Goal: Task Accomplishment & Management: Use online tool/utility

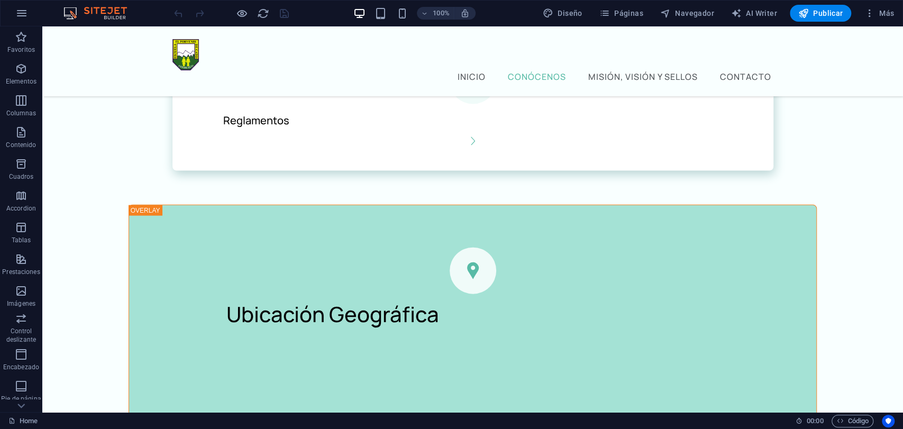
scroll to position [1532, 0]
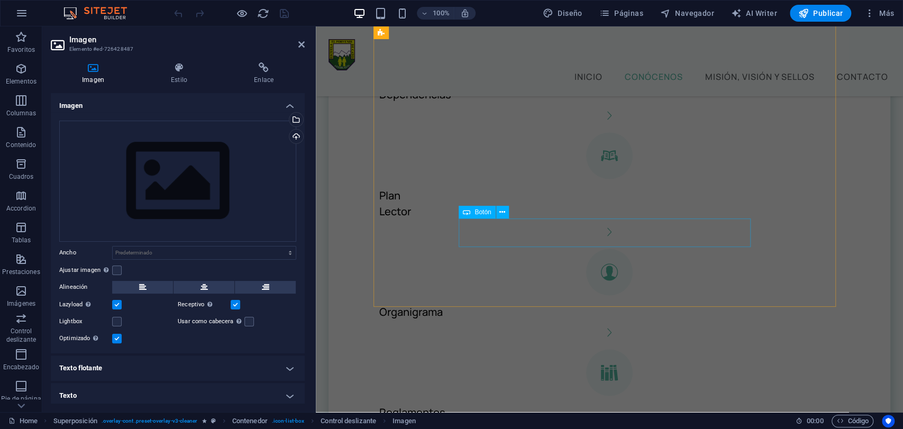
scroll to position [1253, 0]
click at [292, 134] on div "Cargar" at bounding box center [295, 138] width 16 height 16
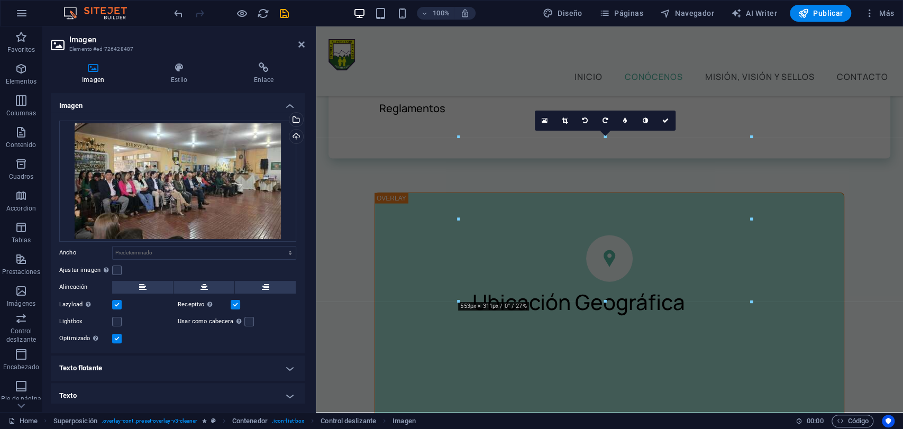
scroll to position [4, 0]
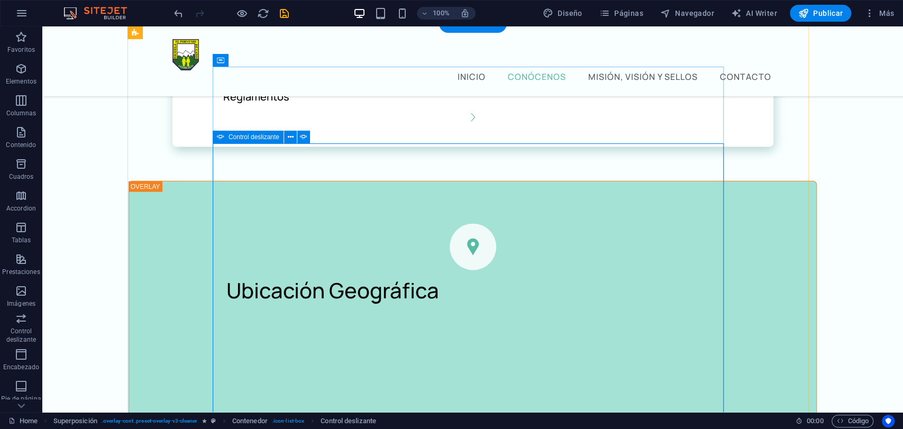
select select "ms"
select select "s"
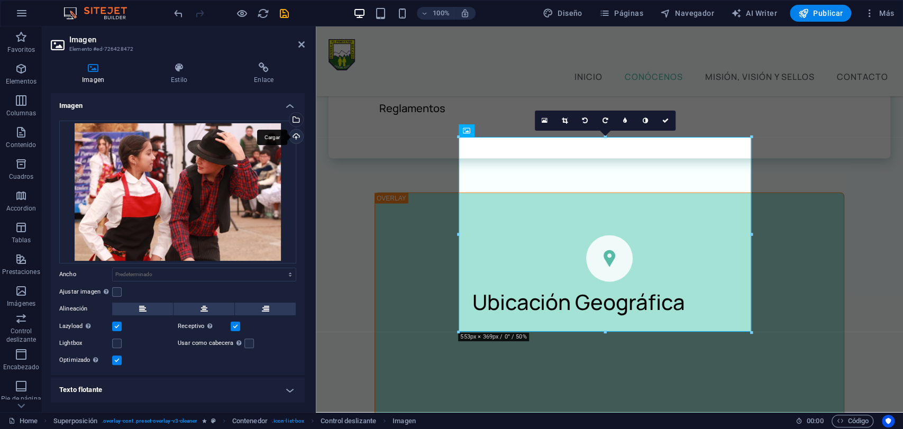
click at [296, 139] on div "Cargar" at bounding box center [295, 138] width 16 height 16
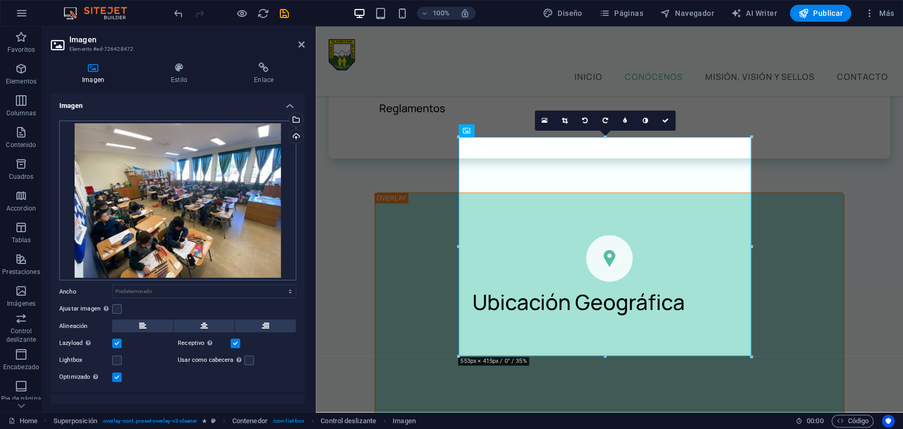
scroll to position [43, 0]
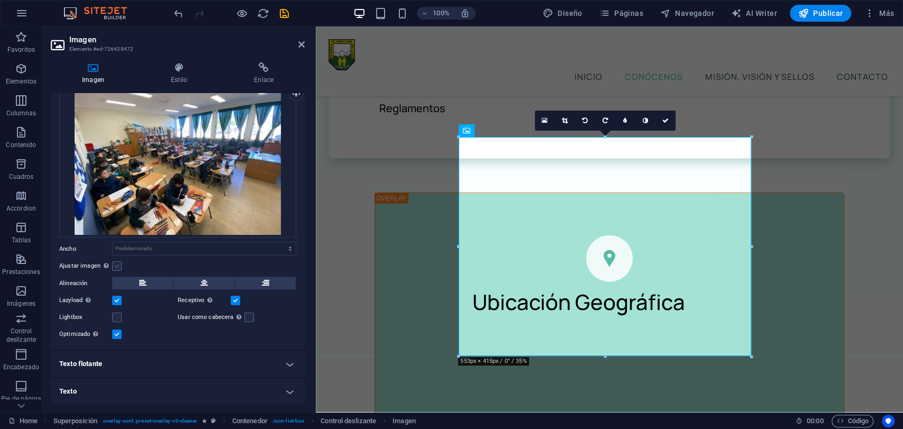
click at [116, 269] on label at bounding box center [117, 266] width 10 height 10
click at [0, 0] on input "Ajustar imagen Ajustar imagen automáticamente a un ancho y alto fijo" at bounding box center [0, 0] width 0 height 0
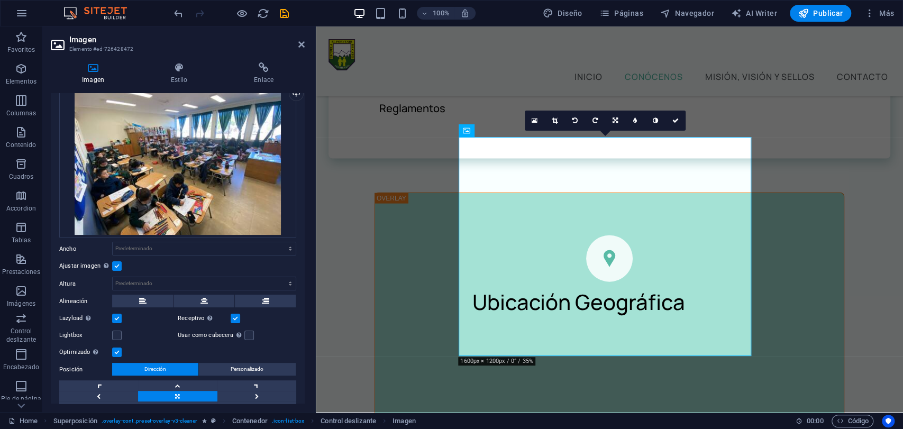
click at [116, 269] on label at bounding box center [117, 266] width 10 height 10
click at [0, 0] on input "Ajustar imagen Ajustar imagen automáticamente a un ancho y alto fijo" at bounding box center [0, 0] width 0 height 0
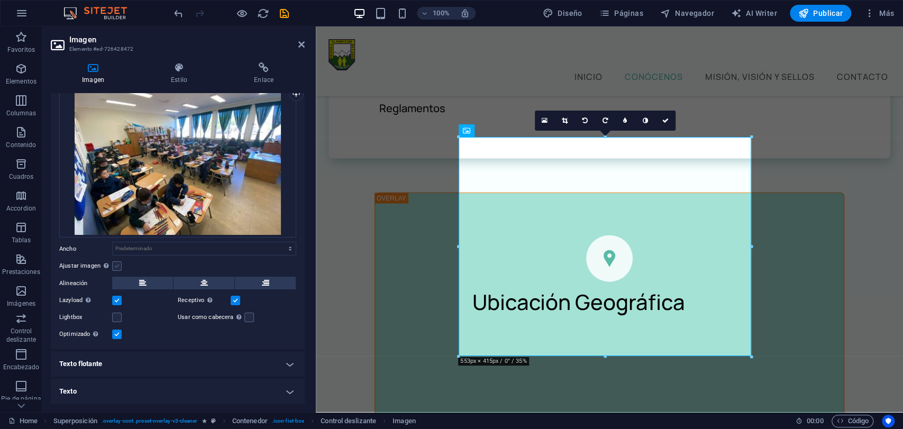
click at [116, 269] on label at bounding box center [117, 266] width 10 height 10
click at [0, 0] on input "Ajustar imagen Ajustar imagen automáticamente a un ancho y alto fijo" at bounding box center [0, 0] width 0 height 0
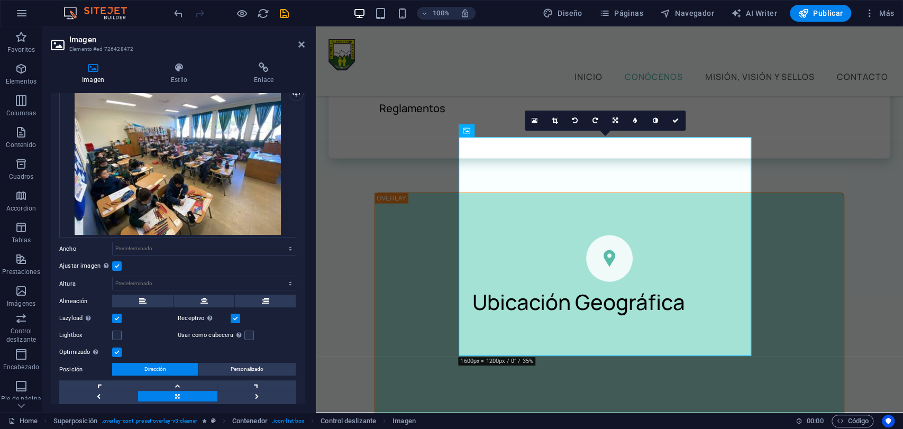
click at [116, 269] on label at bounding box center [117, 266] width 10 height 10
click at [0, 0] on input "Ajustar imagen Ajustar imagen automáticamente a un ancho y alto fijo" at bounding box center [0, 0] width 0 height 0
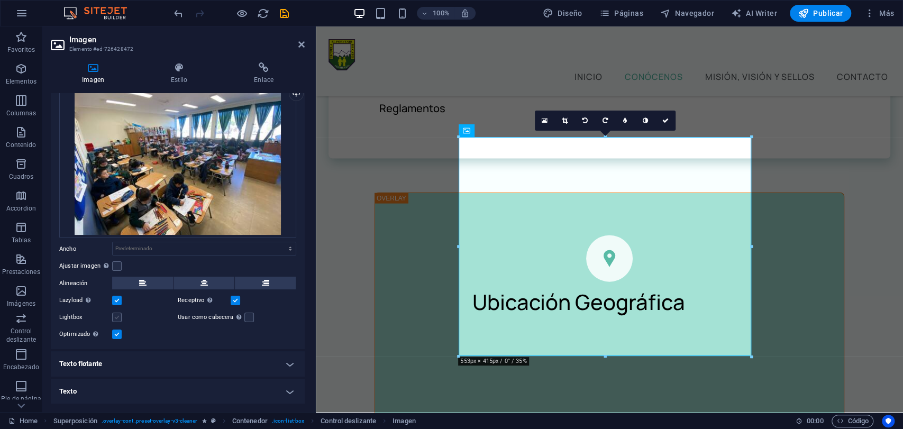
click at [118, 317] on label at bounding box center [117, 317] width 10 height 10
click at [0, 0] on input "Lightbox" at bounding box center [0, 0] width 0 height 0
click at [118, 317] on label at bounding box center [117, 317] width 10 height 10
click at [0, 0] on input "Lightbox" at bounding box center [0, 0] width 0 height 0
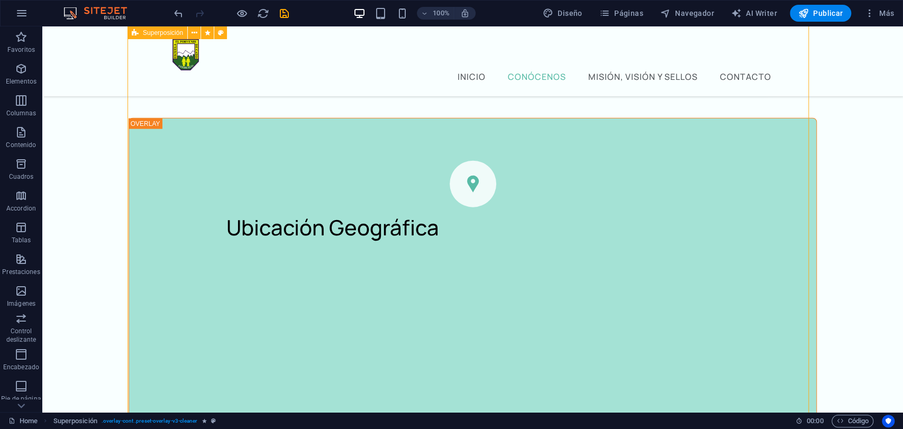
scroll to position [1625, 0]
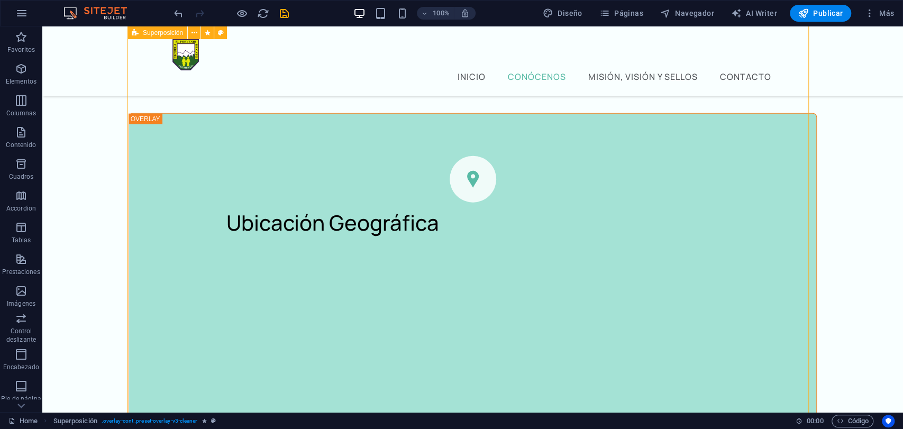
select select "%"
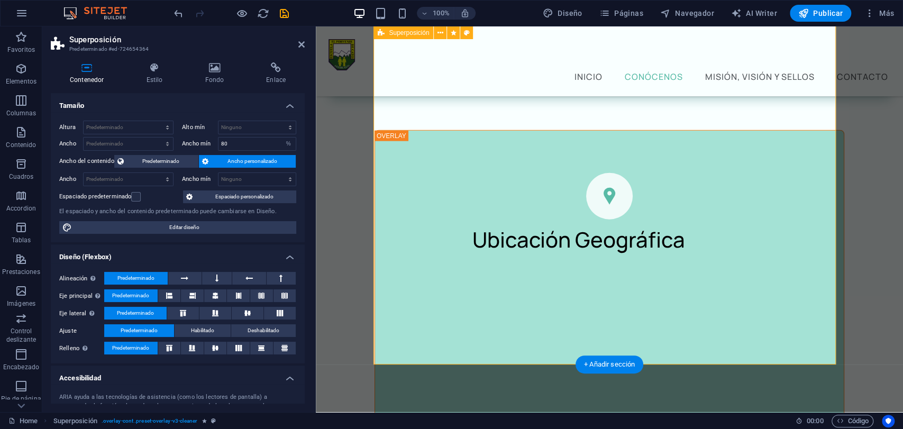
scroll to position [1607, 0]
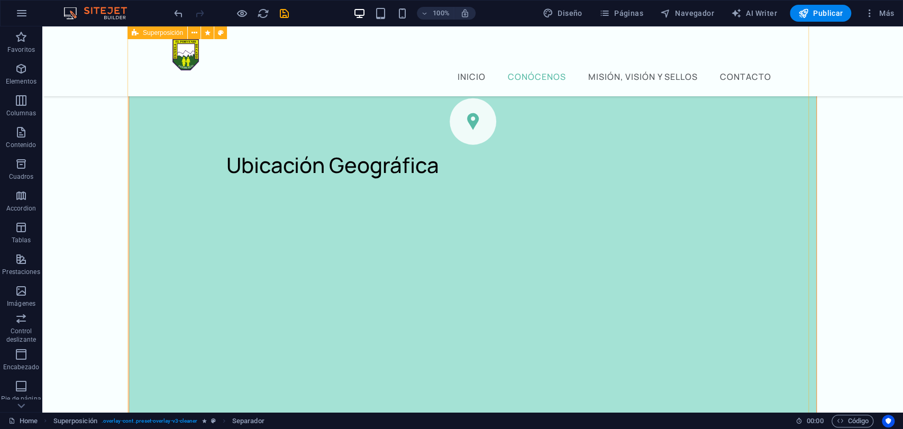
scroll to position [1682, 0]
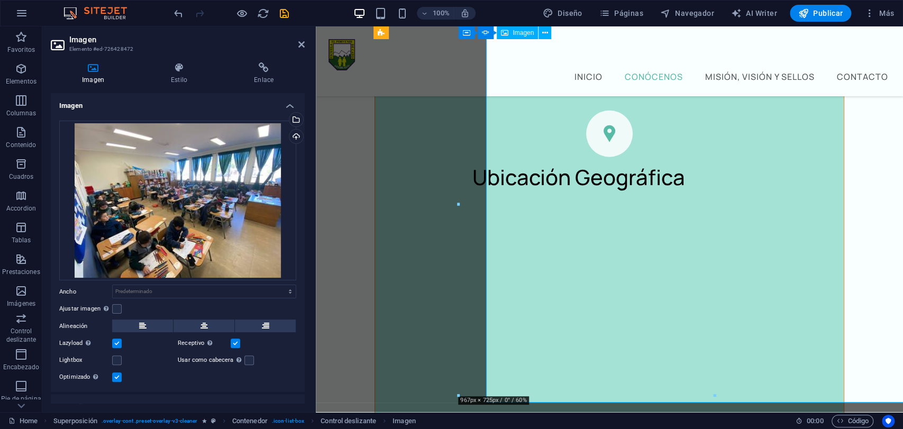
scroll to position [1599, 0]
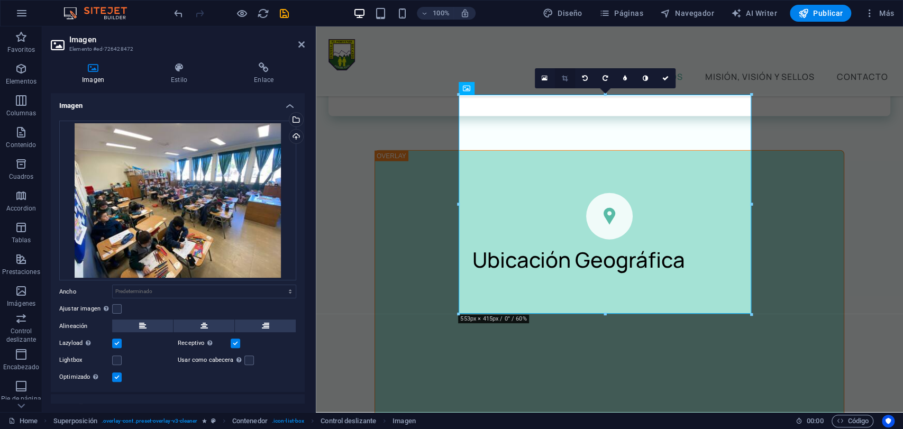
click at [567, 77] on icon at bounding box center [565, 78] width 6 height 6
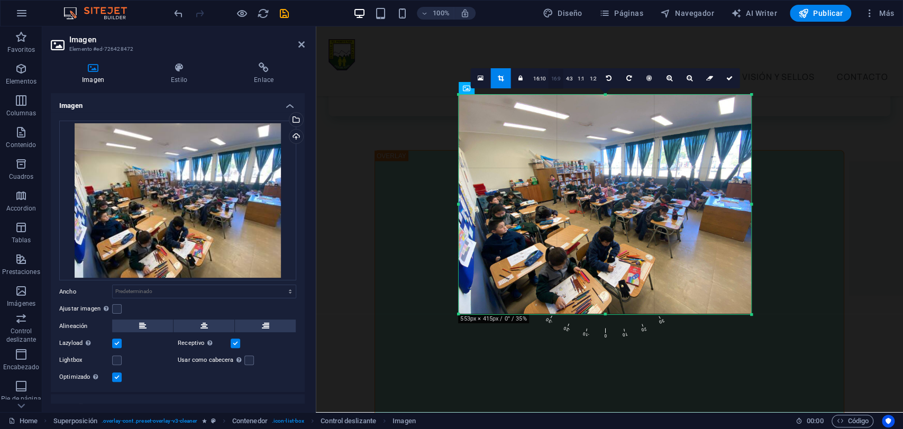
click at [555, 77] on link "16:9" at bounding box center [555, 79] width 15 height 20
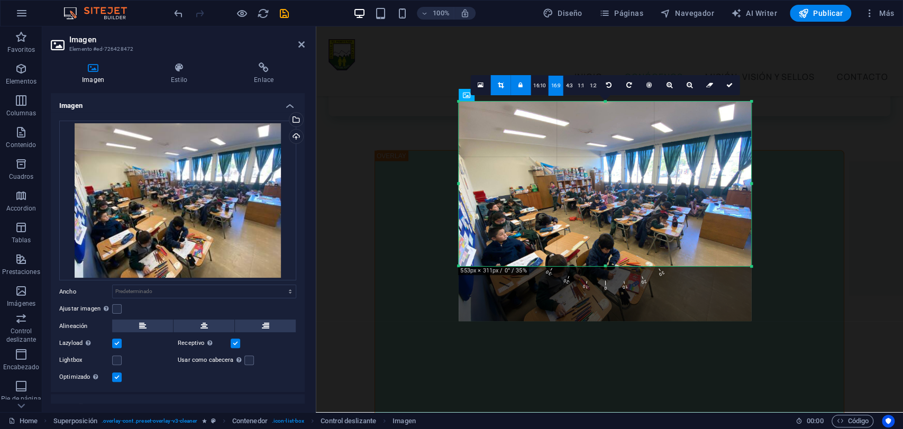
scroll to position [1593, 0]
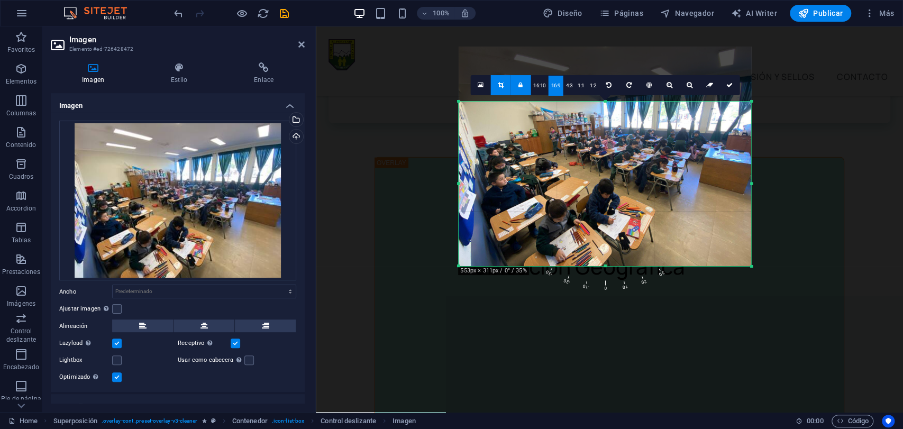
drag, startPoint x: 644, startPoint y: 199, endPoint x: 643, endPoint y: 147, distance: 52.4
click at [643, 147] on div at bounding box center [604, 156] width 292 height 219
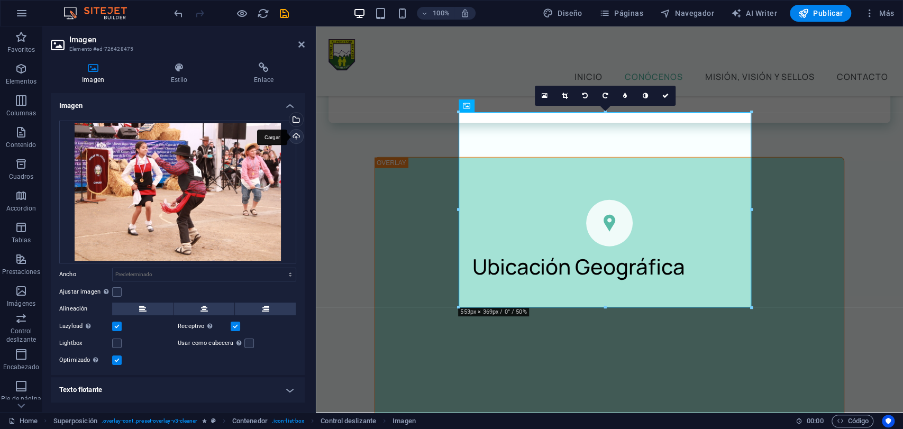
click at [295, 137] on div "Cargar" at bounding box center [295, 138] width 16 height 16
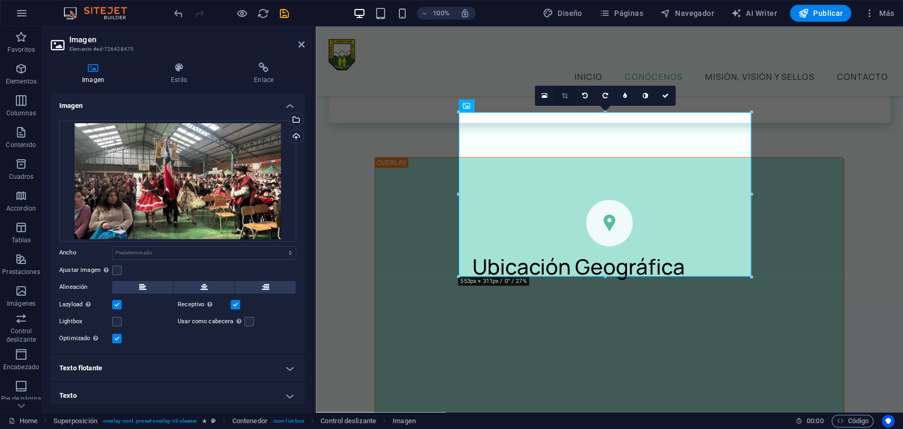
click at [565, 94] on icon at bounding box center [565, 96] width 6 height 6
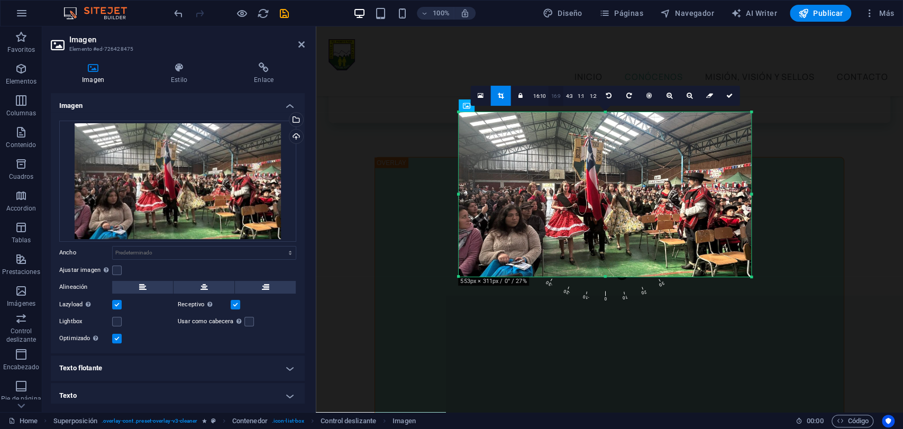
click at [555, 95] on link "16:9" at bounding box center [555, 96] width 15 height 20
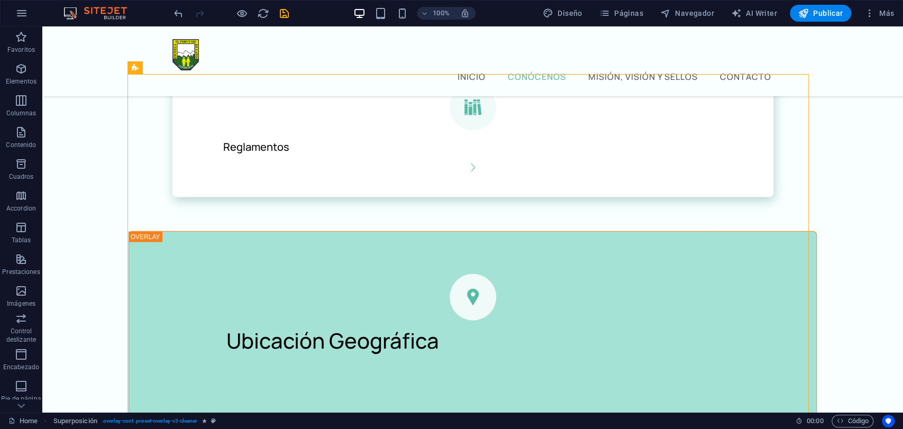
scroll to position [1505, 0]
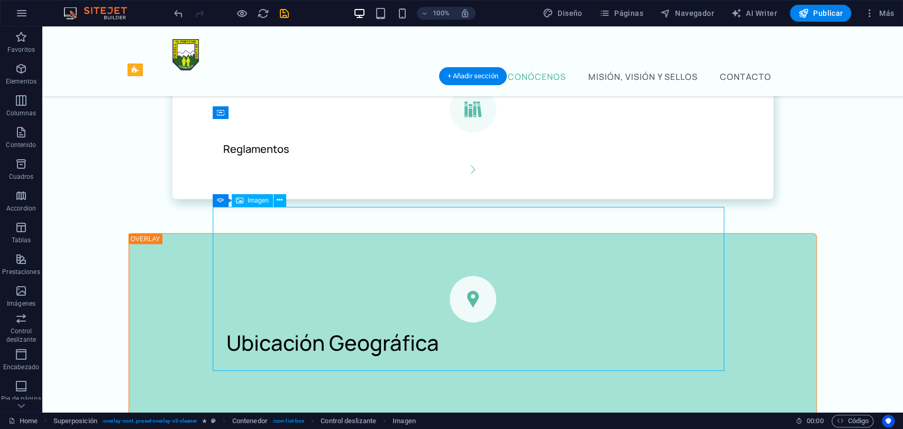
select select "px"
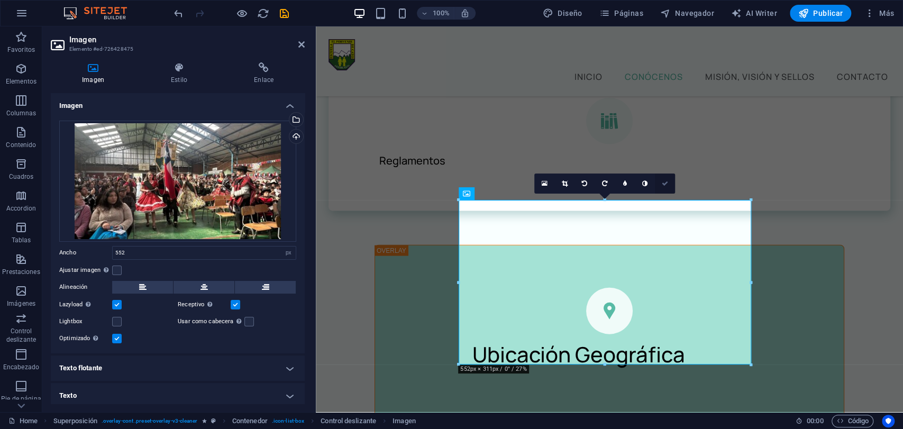
click at [664, 184] on icon at bounding box center [664, 183] width 6 height 6
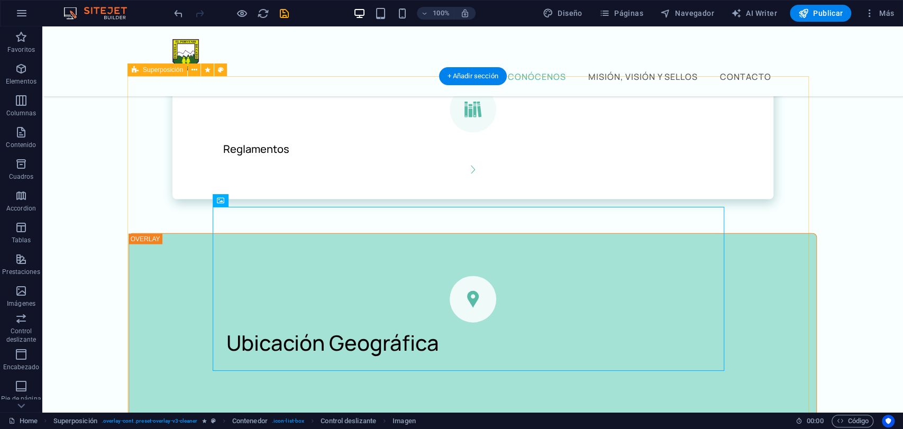
select select "%"
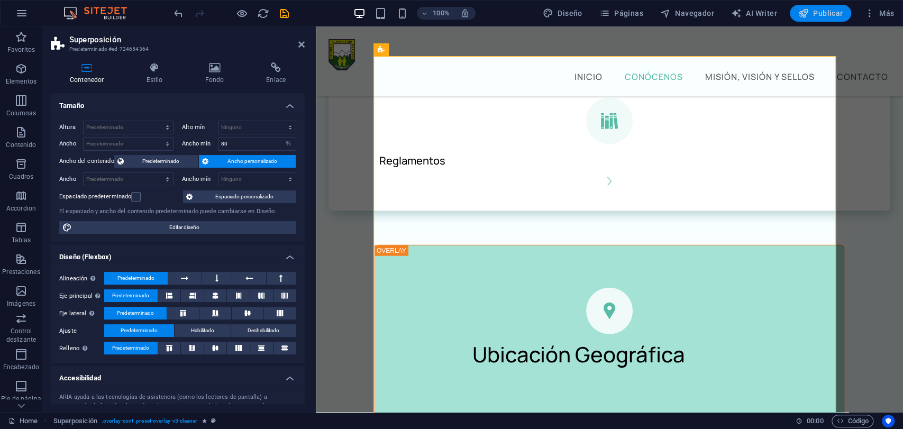
click at [827, 10] on span "Publicar" at bounding box center [820, 13] width 45 height 11
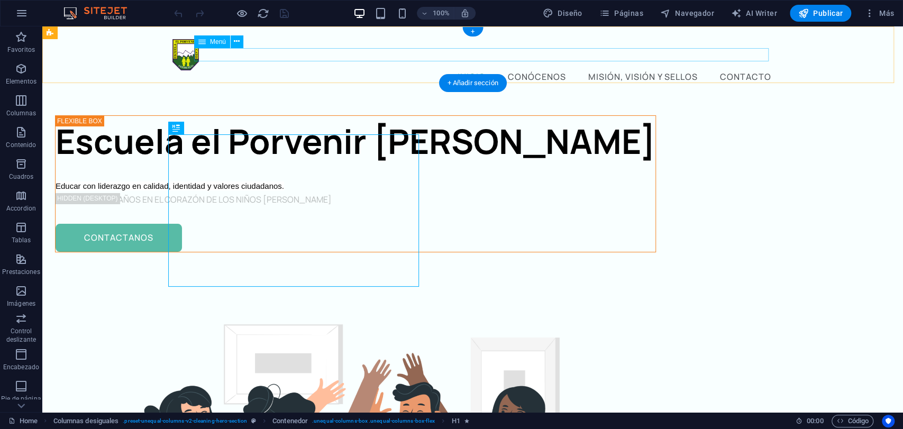
click at [528, 70] on nav "INICIO CONÓCENOS MISIÓN, VISIÓN y SELLOS CONTACTO" at bounding box center [472, 77] width 601 height 14
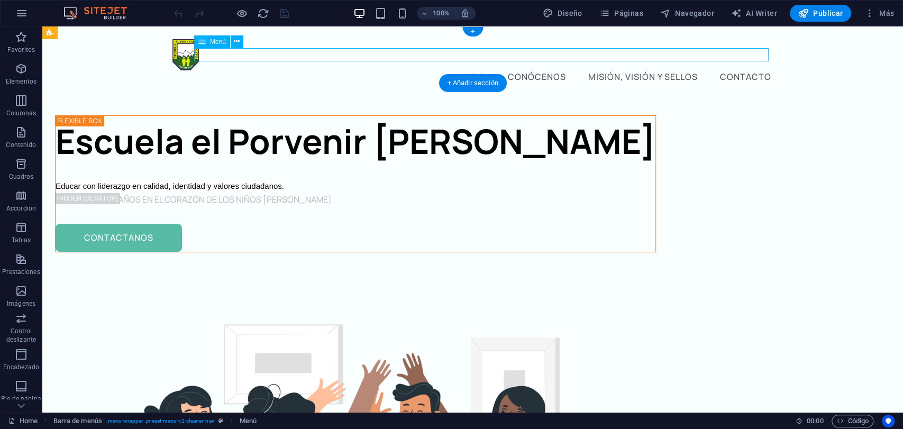
click at [528, 70] on nav "INICIO CONÓCENOS MISIÓN, VISIÓN y SELLOS CONTACTO" at bounding box center [472, 77] width 601 height 14
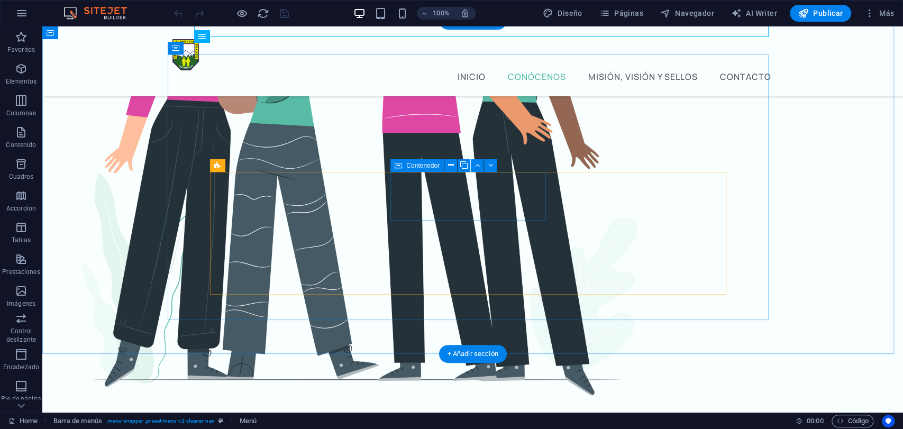
scroll to position [430, 0]
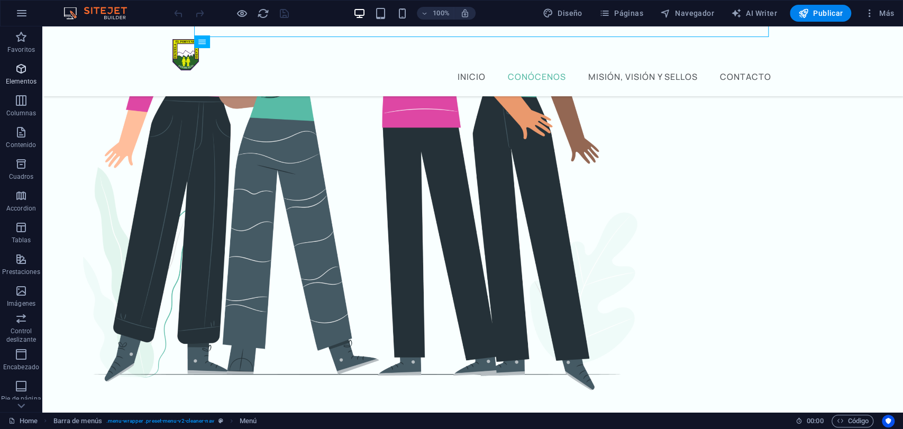
click at [22, 73] on icon "button" at bounding box center [21, 68] width 13 height 13
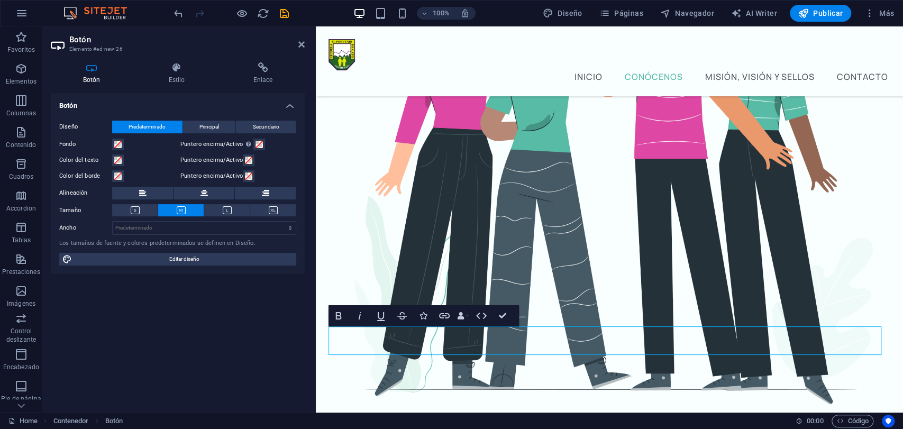
scroll to position [403, 0]
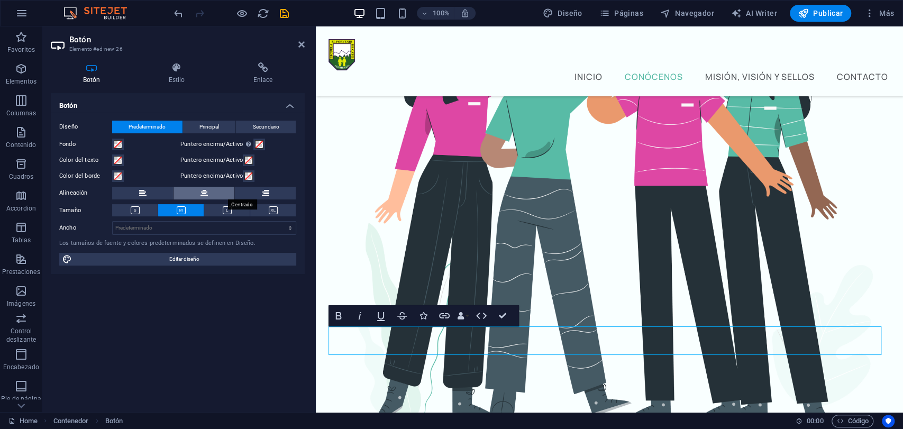
click at [210, 191] on button at bounding box center [203, 193] width 61 height 13
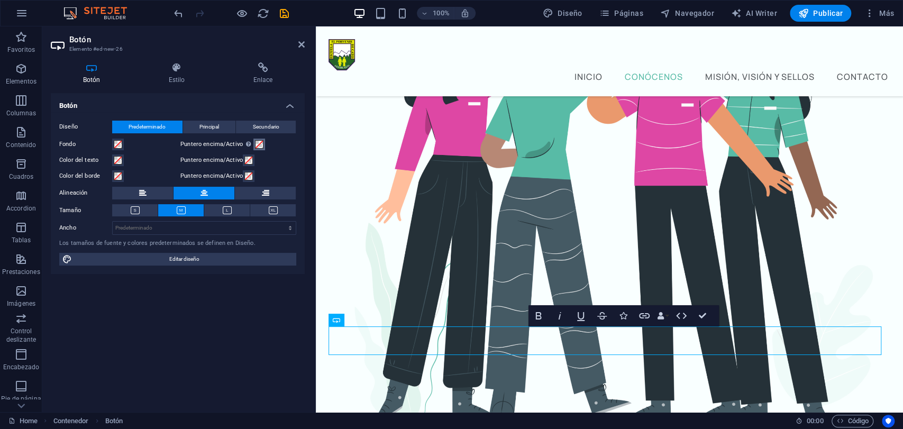
click at [257, 144] on span at bounding box center [259, 144] width 8 height 8
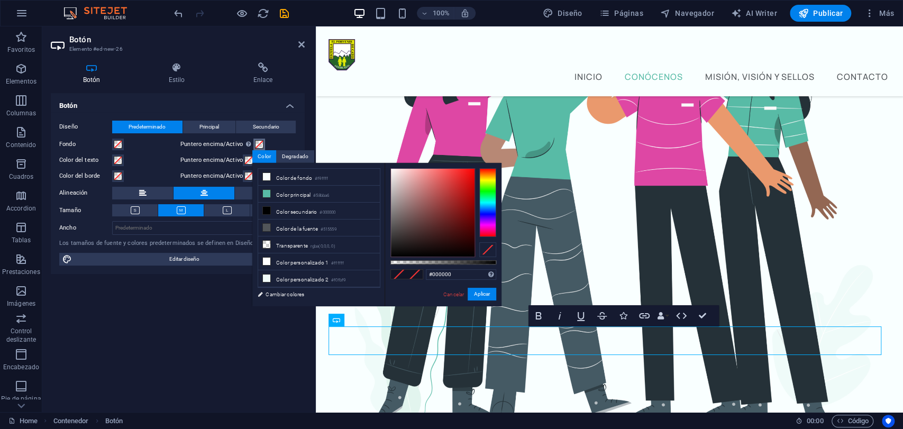
click at [490, 197] on div at bounding box center [487, 202] width 17 height 69
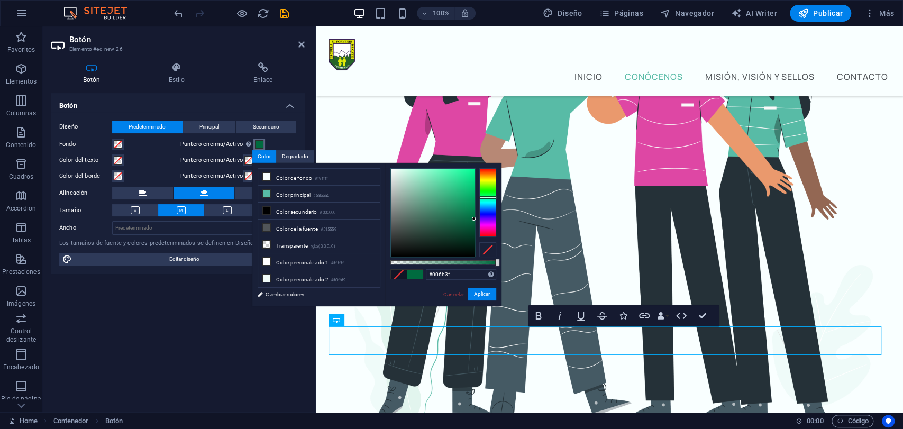
type input "#006d40"
drag, startPoint x: 444, startPoint y: 198, endPoint x: 476, endPoint y: 218, distance: 38.3
click at [476, 218] on div at bounding box center [443, 212] width 106 height 89
click at [82, 152] on div "Color del texto" at bounding box center [118, 160] width 118 height 16
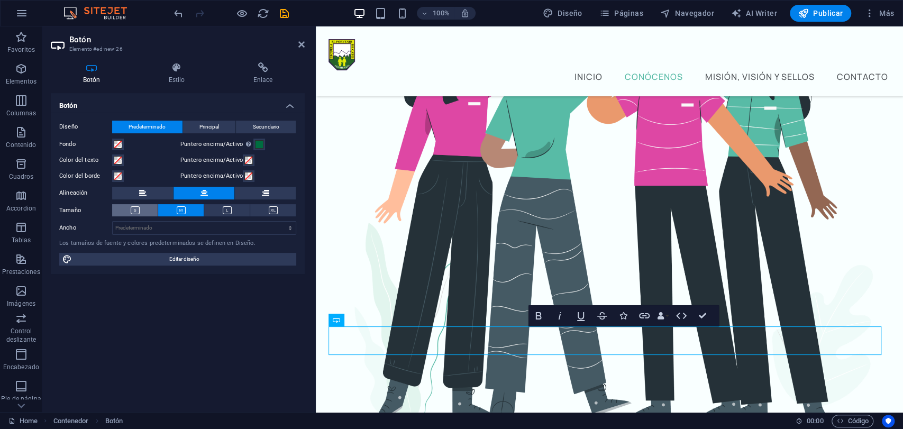
click at [141, 209] on button at bounding box center [134, 210] width 45 height 12
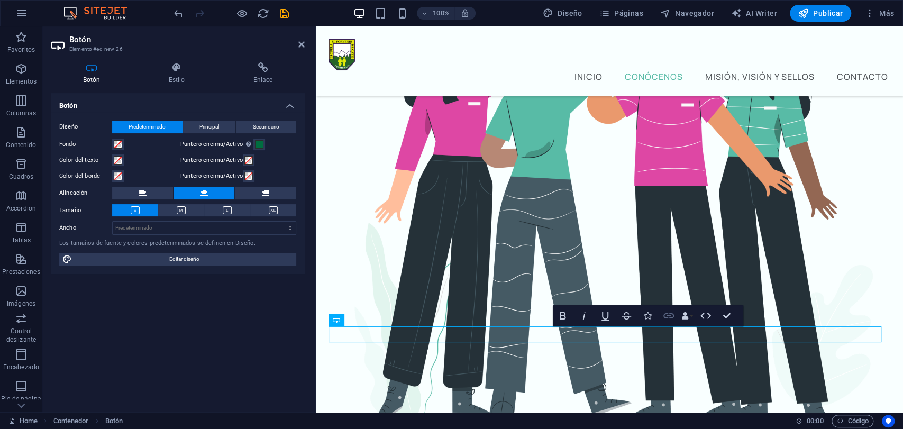
click at [670, 314] on icon "button" at bounding box center [668, 315] width 11 height 5
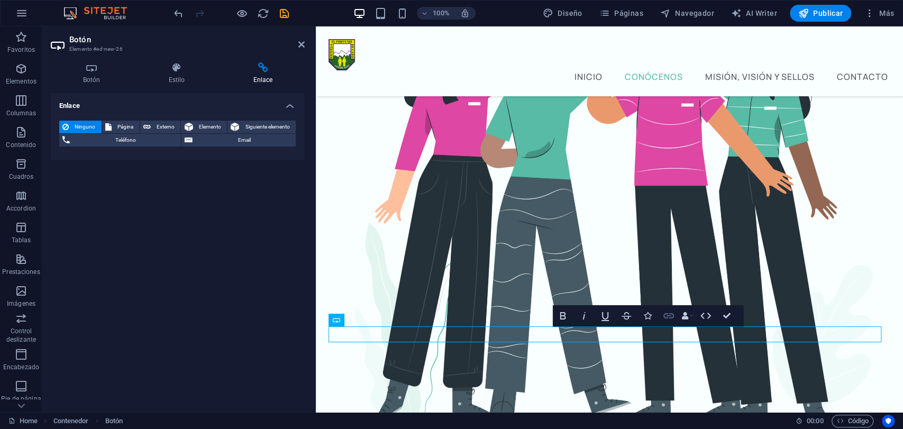
click at [670, 314] on icon "button" at bounding box center [668, 315] width 11 height 5
click at [127, 126] on span "Página" at bounding box center [126, 127] width 22 height 13
select select
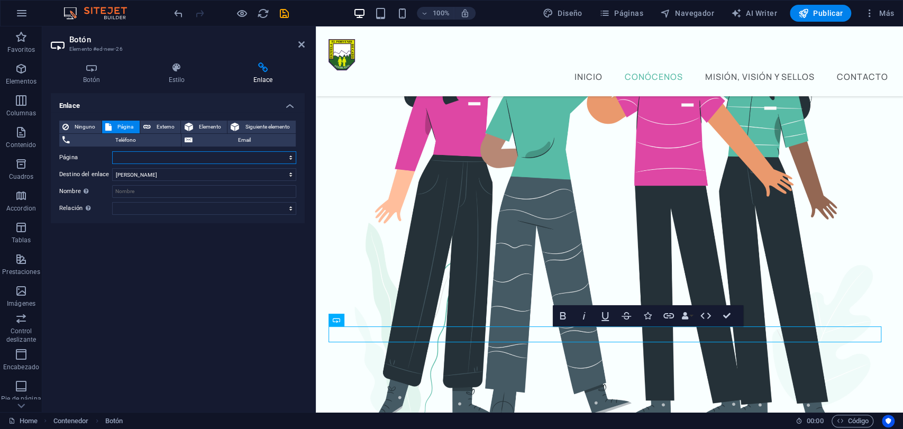
click at [141, 158] on select "Home Legal Notice Privacy Subpage" at bounding box center [204, 157] width 184 height 13
click at [155, 126] on span "Externo" at bounding box center [166, 127] width 24 height 13
select select "blank"
click at [134, 155] on input "URL" at bounding box center [204, 157] width 184 height 13
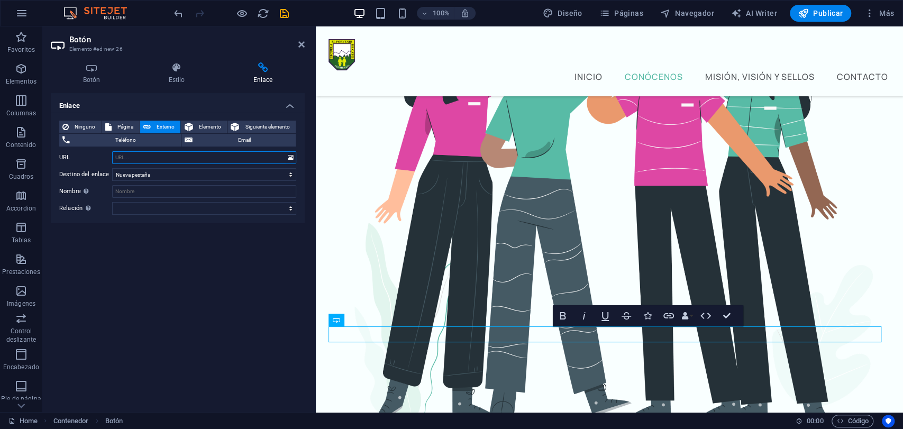
paste input "https://admision.mineduc.cl/vitrina-vue/establecimiento/3843"
type input "https://admision.mineduc.cl/vitrina-vue/establecimiento/3843"
click at [156, 178] on select "Nueva pestaña Misma pestaña Superposición" at bounding box center [204, 174] width 184 height 13
select select
click at [112, 168] on select "Nueva pestaña Misma pestaña Superposición" at bounding box center [204, 174] width 184 height 13
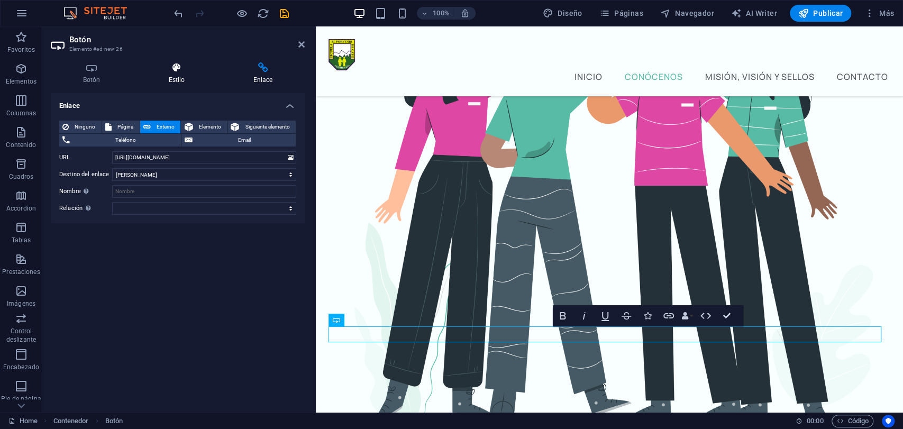
click at [185, 67] on icon at bounding box center [176, 67] width 80 height 11
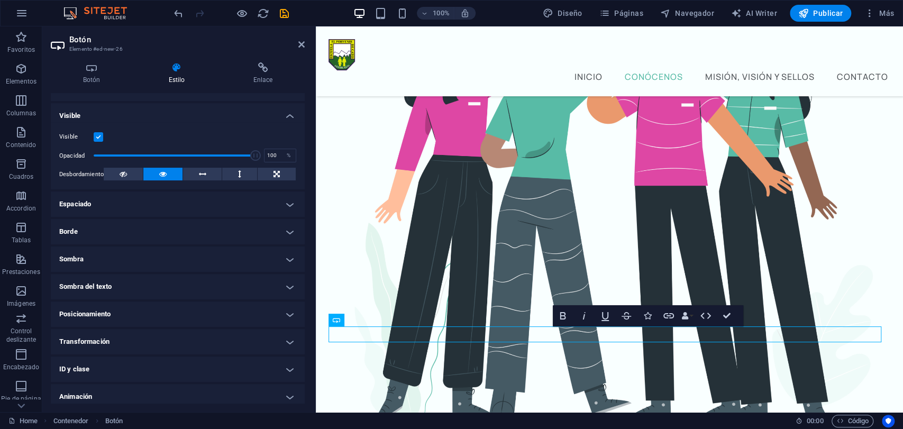
scroll to position [104, 0]
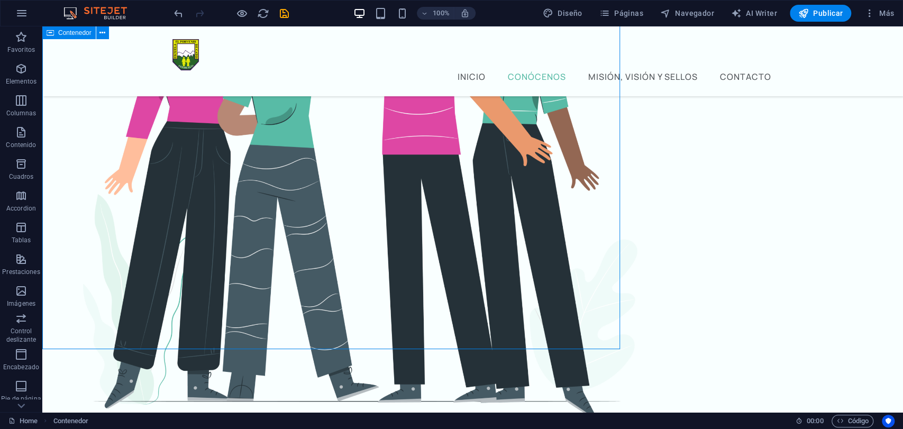
scroll to position [430, 0]
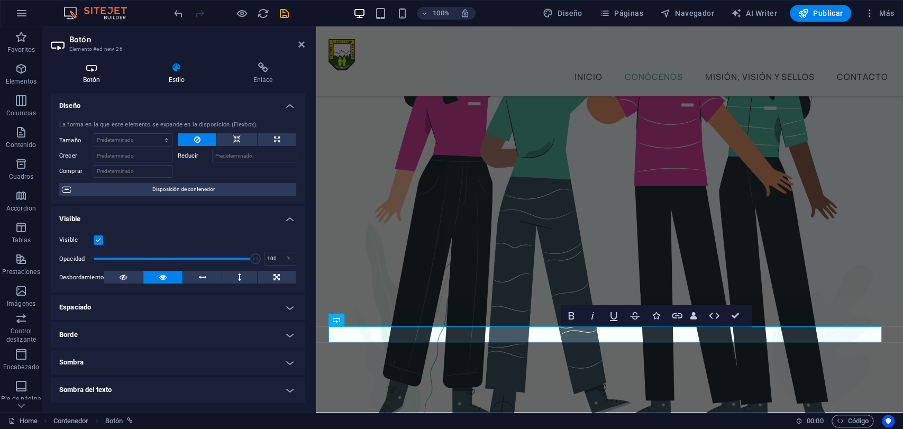
click at [100, 77] on h4 "Botón" at bounding box center [94, 73] width 86 height 22
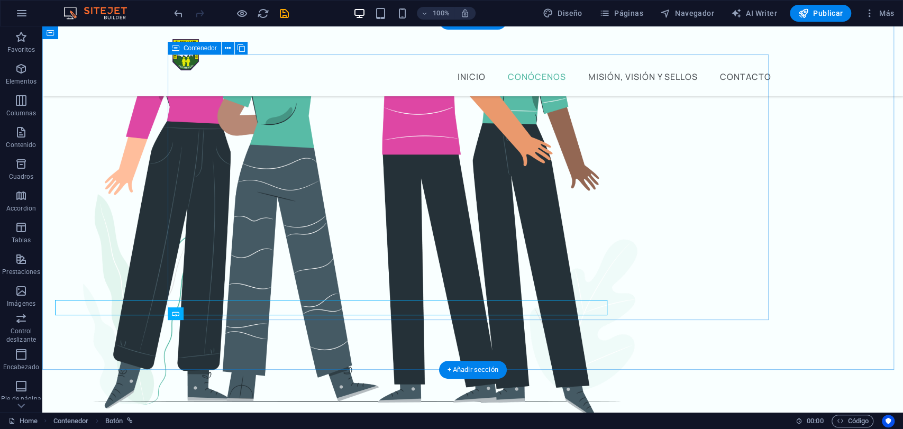
scroll to position [430, 0]
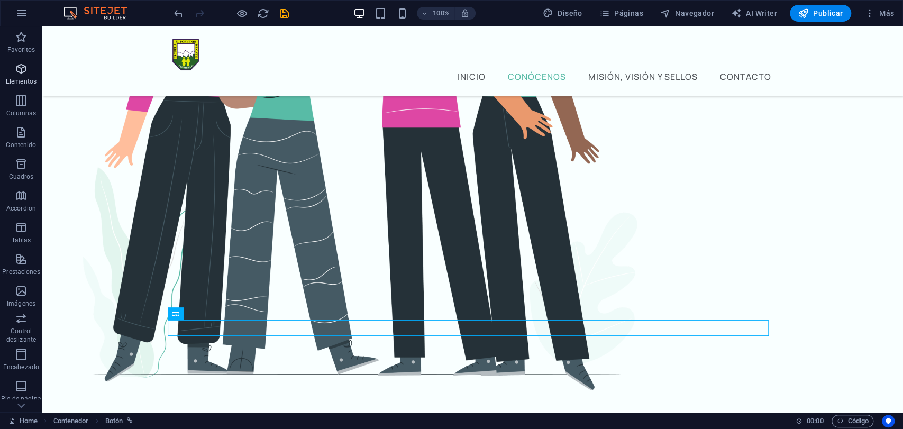
click at [23, 76] on span "Elementos" at bounding box center [21, 74] width 42 height 25
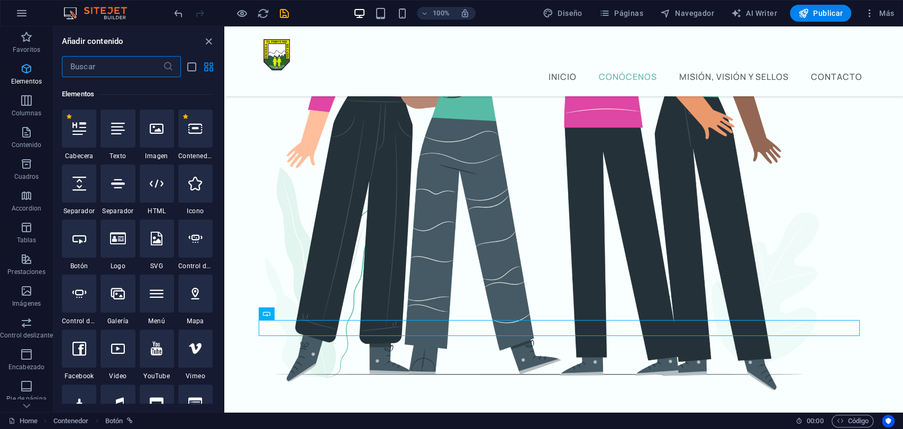
scroll to position [199, 0]
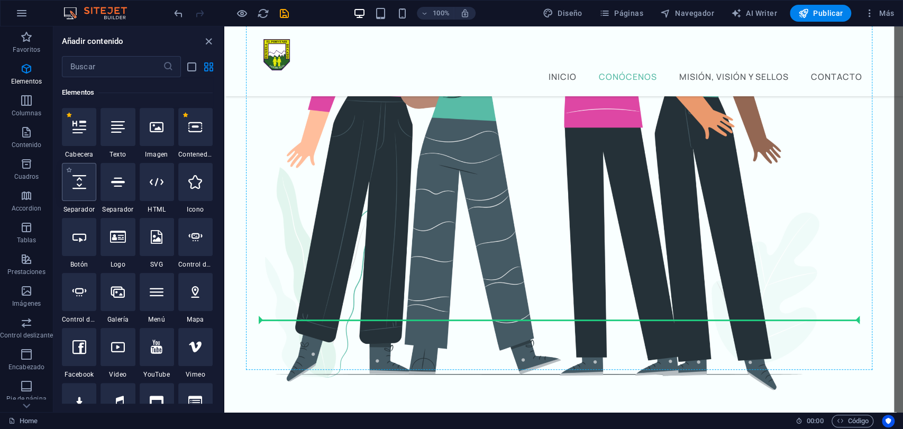
select select "px"
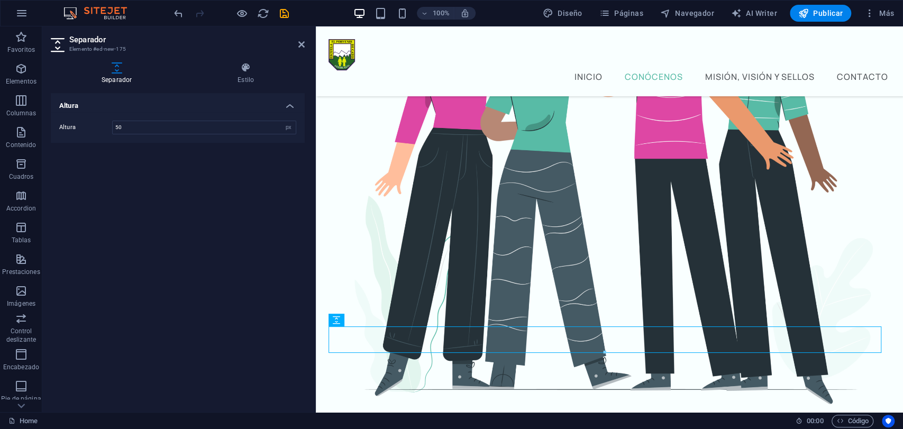
scroll to position [403, 0]
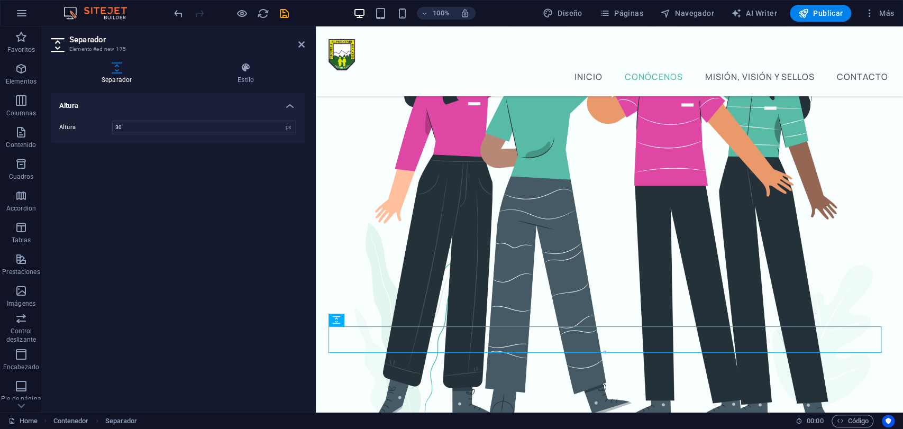
type input "30"
click at [212, 196] on div "Altura Altura 30 px rem vh vw" at bounding box center [178, 248] width 254 height 310
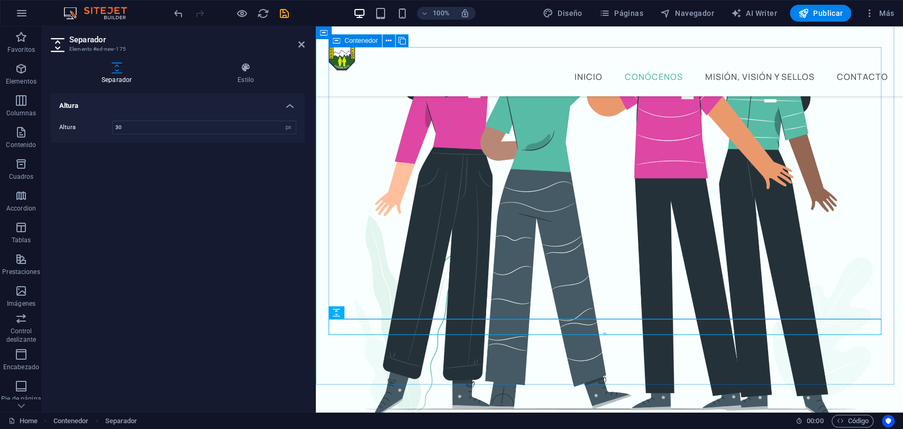
scroll to position [409, 0]
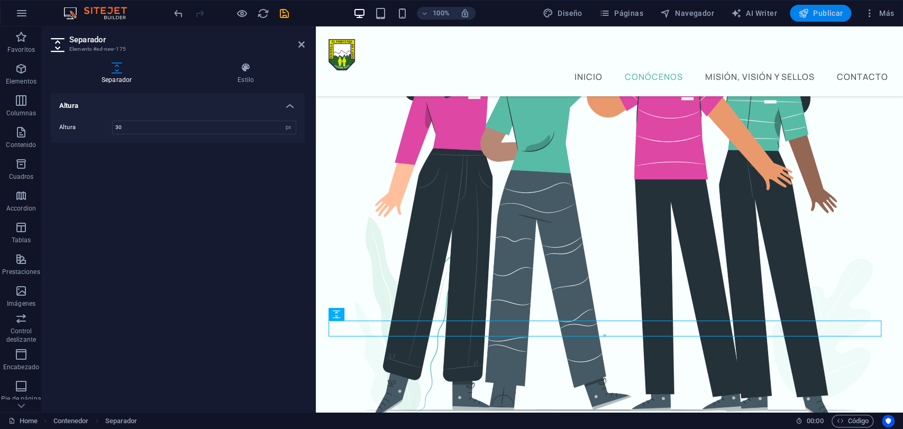
click at [812, 14] on span "Publicar" at bounding box center [820, 13] width 45 height 11
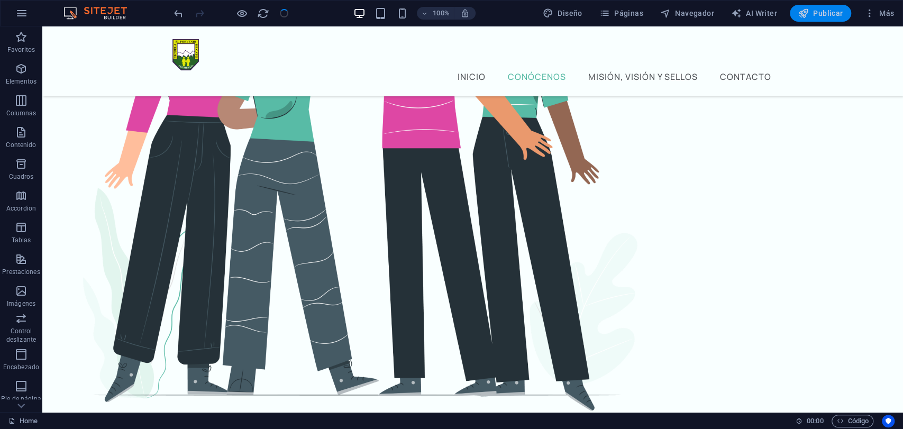
scroll to position [436, 0]
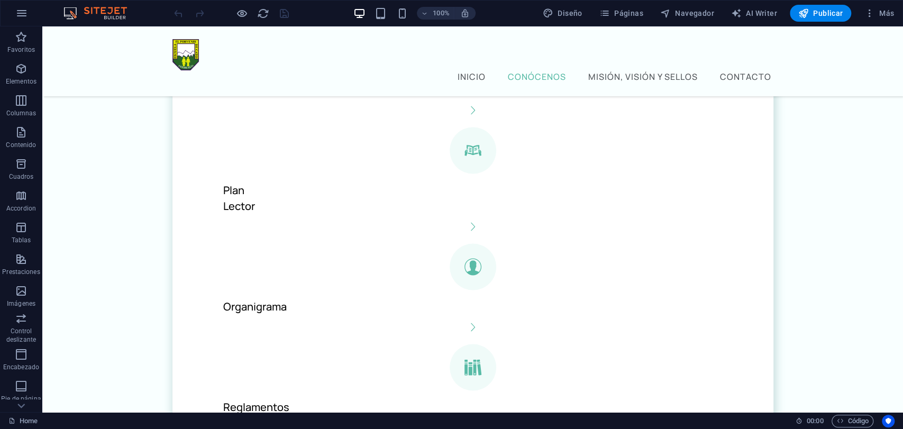
scroll to position [1247, 0]
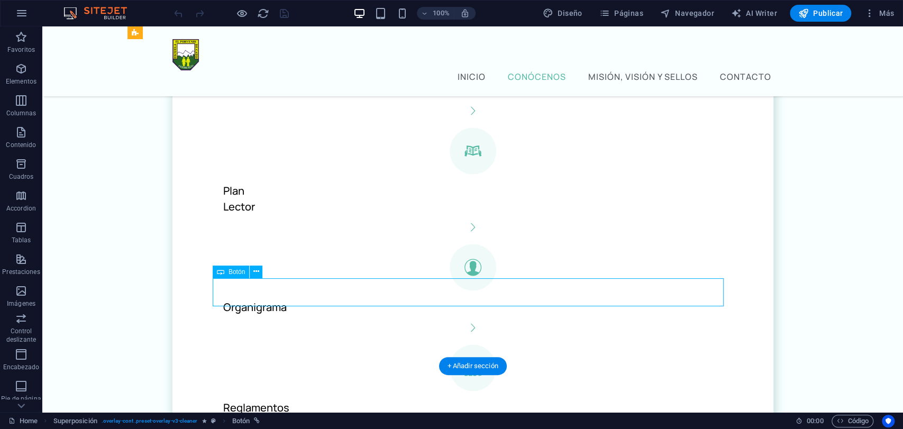
select select "%"
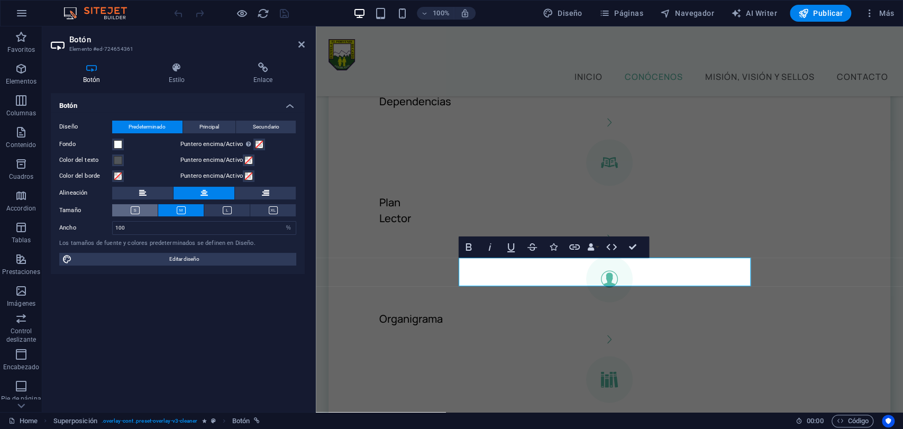
click at [127, 209] on button at bounding box center [134, 210] width 45 height 12
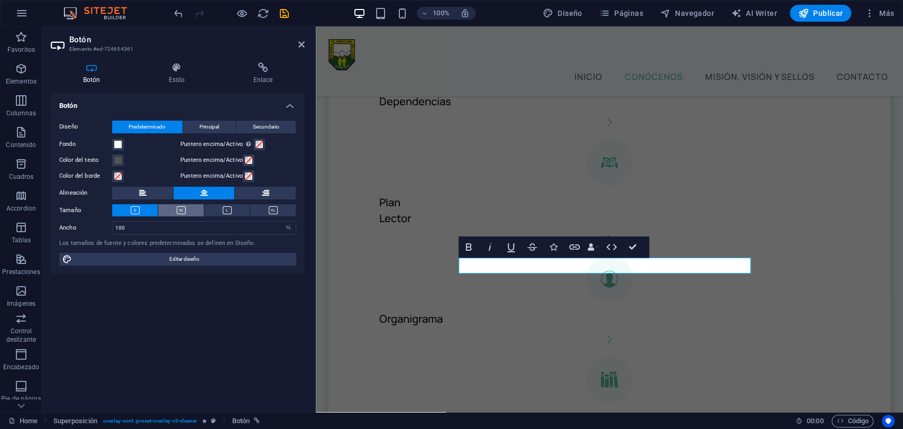
click at [182, 210] on icon at bounding box center [181, 210] width 9 height 8
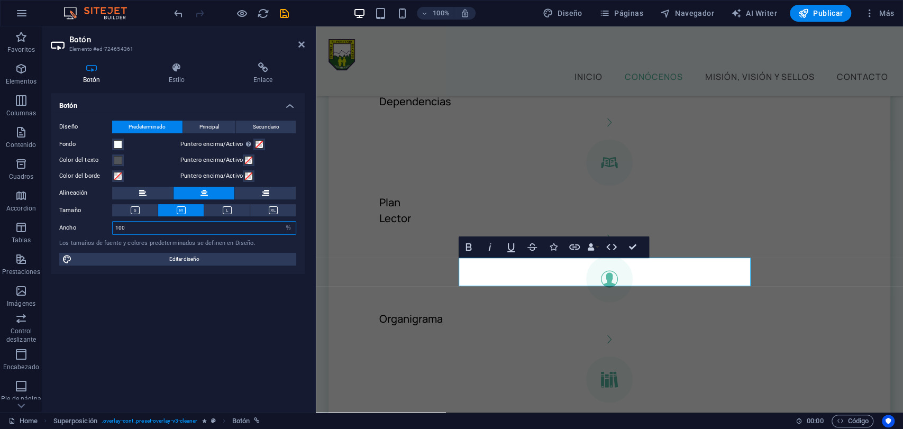
click at [149, 227] on input "100" at bounding box center [204, 228] width 183 height 13
drag, startPoint x: 149, startPoint y: 227, endPoint x: 76, endPoint y: 221, distance: 73.2
click at [76, 221] on div "Ancho 100 Predeterminado px rem % em vh vw" at bounding box center [177, 228] width 237 height 14
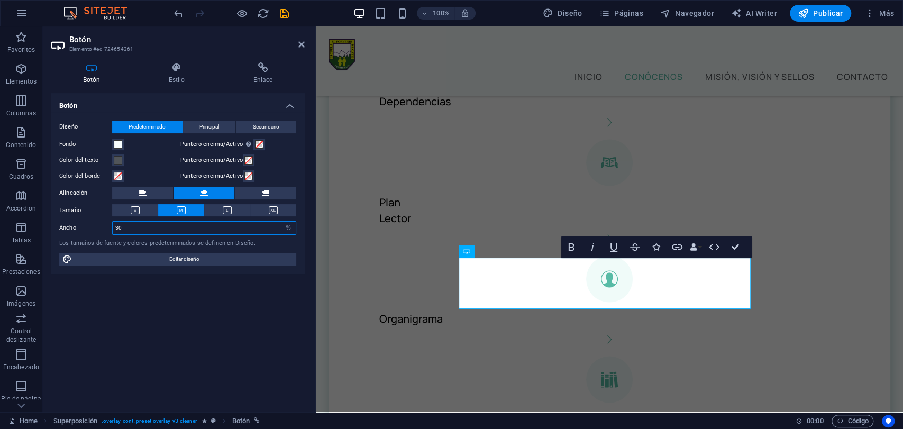
click at [139, 229] on input "30" at bounding box center [204, 228] width 183 height 13
type input "30"
click at [233, 211] on button at bounding box center [226, 210] width 45 height 12
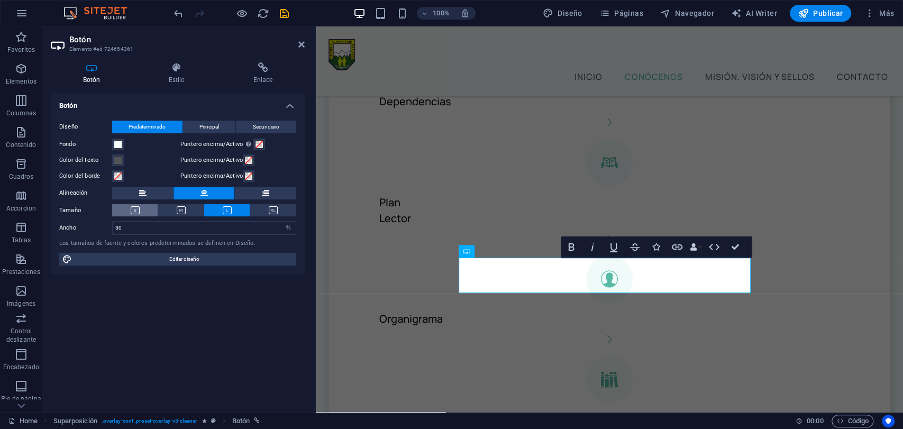
click at [138, 208] on icon at bounding box center [135, 210] width 9 height 8
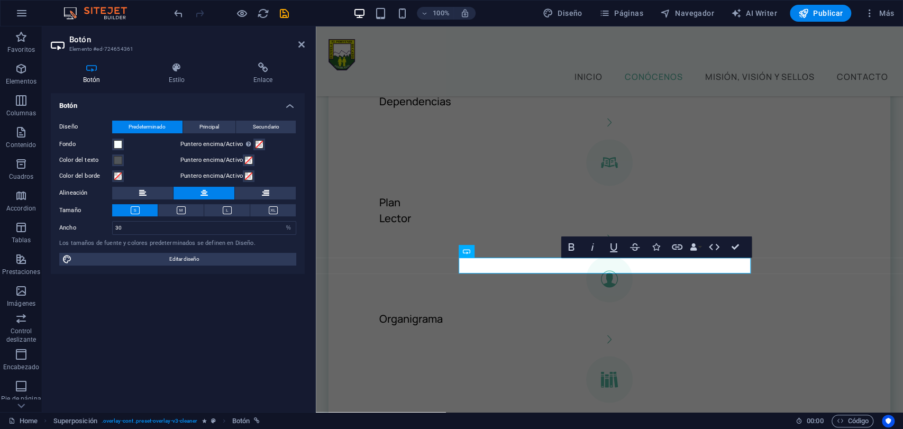
click at [179, 328] on div "Botón Diseño Predeterminado Principal Secundario Fondo Puntero encima/Activo Ca…" at bounding box center [178, 248] width 254 height 310
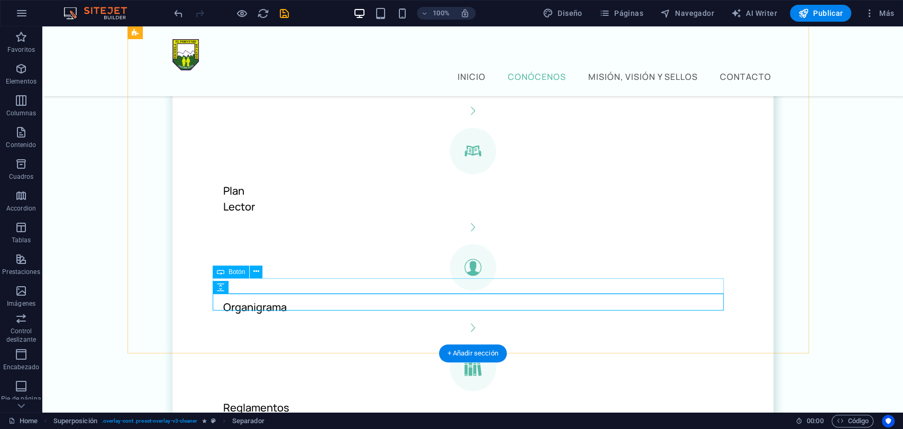
select select "%"
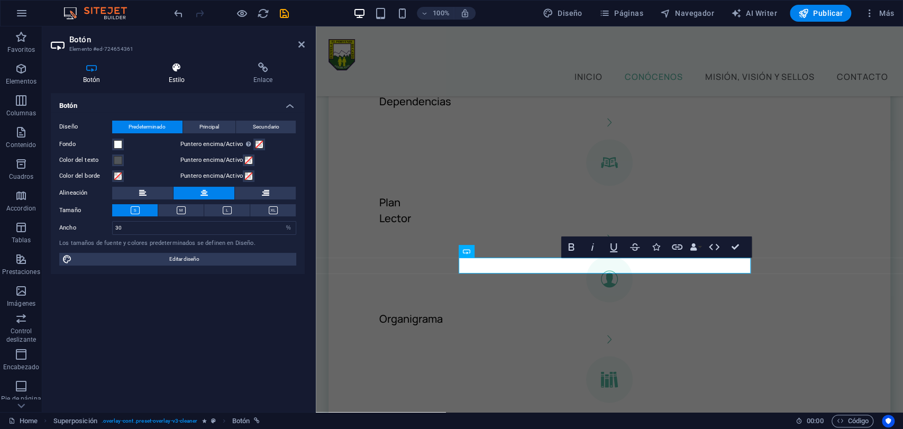
click at [181, 69] on icon at bounding box center [176, 67] width 80 height 11
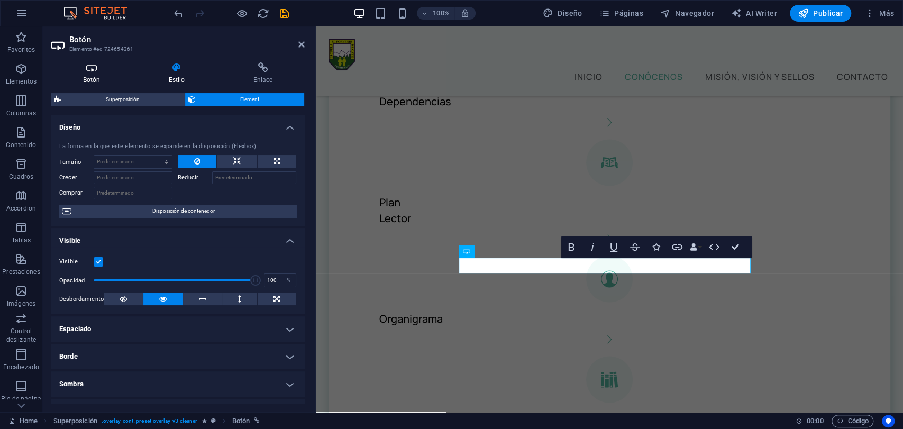
click at [88, 71] on icon at bounding box center [91, 67] width 81 height 11
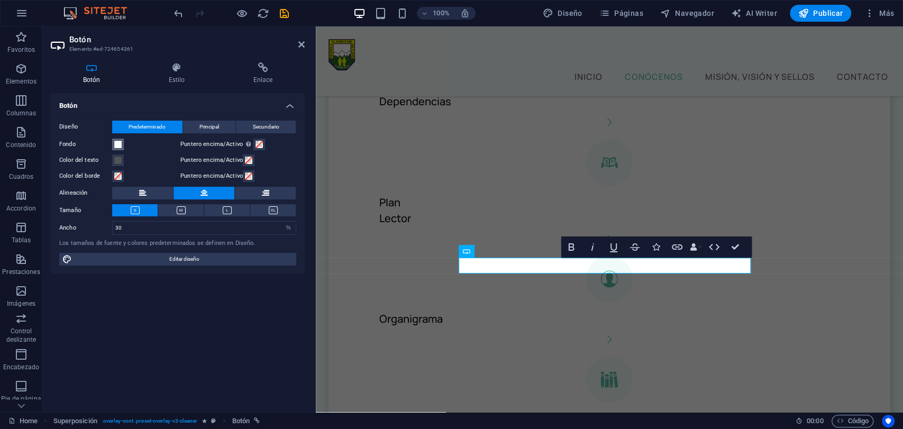
click at [119, 141] on span at bounding box center [118, 144] width 8 height 8
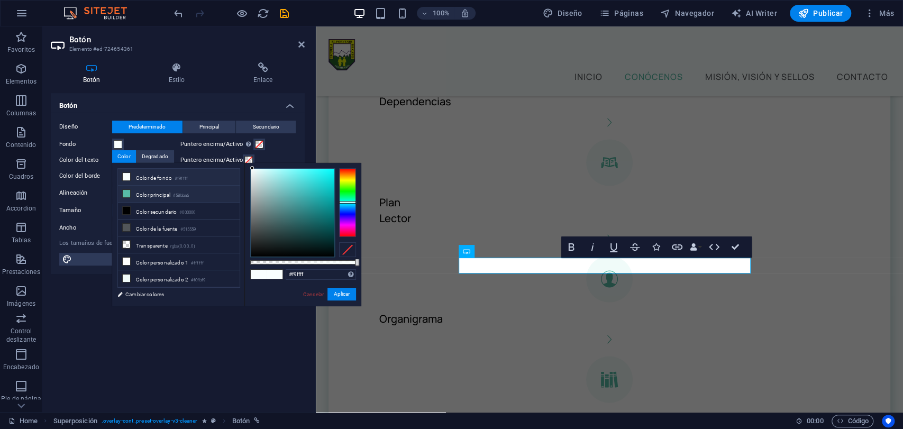
click at [128, 192] on icon at bounding box center [126, 193] width 7 height 7
type input "#58bba6"
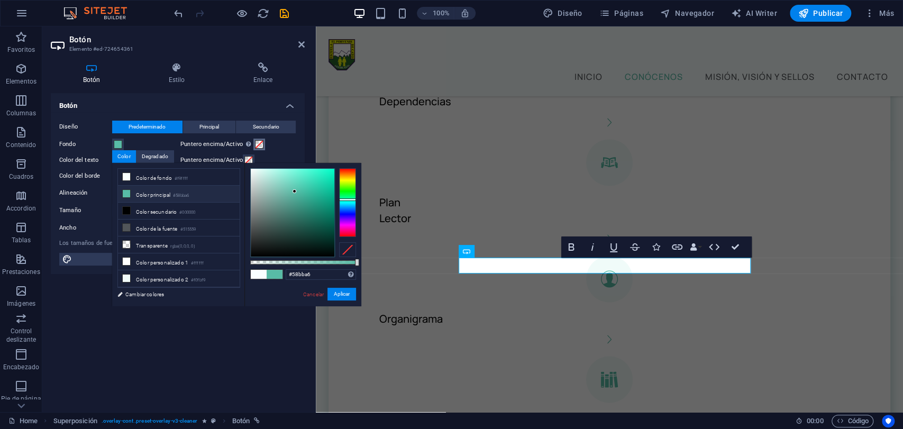
click at [256, 142] on span at bounding box center [259, 144] width 8 height 8
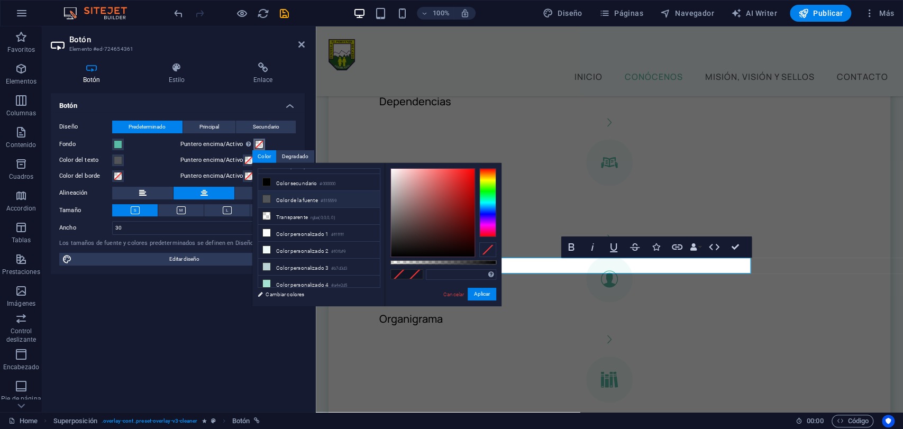
scroll to position [0, 0]
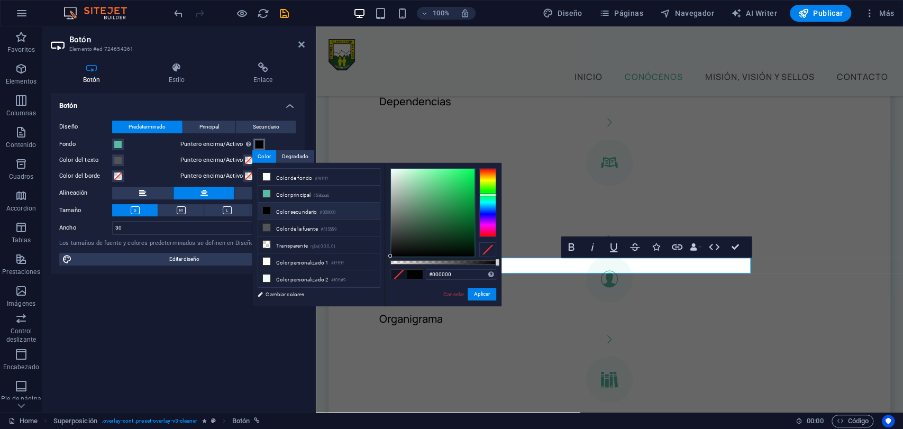
click at [491, 195] on div at bounding box center [487, 202] width 17 height 69
click at [467, 190] on div at bounding box center [433, 213] width 84 height 88
click at [467, 210] on div at bounding box center [433, 213] width 84 height 88
type input "#087c31"
click at [468, 213] on div at bounding box center [468, 213] width 4 height 4
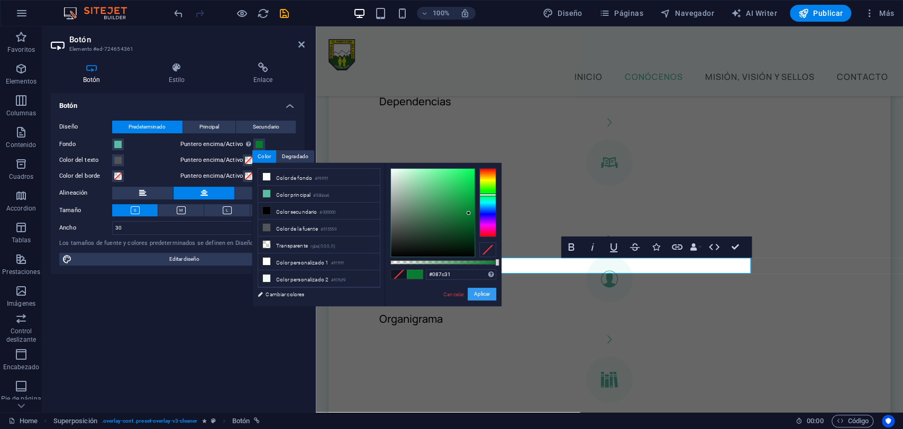
click at [486, 293] on button "Aplicar" at bounding box center [481, 294] width 29 height 13
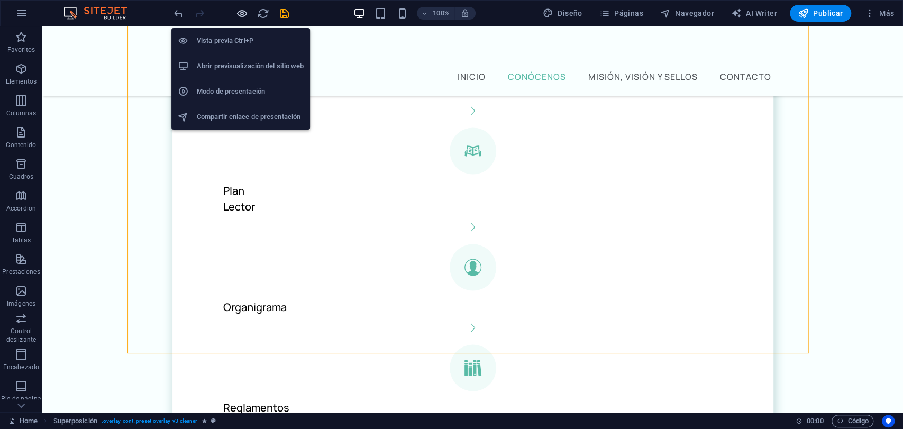
click at [241, 17] on icon "button" at bounding box center [242, 13] width 12 height 12
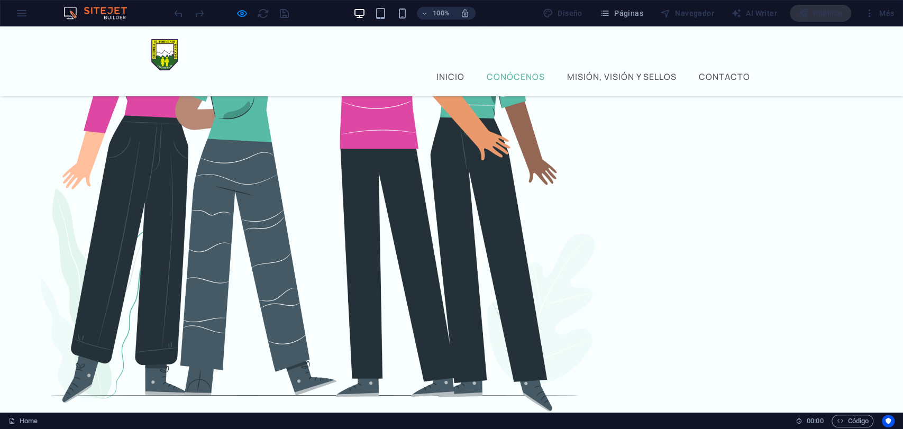
scroll to position [393, 0]
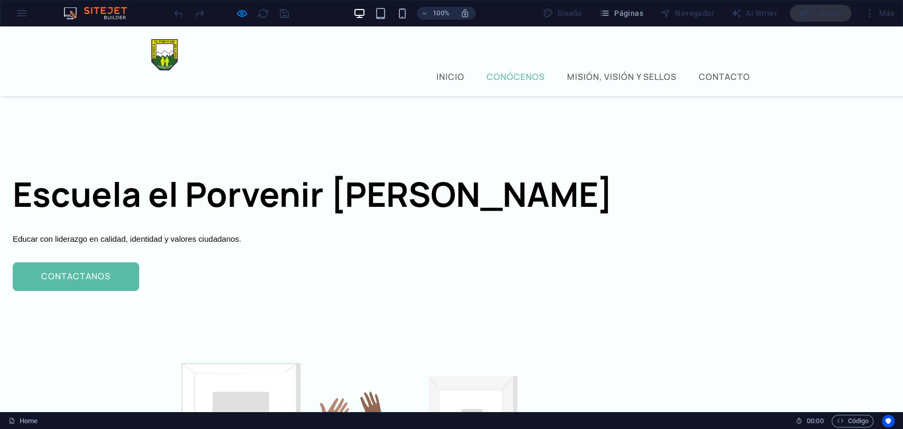
scroll to position [17, 0]
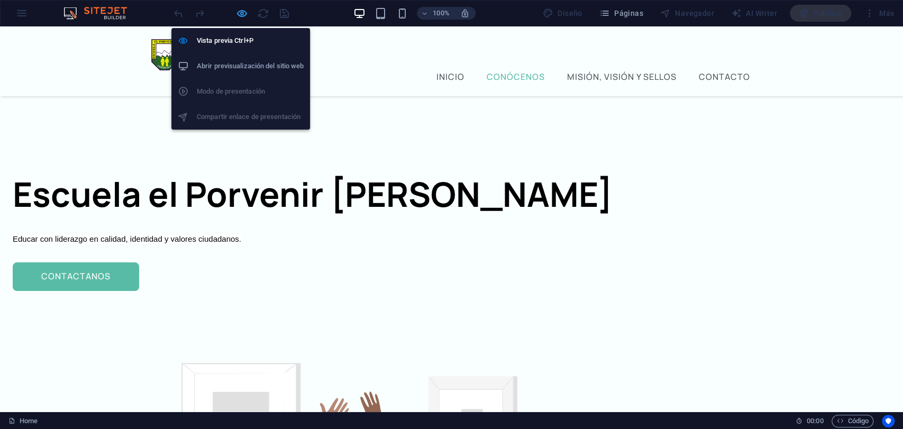
click at [244, 14] on icon "button" at bounding box center [242, 13] width 12 height 12
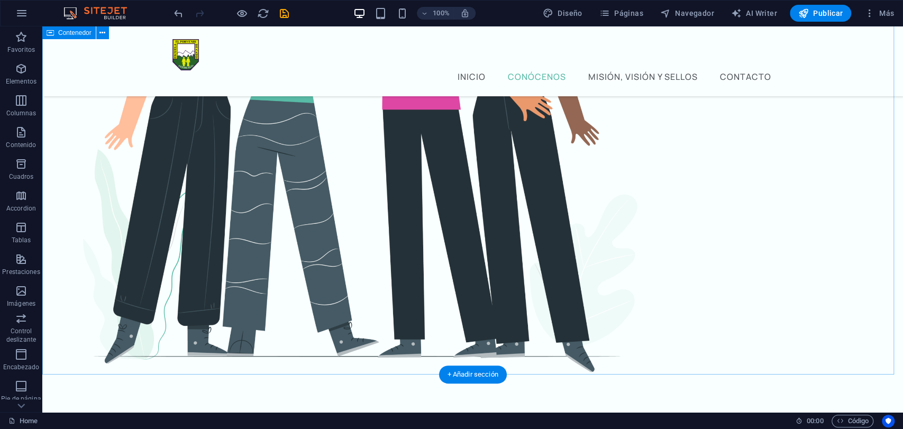
scroll to position [450, 0]
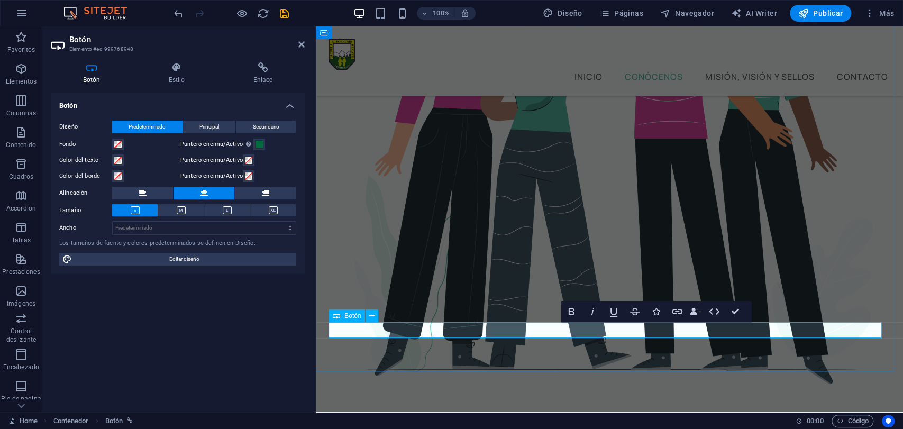
scroll to position [423, 0]
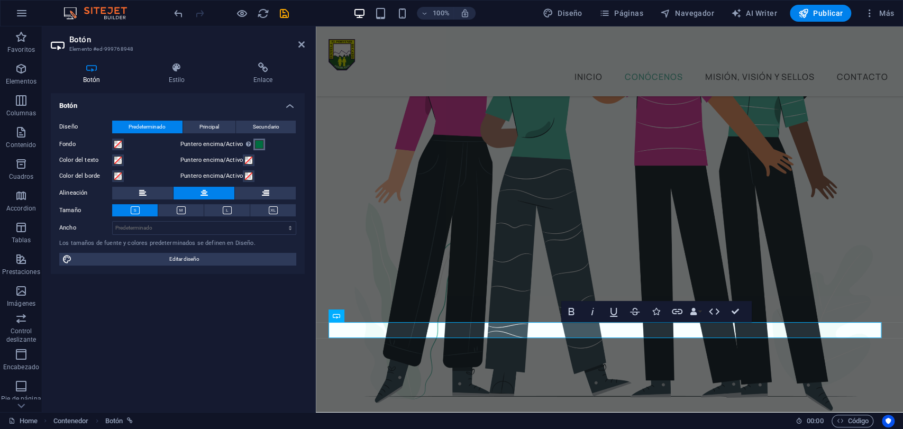
click at [255, 145] on span at bounding box center [259, 144] width 8 height 8
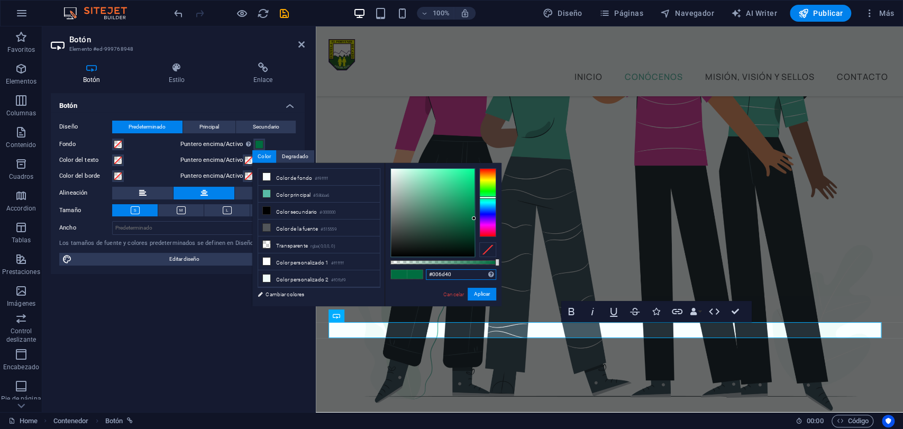
drag, startPoint x: 460, startPoint y: 274, endPoint x: 419, endPoint y: 280, distance: 41.6
click at [419, 280] on div "#006d40 Formatos soportados #0852ed rgb(8, 82, 237) rgba(8, 82, 237, 90%) hsv(2…" at bounding box center [442, 311] width 117 height 297
click at [481, 296] on button "Aplicar" at bounding box center [481, 294] width 29 height 13
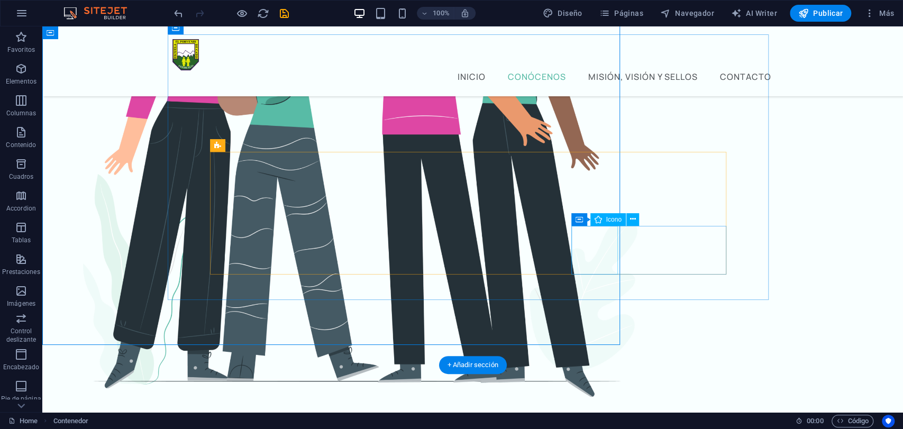
scroll to position [450, 0]
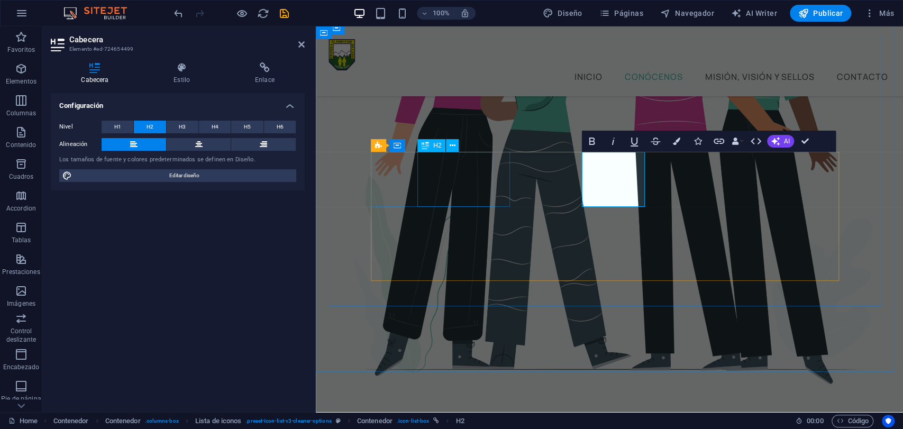
scroll to position [423, 0]
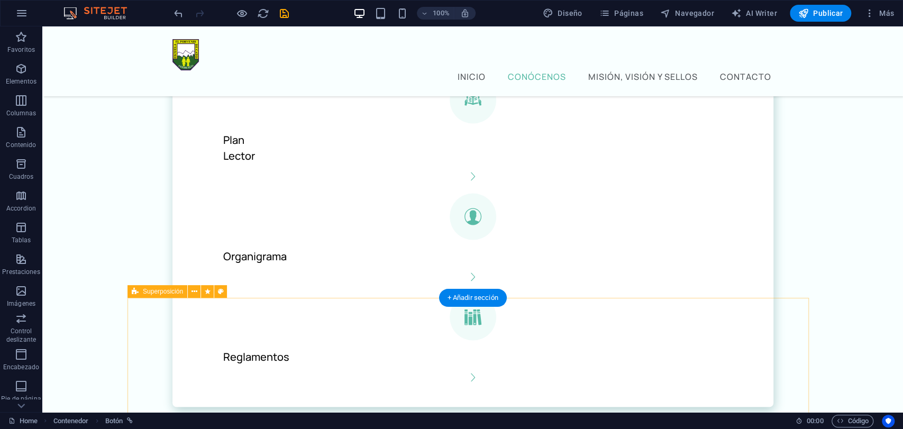
scroll to position [1303, 0]
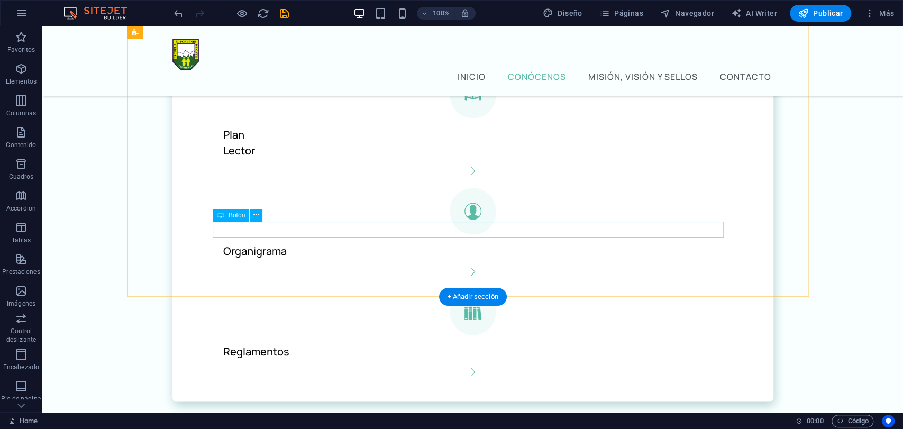
select select "%"
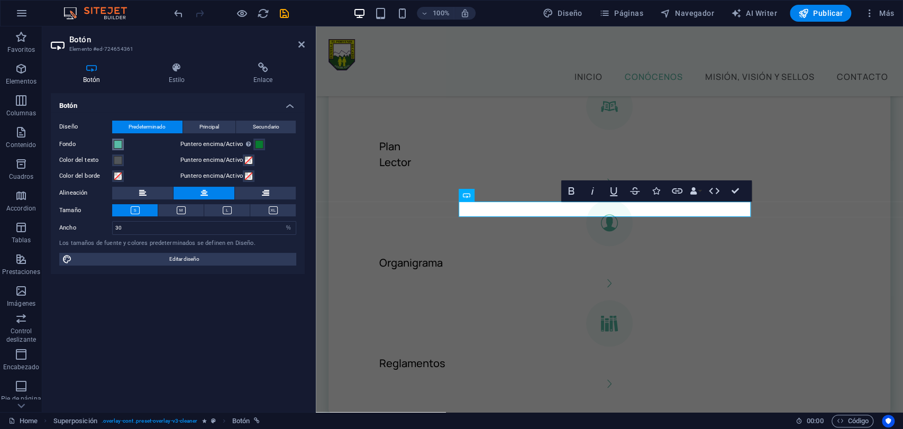
click at [118, 145] on span at bounding box center [118, 144] width 8 height 8
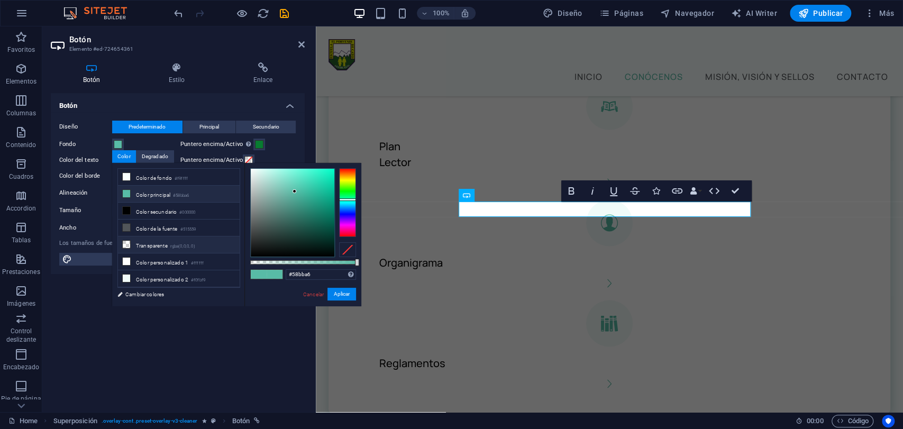
click at [127, 244] on icon at bounding box center [126, 244] width 7 height 7
type input "rgba(0, 0, 0, 0)"
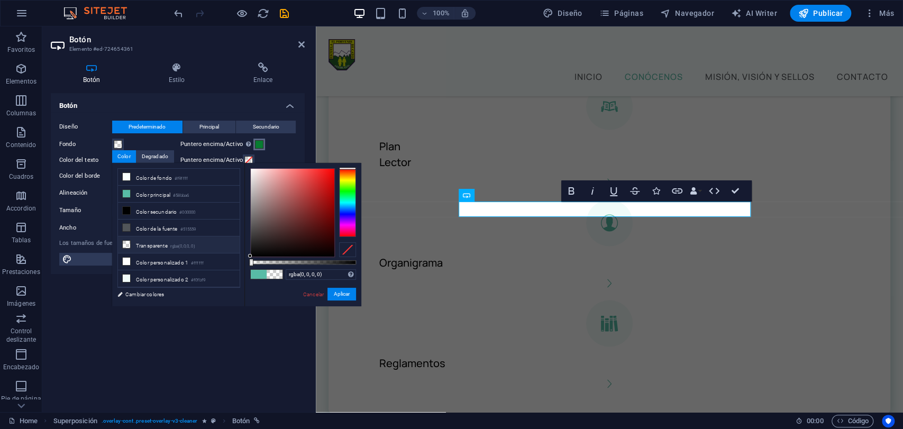
click at [255, 142] on span at bounding box center [259, 144] width 8 height 8
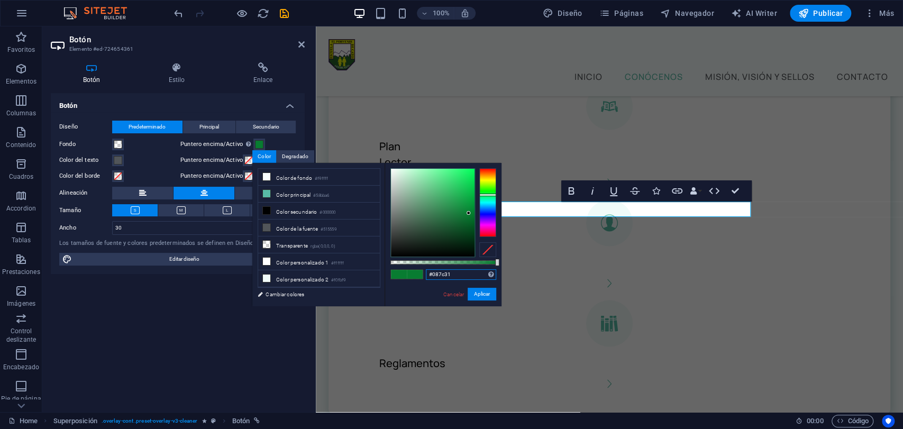
drag, startPoint x: 463, startPoint y: 276, endPoint x: 397, endPoint y: 263, distance: 67.9
click at [397, 263] on div "#087c31 Formatos soportados #0852ed rgb(8, 82, 237) rgba(8, 82, 237, 90%) hsv(2…" at bounding box center [442, 311] width 117 height 297
paste input "06d40"
type input "#006d40"
click at [489, 293] on button "Aplicar" at bounding box center [481, 294] width 29 height 13
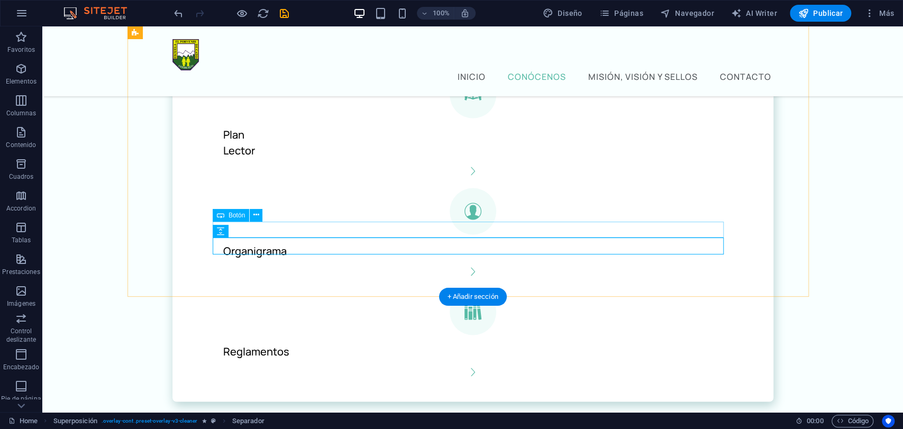
select select "%"
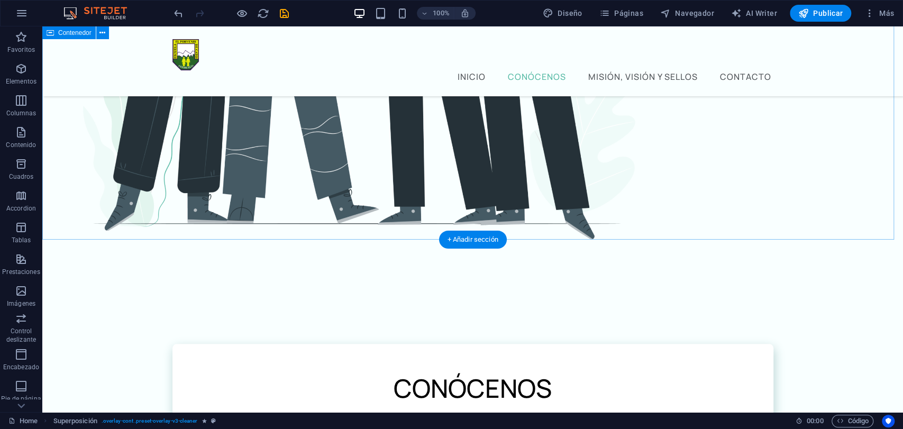
scroll to position [575, 0]
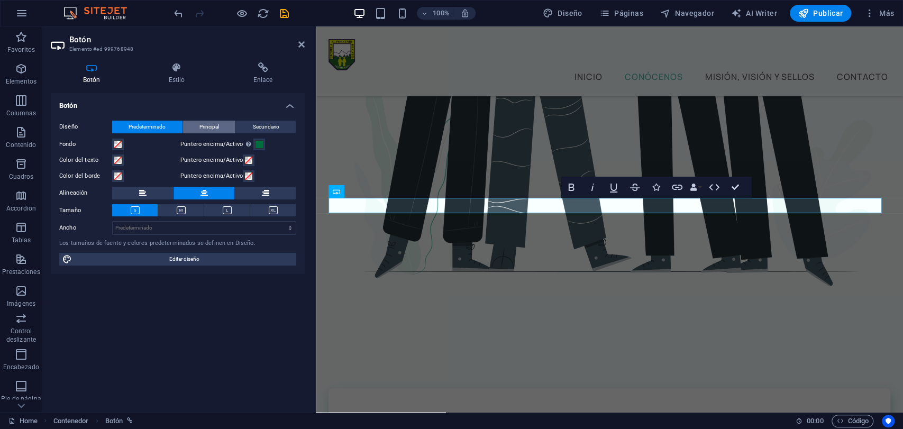
click at [211, 124] on span "Principal" at bounding box center [209, 127] width 20 height 13
click at [149, 124] on span "Predeterminado" at bounding box center [146, 127] width 37 height 13
click at [174, 68] on icon at bounding box center [176, 67] width 80 height 11
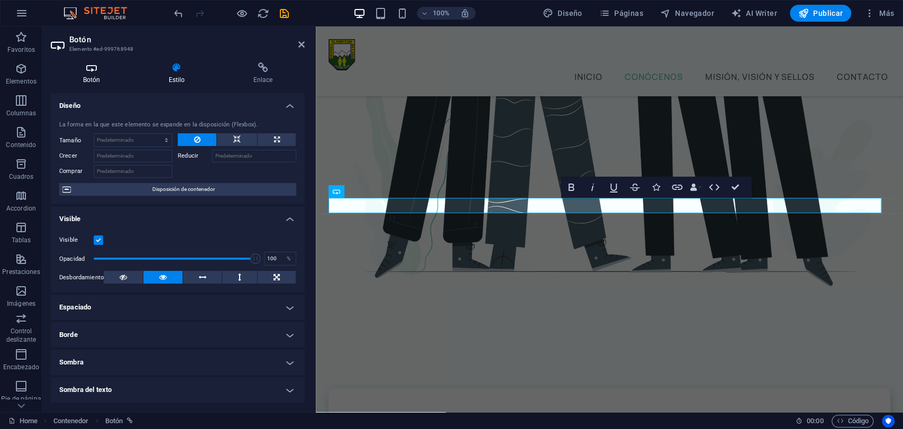
click at [99, 65] on icon at bounding box center [91, 67] width 81 height 11
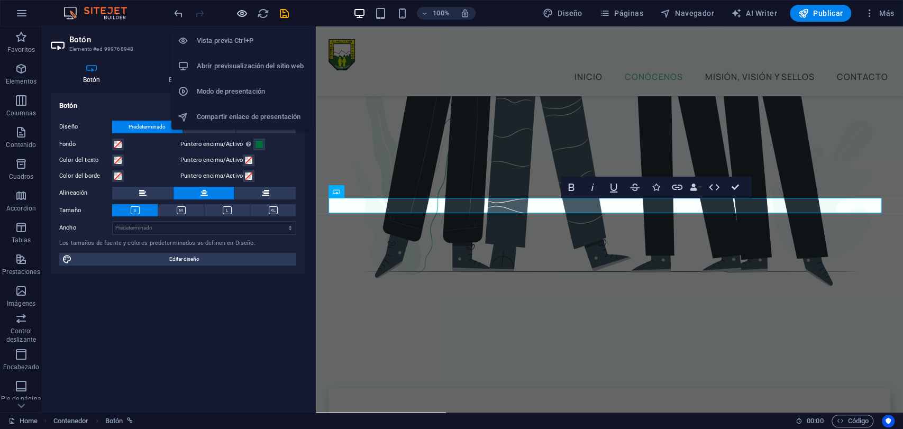
click at [242, 10] on icon "button" at bounding box center [242, 13] width 12 height 12
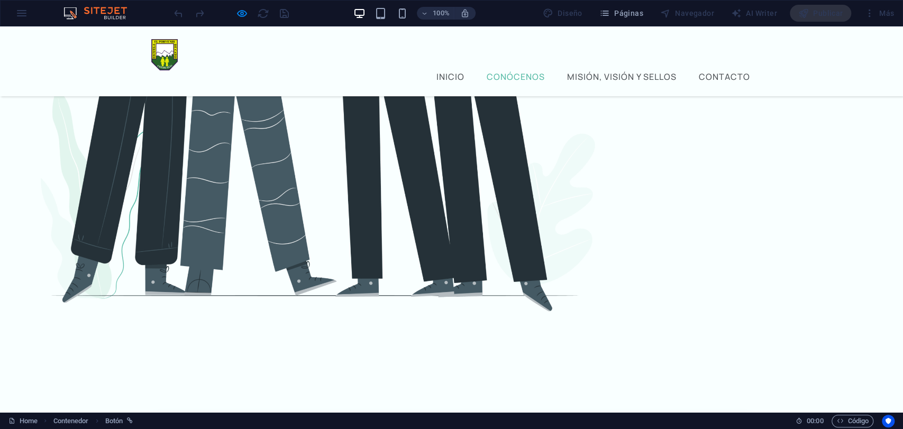
scroll to position [493, 0]
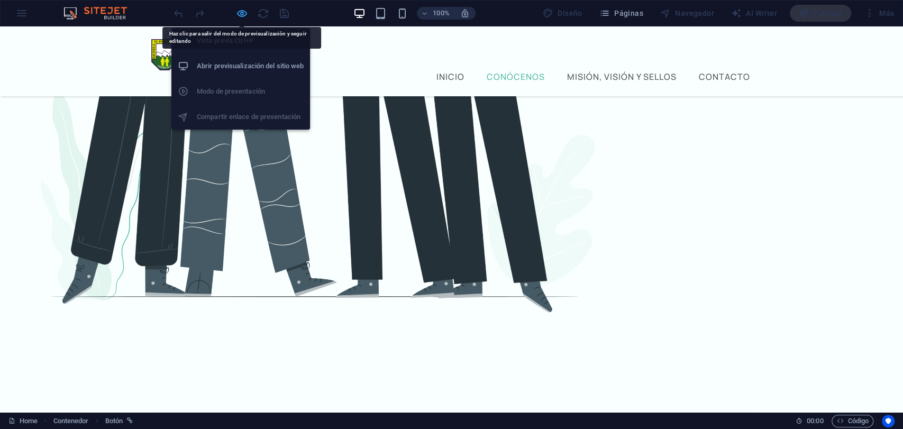
click at [240, 10] on icon "button" at bounding box center [242, 13] width 12 height 12
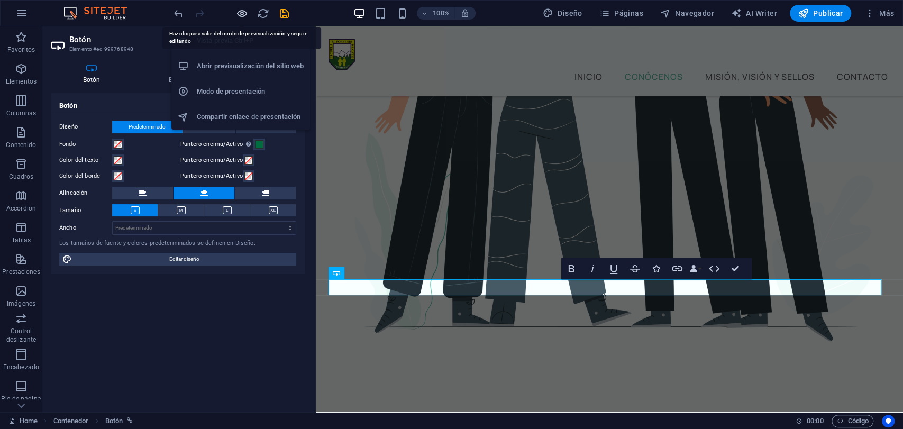
scroll to position [466, 0]
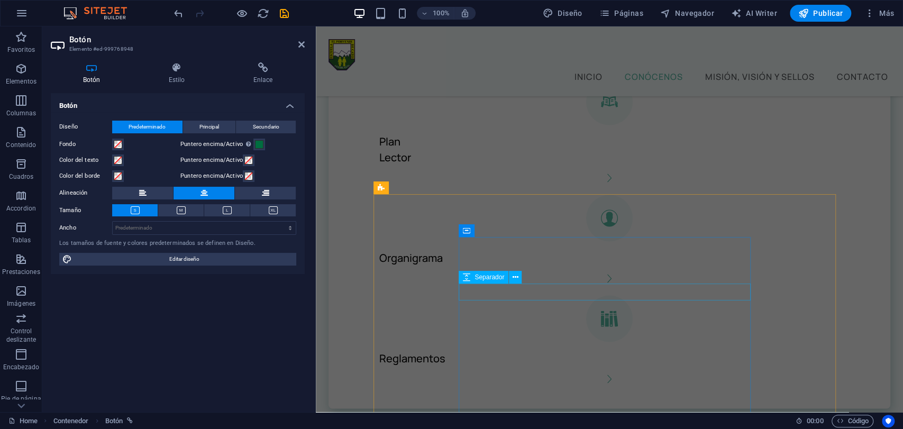
scroll to position [1288, 0]
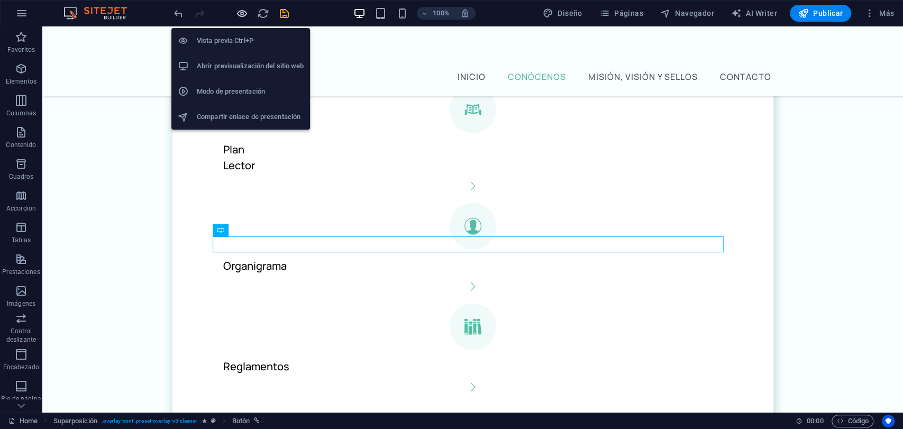
click at [237, 12] on icon "button" at bounding box center [242, 13] width 12 height 12
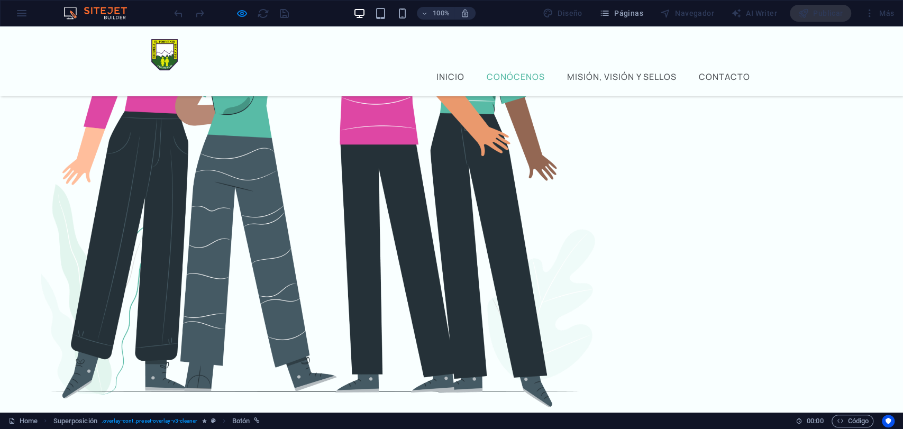
scroll to position [398, 0]
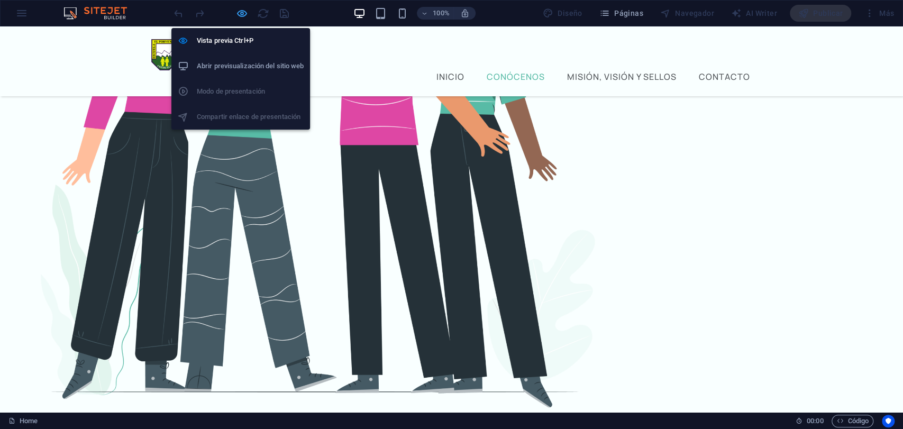
click at [241, 10] on icon "button" at bounding box center [242, 13] width 12 height 12
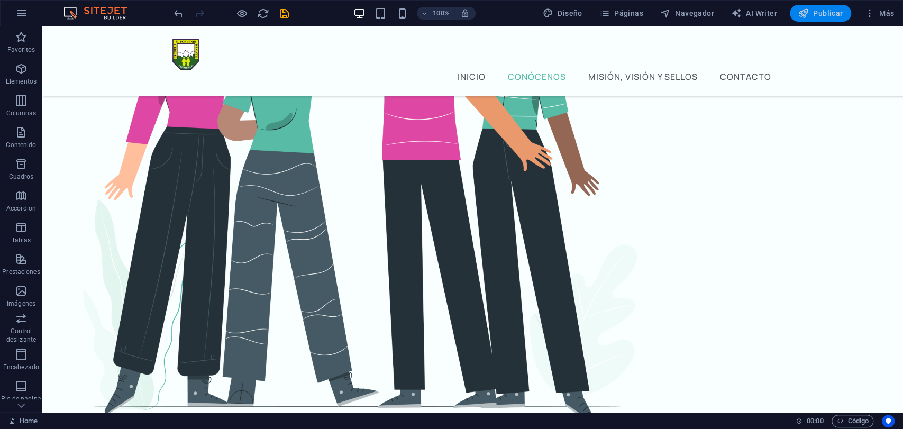
click at [834, 14] on span "Publicar" at bounding box center [820, 13] width 45 height 11
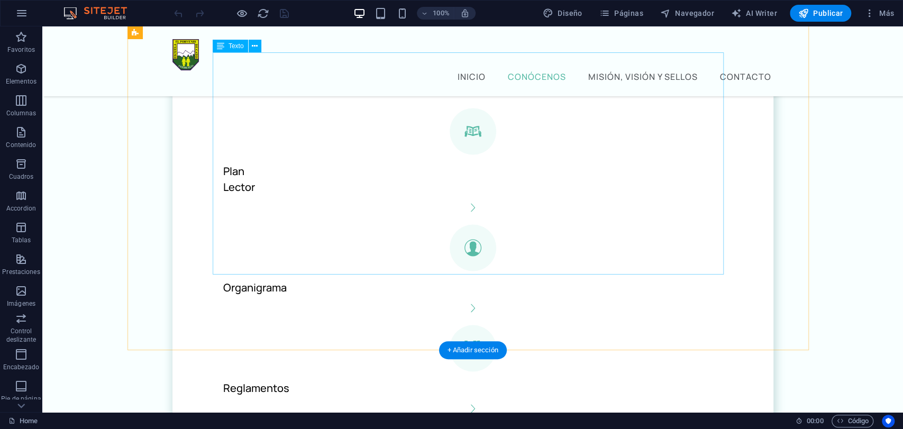
scroll to position [1273, 0]
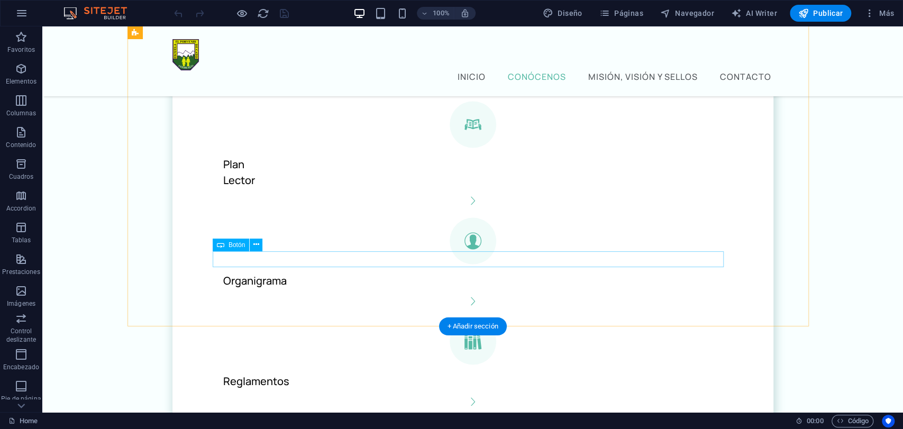
select select "%"
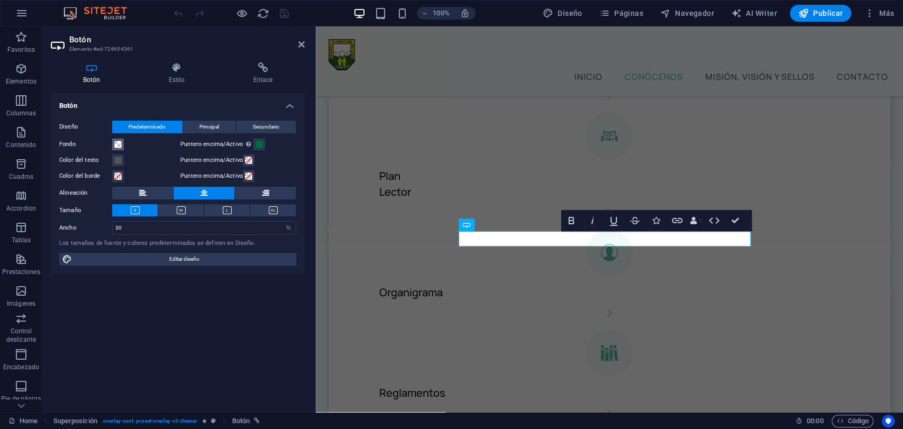
click at [119, 144] on span at bounding box center [118, 144] width 8 height 8
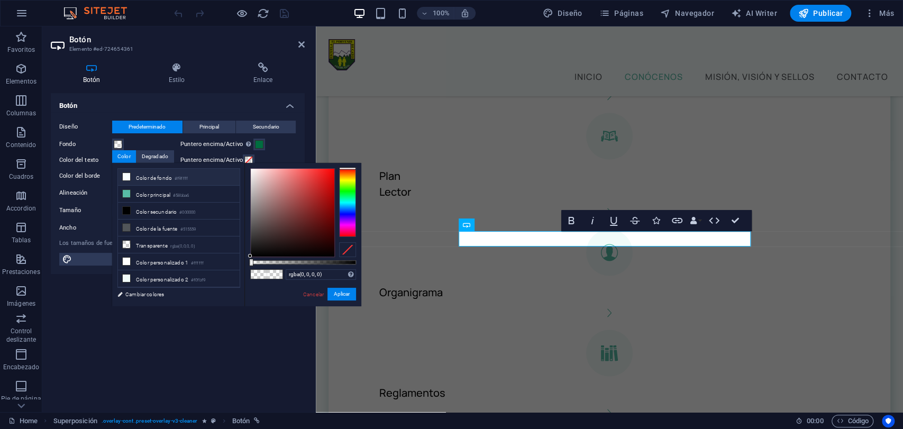
click at [124, 177] on icon at bounding box center [126, 176] width 7 height 7
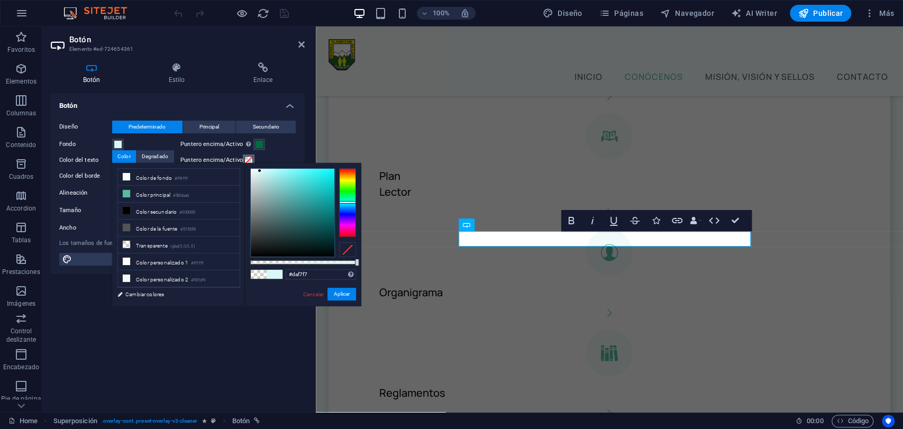
type input "#ffffff"
drag, startPoint x: 255, startPoint y: 176, endPoint x: 242, endPoint y: 160, distance: 20.7
click at [242, 160] on body "Escuela El Porvrenir De cato Home Favoritos Elementos Columnas Contenido Cuadro…" at bounding box center [451, 214] width 903 height 429
click at [343, 296] on button "Aplicar" at bounding box center [341, 294] width 29 height 13
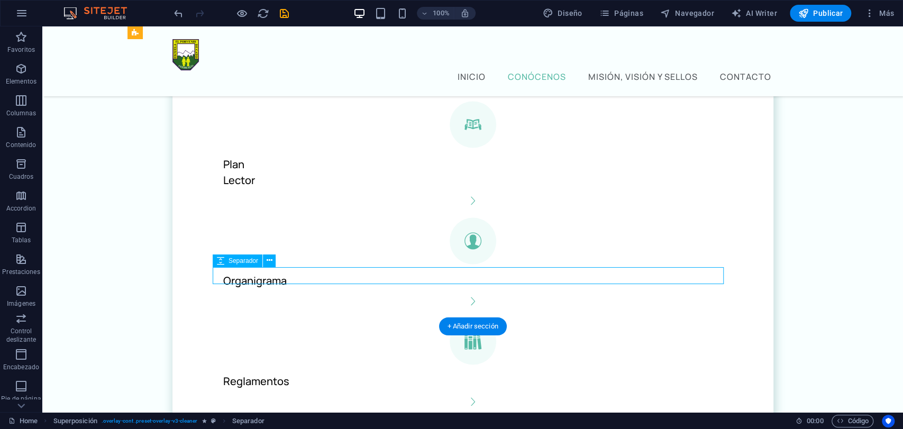
drag, startPoint x: 266, startPoint y: 271, endPoint x: 540, endPoint y: 271, distance: 273.4
select select "px"
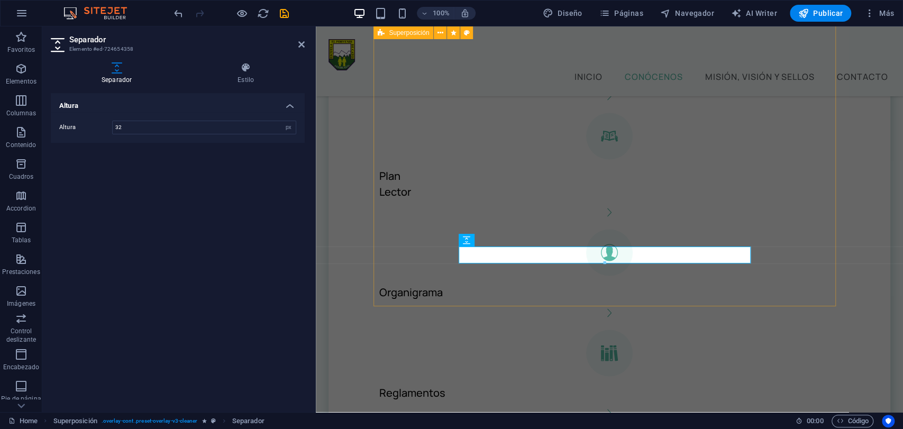
select select "%"
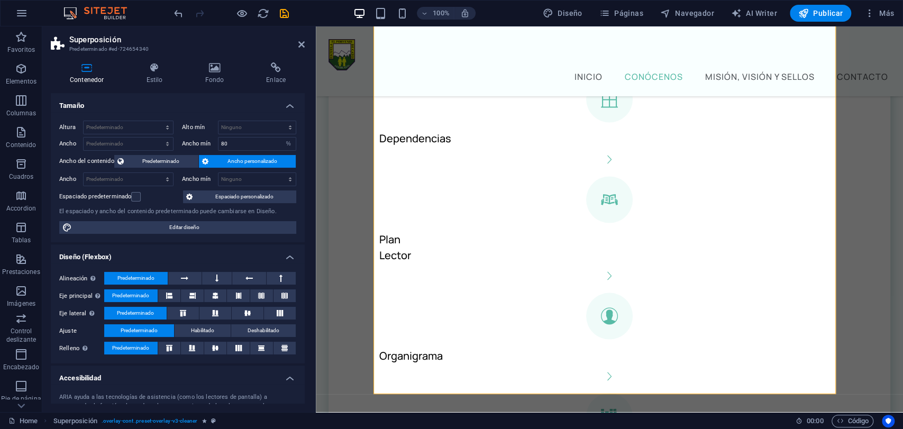
scroll to position [1215, 0]
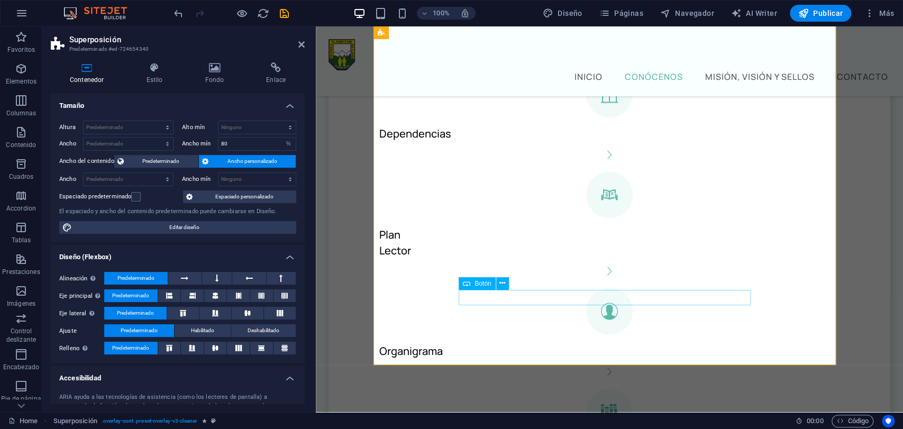
select select "%"
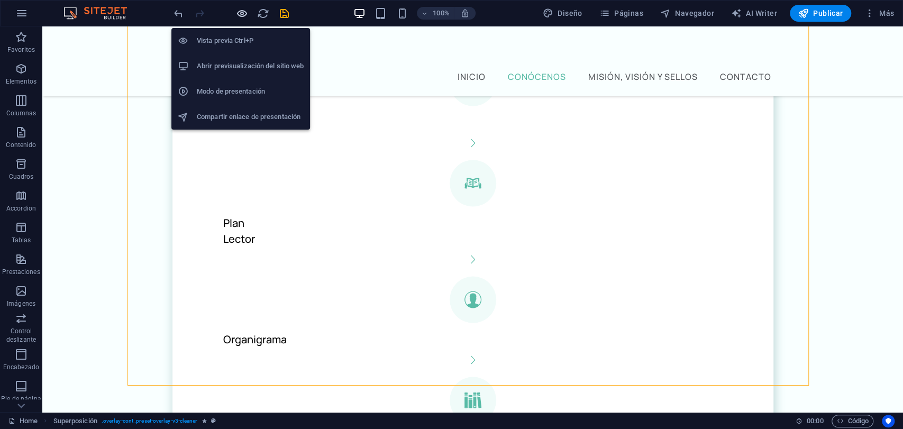
click at [242, 11] on icon "button" at bounding box center [242, 13] width 12 height 12
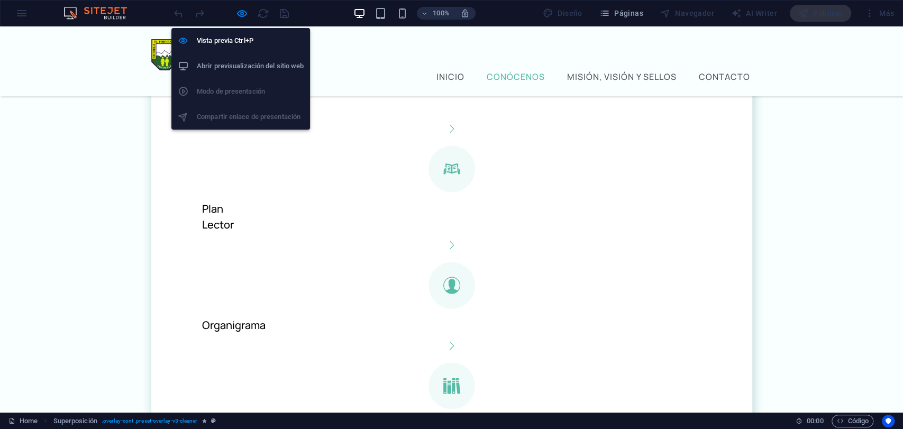
click at [254, 71] on h6 "Abrir previsualización del sitio web" at bounding box center [250, 66] width 107 height 13
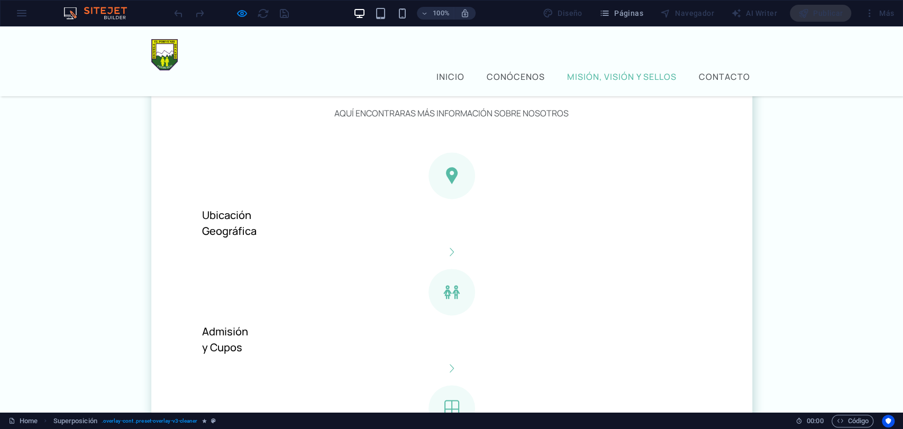
scroll to position [874, 0]
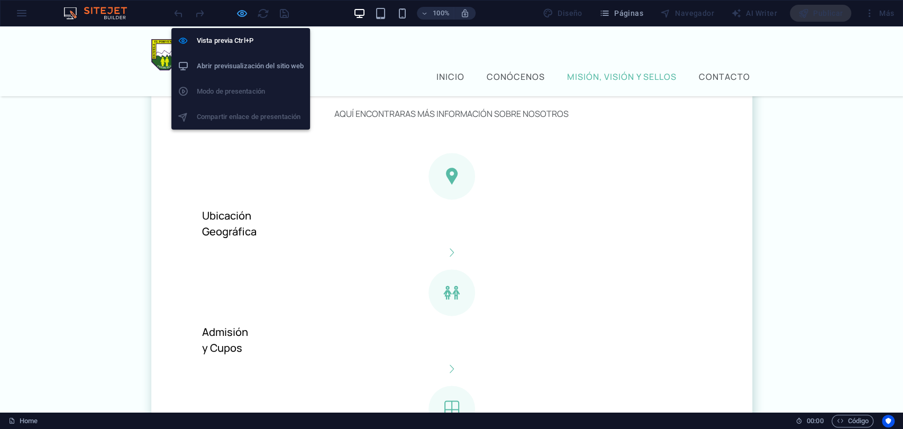
click at [237, 12] on icon "button" at bounding box center [242, 13] width 12 height 12
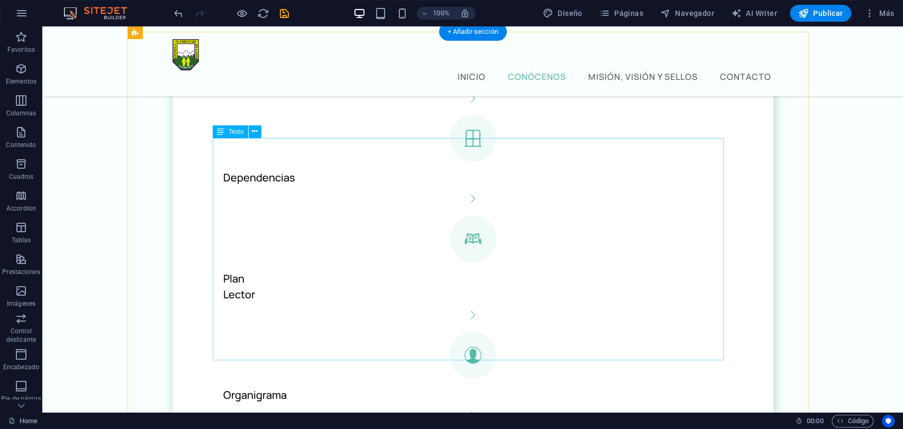
scroll to position [1158, 0]
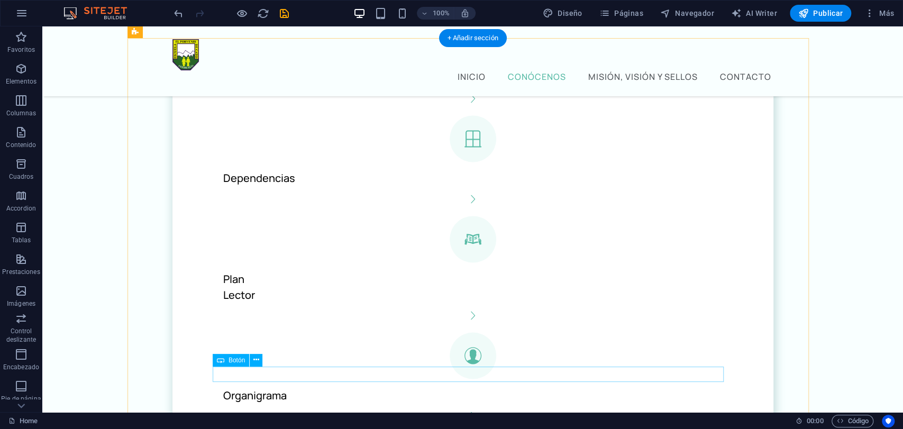
select select "%"
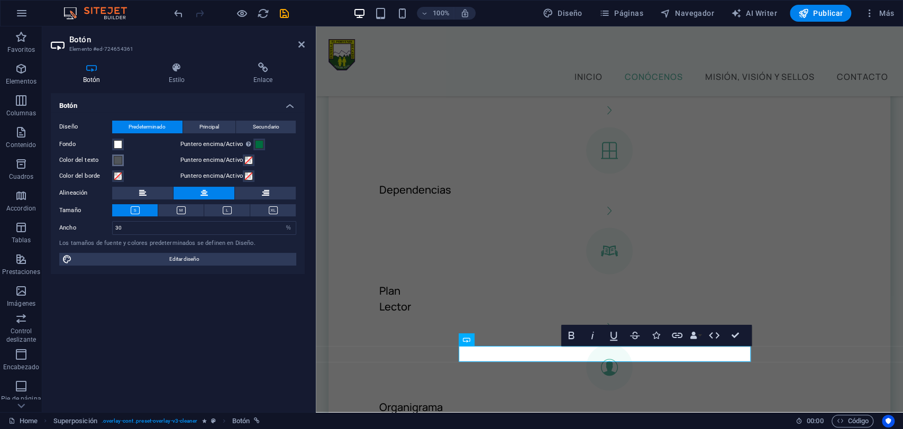
click at [119, 158] on span at bounding box center [118, 160] width 8 height 8
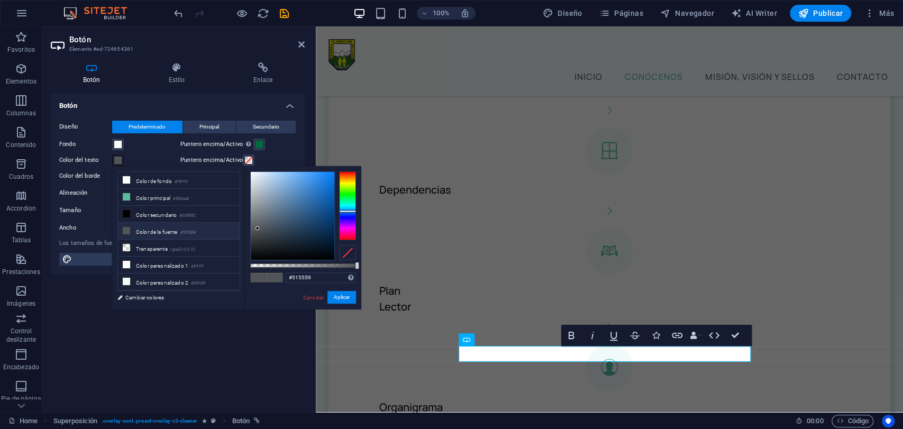
click at [119, 158] on span at bounding box center [118, 160] width 8 height 8
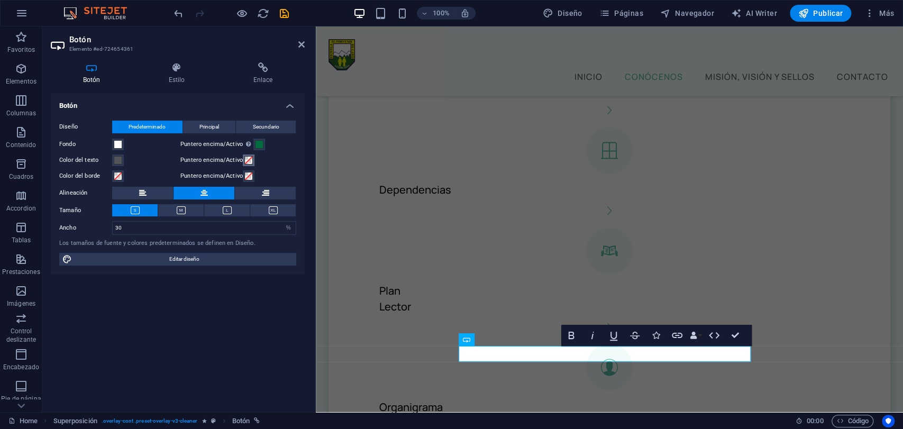
click at [249, 159] on span at bounding box center [248, 160] width 8 height 8
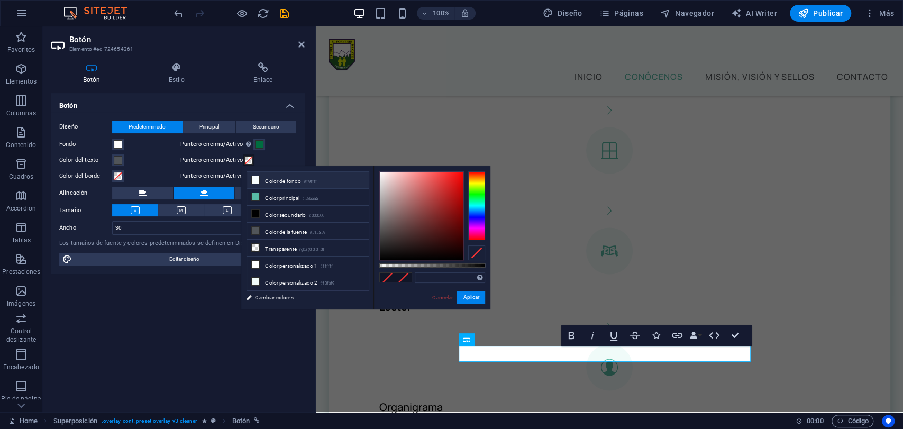
click at [262, 179] on li "Color de fondo #f9ffff" at bounding box center [308, 180] width 122 height 17
type input "#f9ffff"
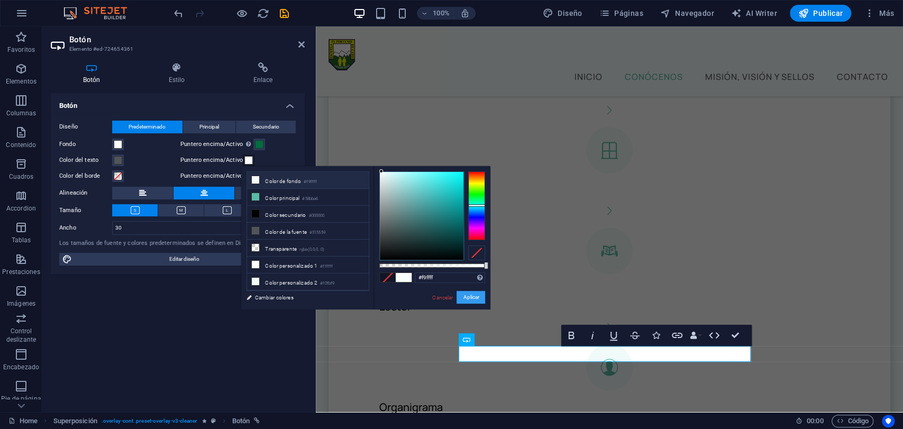
click at [471, 292] on button "Aplicar" at bounding box center [470, 297] width 29 height 13
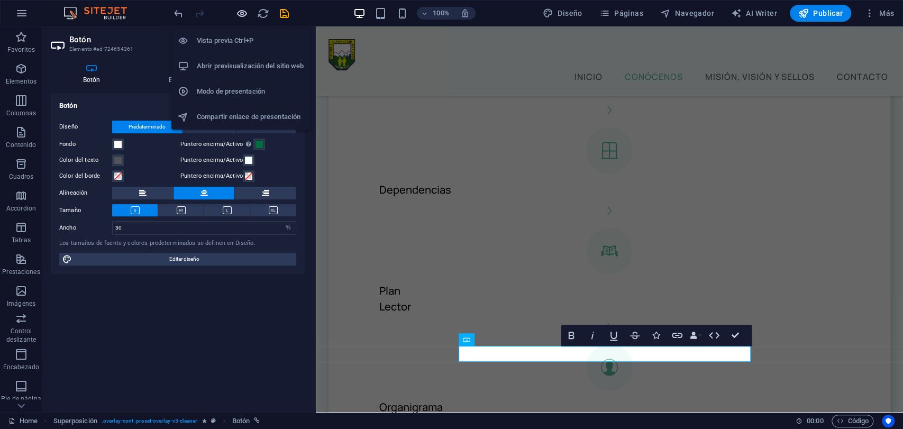
click at [245, 10] on icon "button" at bounding box center [242, 13] width 12 height 12
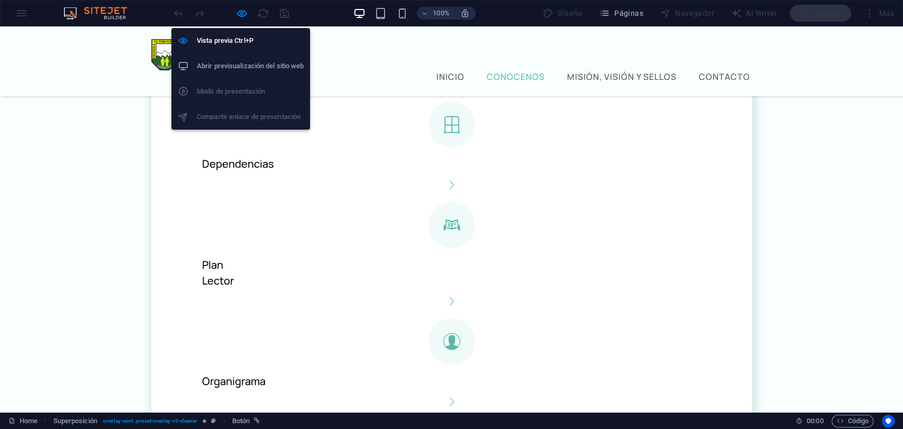
click at [240, 68] on h6 "Abrir previsualización del sitio web" at bounding box center [250, 66] width 107 height 13
click at [241, 11] on icon "button" at bounding box center [242, 13] width 12 height 12
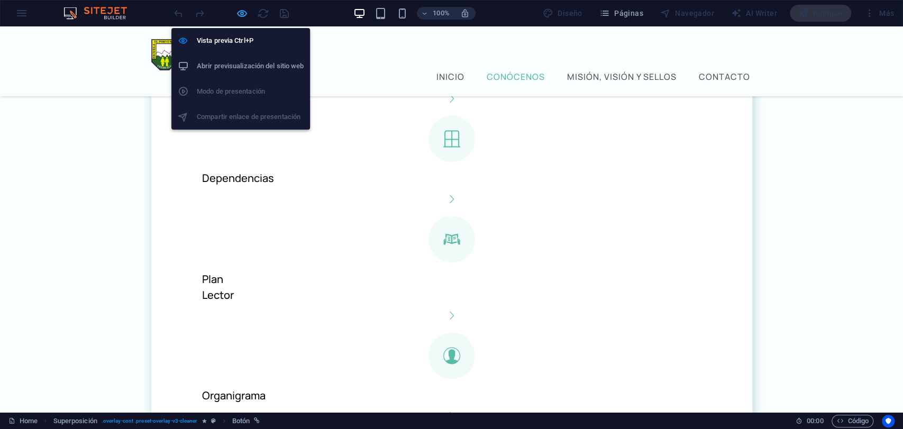
select select "%"
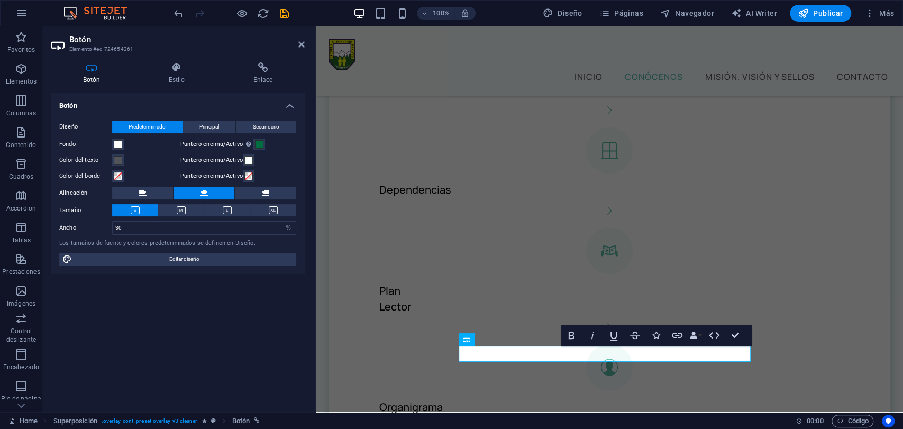
click at [222, 293] on div "Botón Diseño Predeterminado Principal Secundario Fondo Puntero encima/Activo Ca…" at bounding box center [178, 248] width 254 height 310
click at [829, 11] on span "Publicar" at bounding box center [820, 13] width 45 height 11
select select "%"
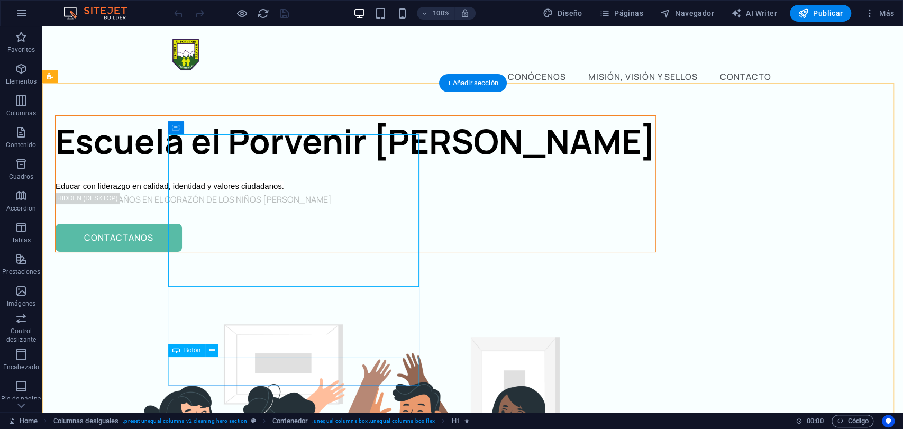
click at [248, 252] on div "CONTACTANOS" at bounding box center [356, 238] width 600 height 29
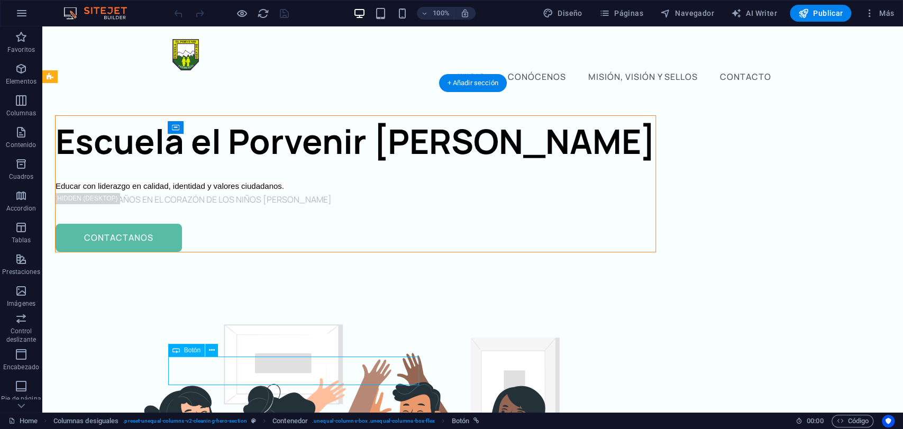
click at [248, 252] on div "CONTACTANOS" at bounding box center [356, 238] width 600 height 29
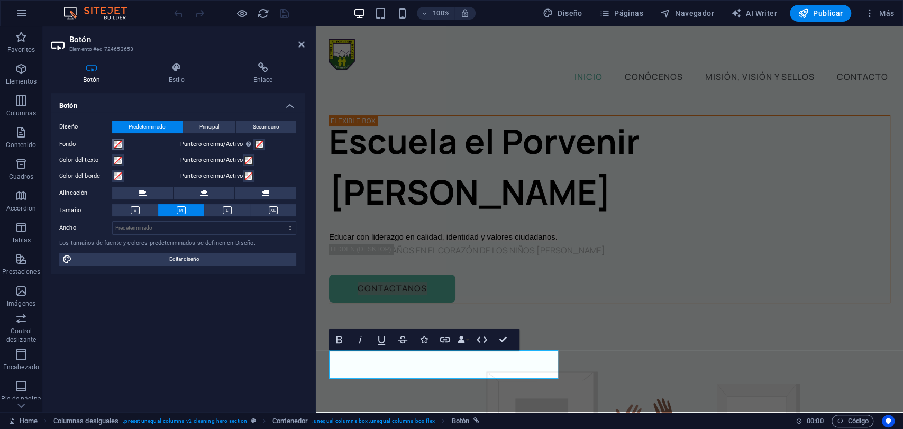
click at [118, 145] on span at bounding box center [118, 144] width 8 height 8
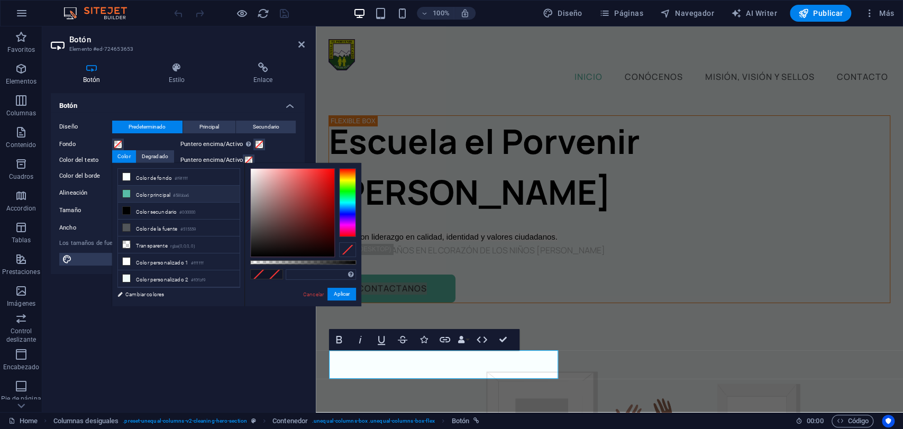
click at [148, 191] on li "Color principal #58bba6" at bounding box center [179, 194] width 122 height 17
type input "#58bba6"
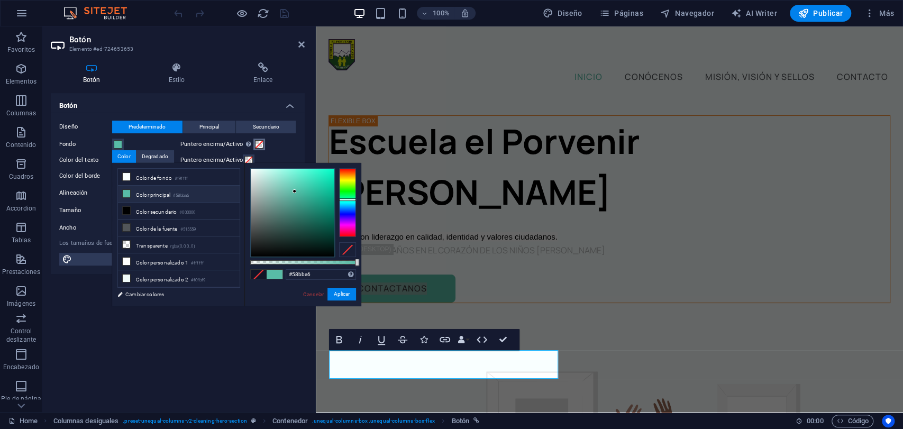
click at [254, 144] on button "Puntero encima/Activo Cambia al modo de previsualización para probar el estado …" at bounding box center [259, 145] width 12 height 12
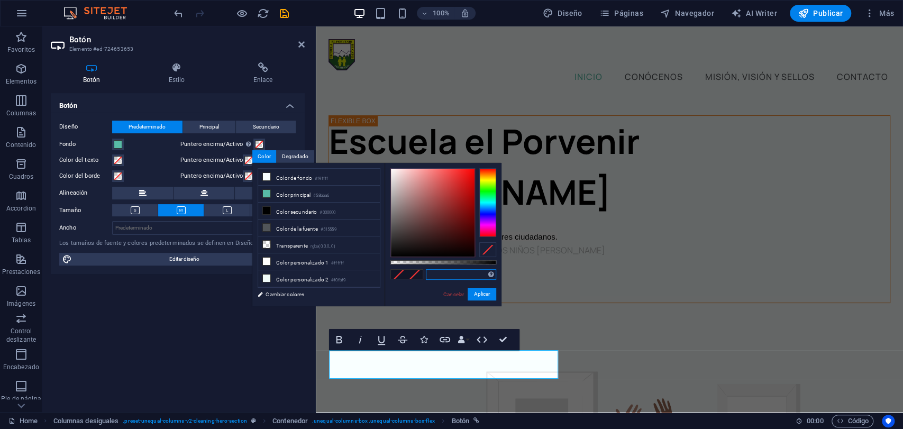
click at [441, 274] on input "text" at bounding box center [461, 274] width 70 height 11
paste input "#006d40"
type input "#006d40"
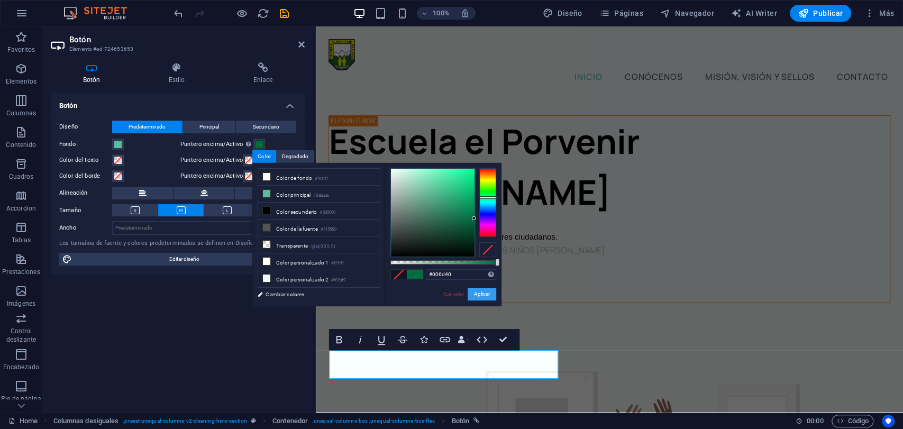
click at [485, 297] on button "Aplicar" at bounding box center [481, 294] width 29 height 13
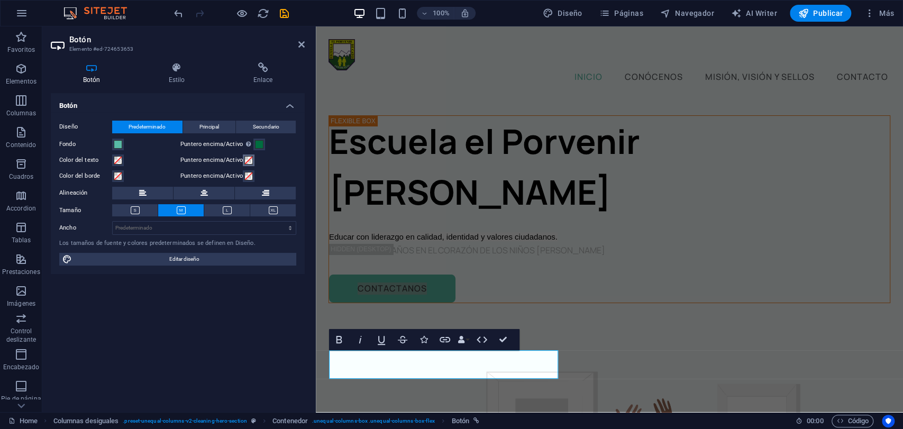
click at [247, 161] on span at bounding box center [248, 160] width 8 height 8
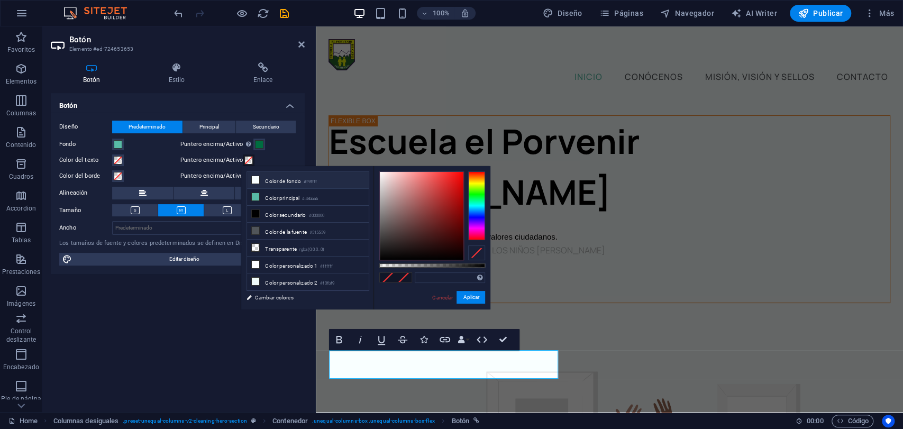
click at [256, 181] on icon at bounding box center [255, 179] width 7 height 7
type input "#f9ffff"
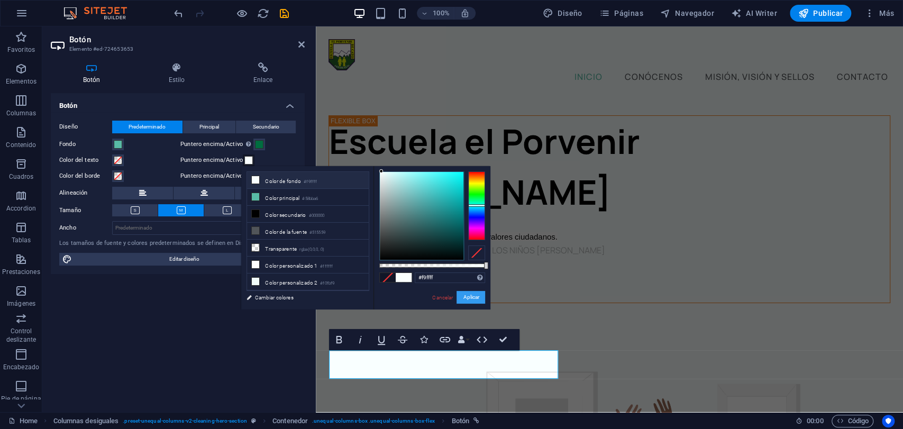
click at [471, 297] on button "Aplicar" at bounding box center [470, 297] width 29 height 13
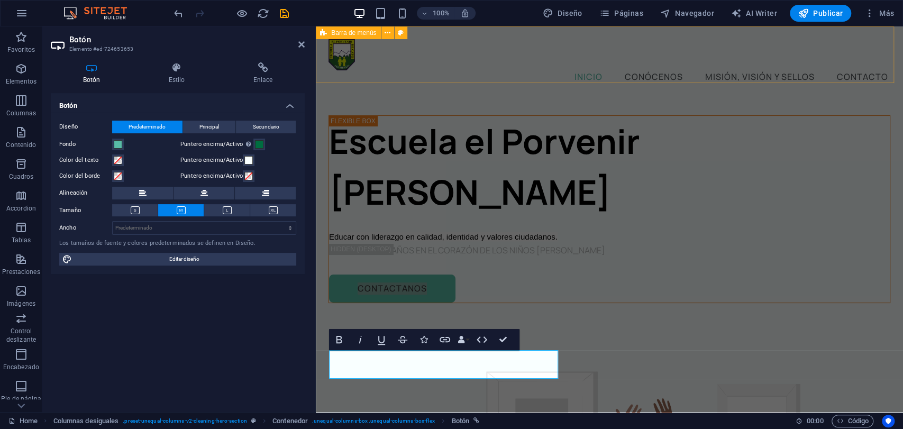
click at [523, 67] on div "INICIO CONÓCENOS MISIÓN, VISIÓN y SELLOS CONTACTO" at bounding box center [609, 61] width 587 height 70
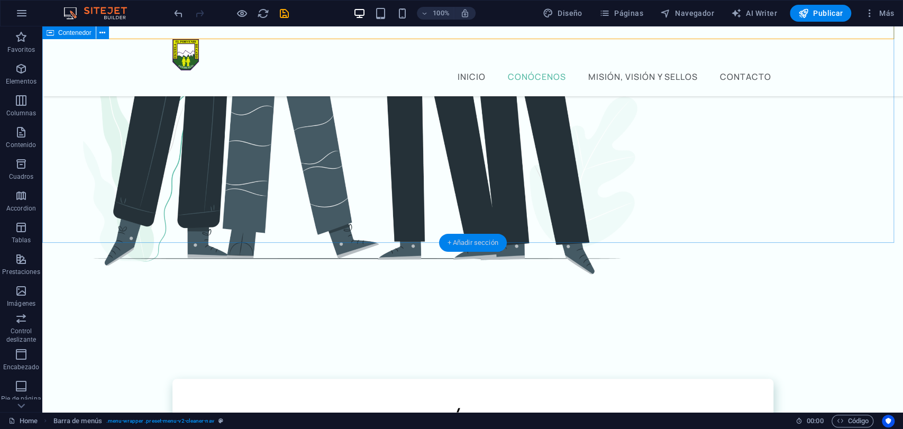
scroll to position [587, 0]
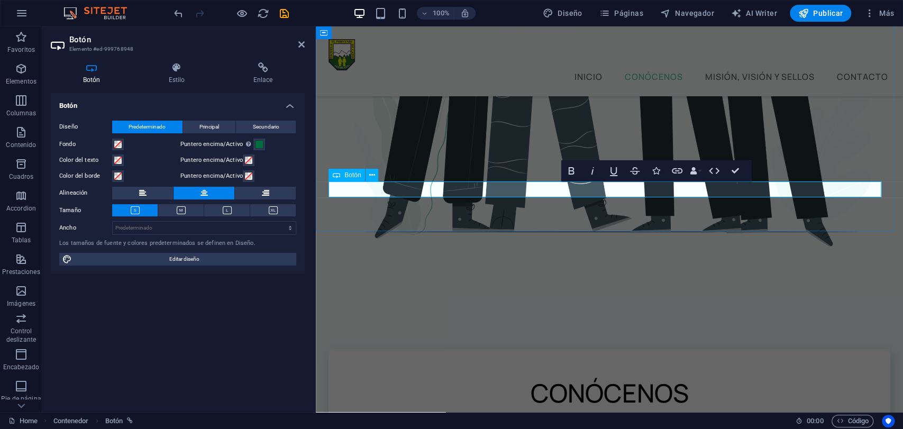
scroll to position [564, 0]
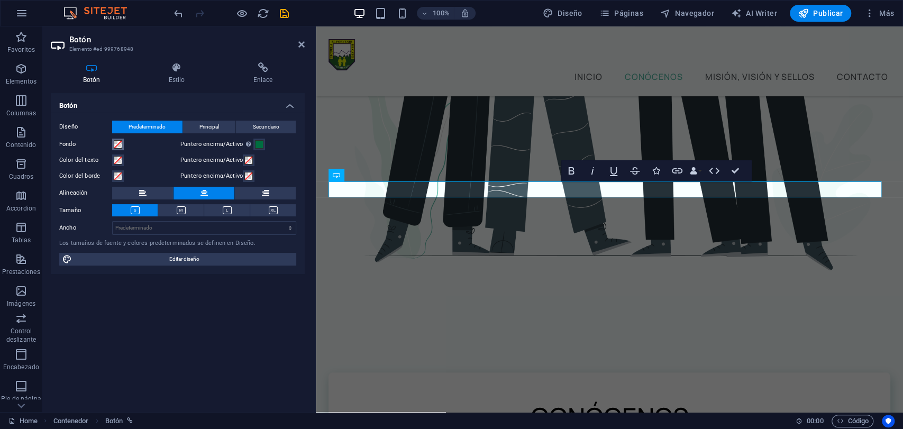
click at [117, 143] on span at bounding box center [118, 144] width 8 height 8
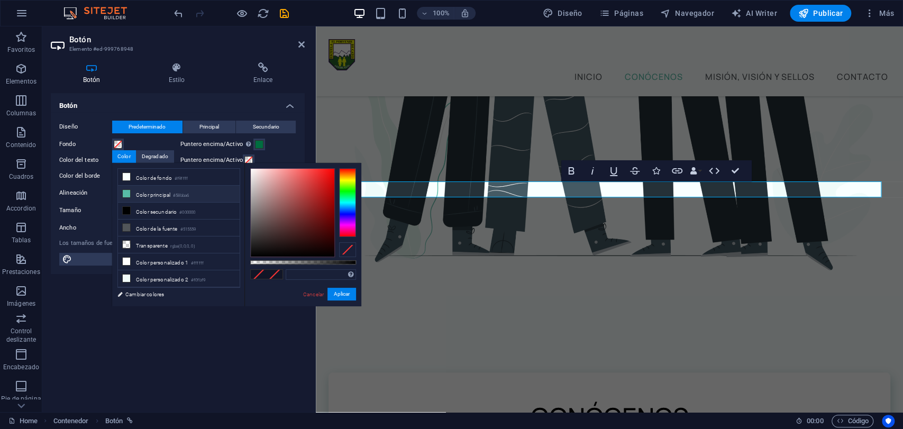
click at [127, 191] on icon at bounding box center [126, 193] width 7 height 7
type input "#58bba6"
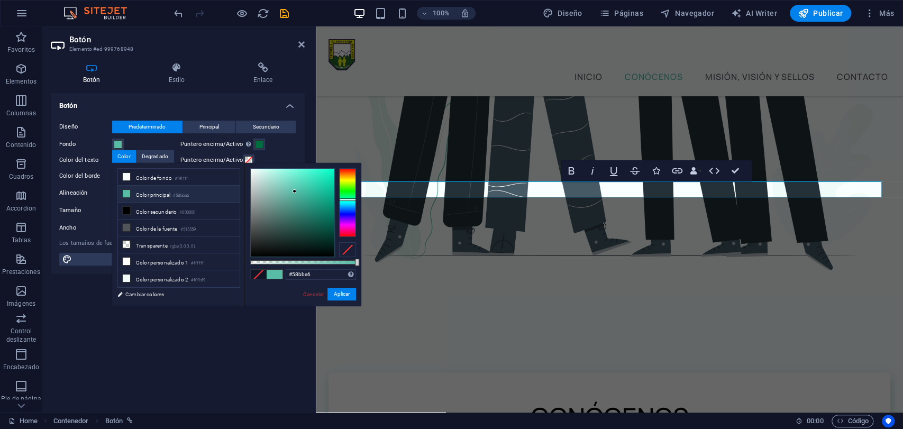
click at [273, 146] on div "Puntero encima/Activo Cambia al modo de previsualización para probar el estado …" at bounding box center [238, 144] width 116 height 13
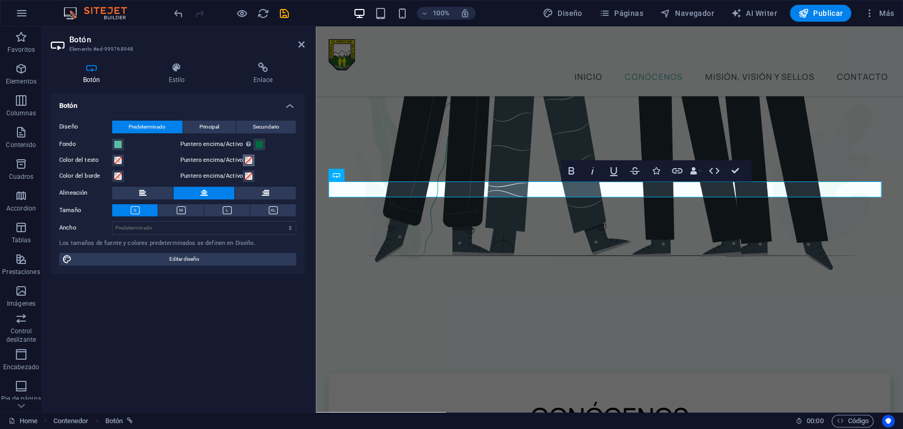
click at [247, 160] on span at bounding box center [248, 160] width 8 height 8
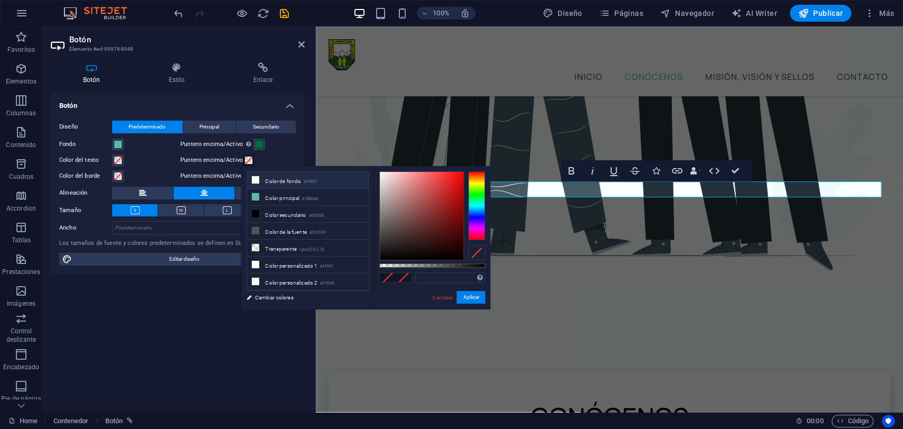
click at [258, 180] on icon at bounding box center [255, 179] width 7 height 7
type input "#f9ffff"
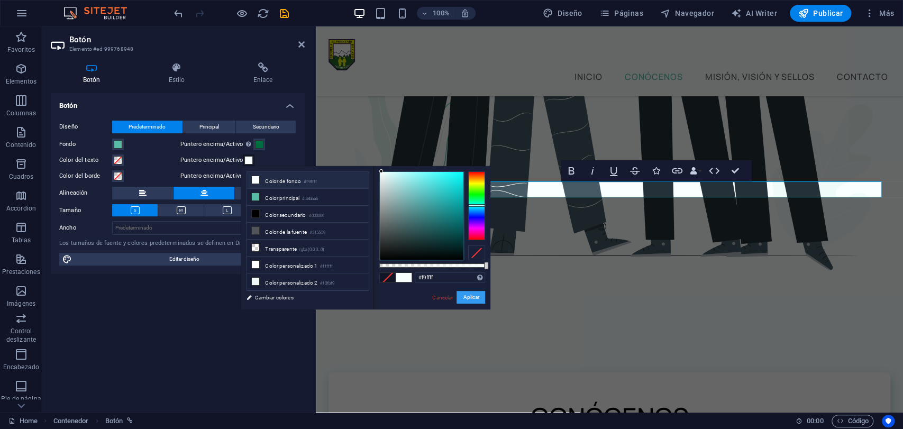
click at [475, 297] on button "Aplicar" at bounding box center [470, 297] width 29 height 13
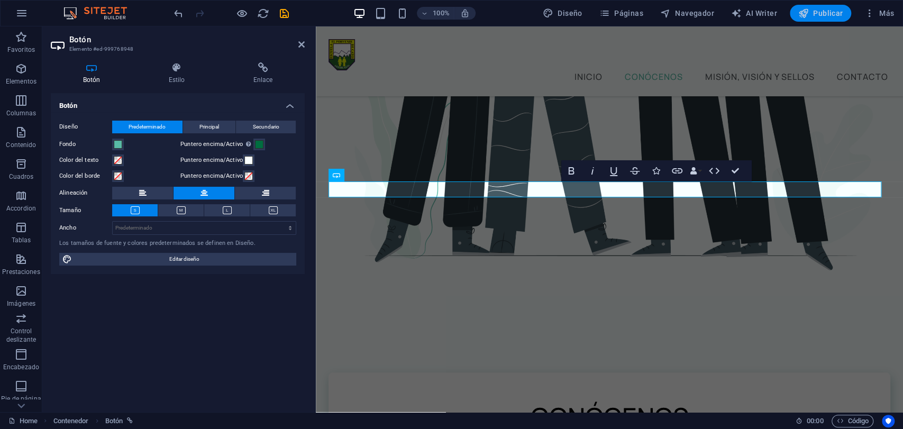
click at [829, 17] on span "Publicar" at bounding box center [820, 13] width 45 height 11
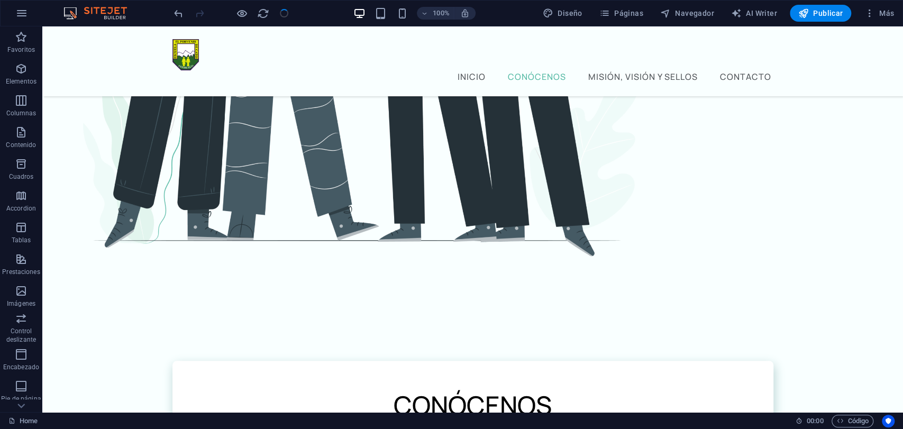
scroll to position [587, 0]
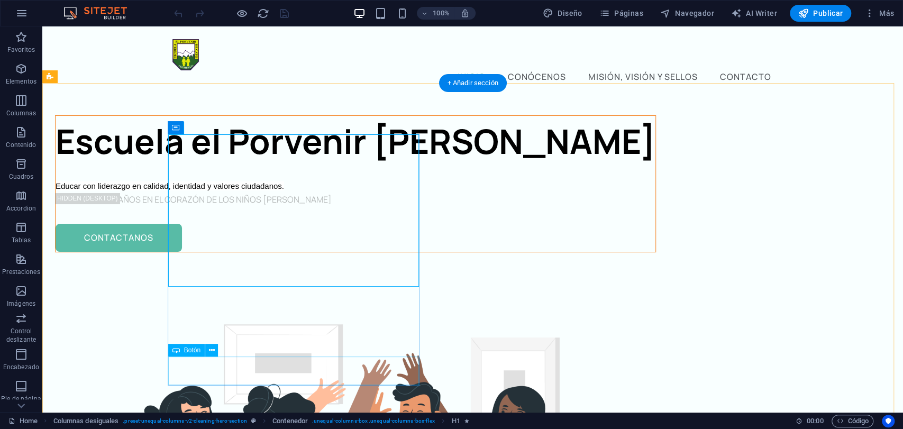
click at [250, 252] on div "CONTACTANOS" at bounding box center [356, 238] width 600 height 29
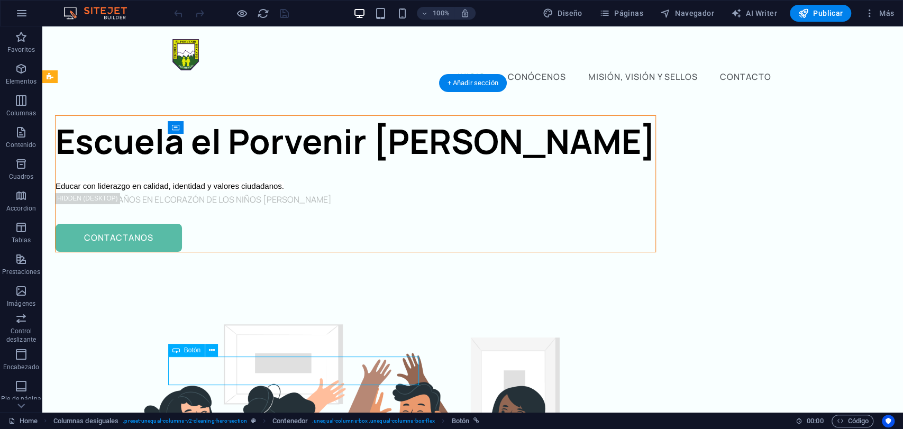
click at [250, 252] on div "CONTACTANOS" at bounding box center [356, 238] width 600 height 29
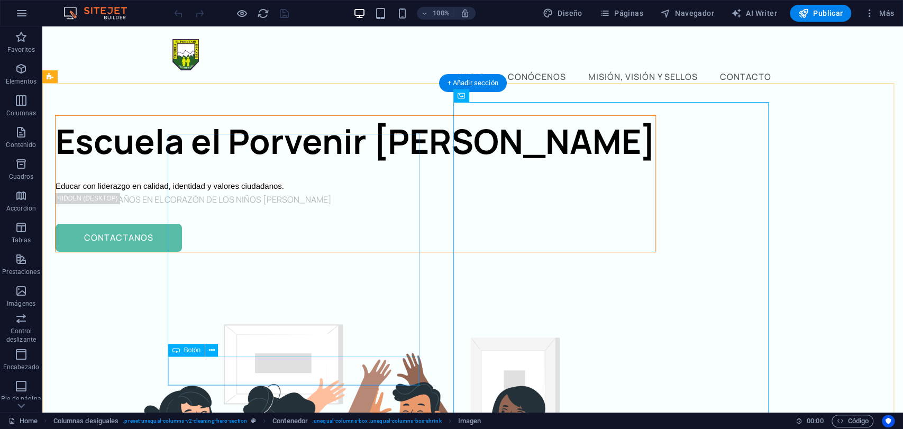
click at [262, 252] on div "CONTACTANOS" at bounding box center [356, 238] width 600 height 29
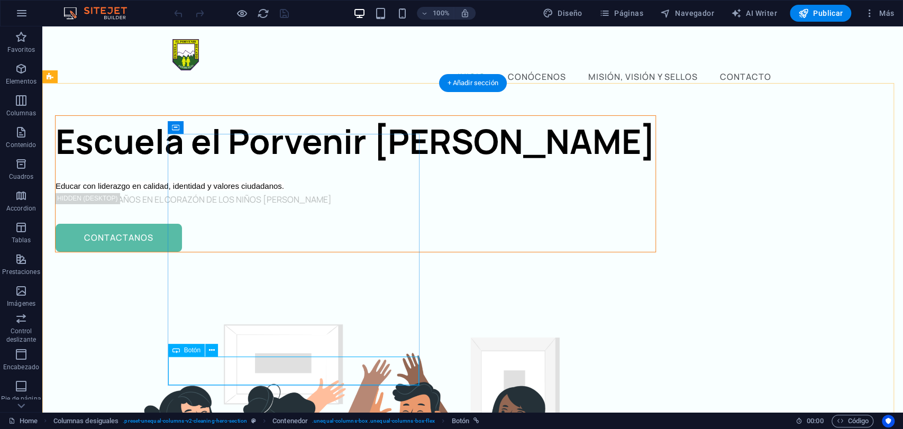
click at [277, 252] on div "CONTACTANOS" at bounding box center [356, 238] width 600 height 29
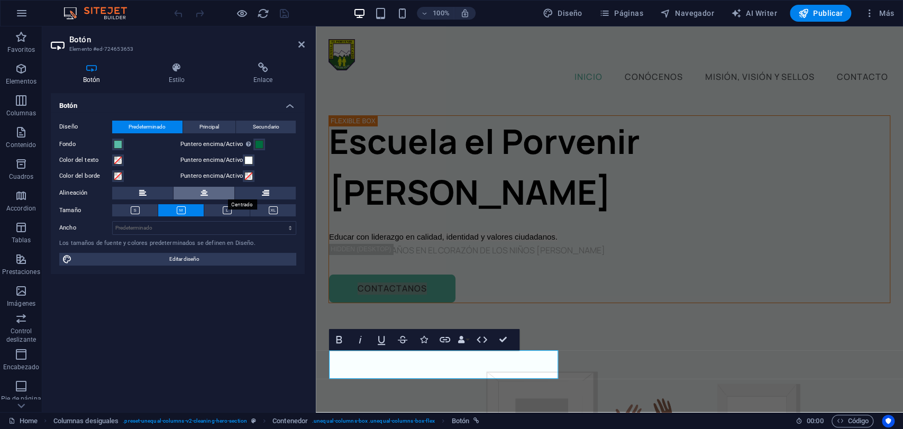
click at [207, 194] on icon at bounding box center [203, 193] width 7 height 13
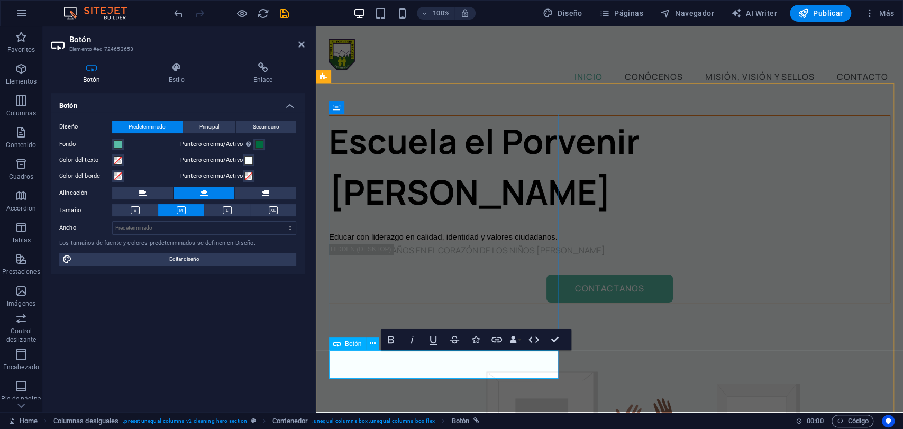
click at [352, 303] on div "CONTACTANOS" at bounding box center [609, 288] width 560 height 29
click at [357, 303] on div "CONTACTANOS" at bounding box center [609, 288] width 560 height 29
click at [374, 345] on icon at bounding box center [373, 343] width 6 height 11
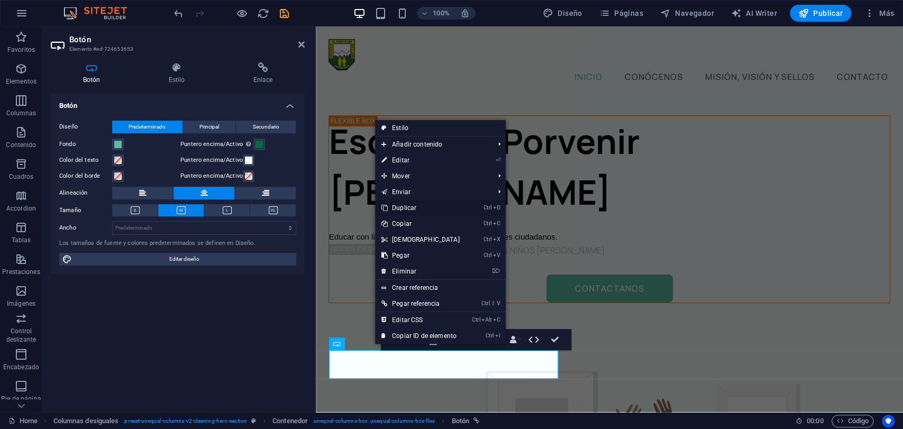
click at [419, 211] on link "Ctrl D Duplicar" at bounding box center [420, 208] width 91 height 16
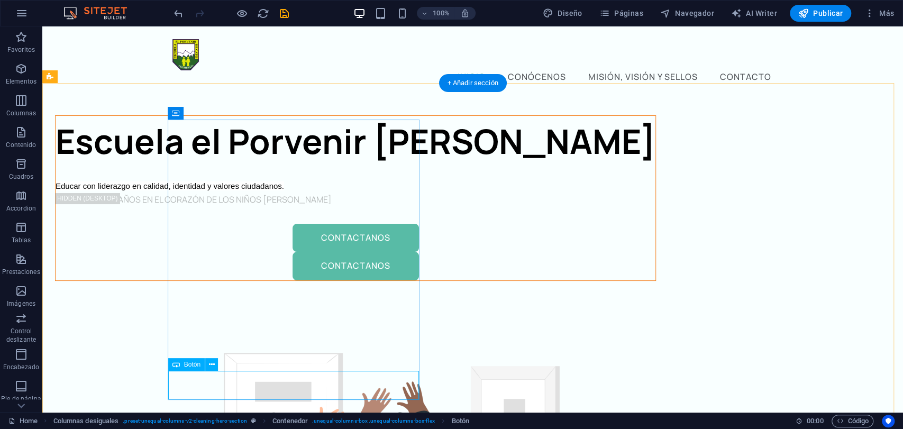
click at [377, 280] on div "CONTACTANOS" at bounding box center [356, 266] width 600 height 29
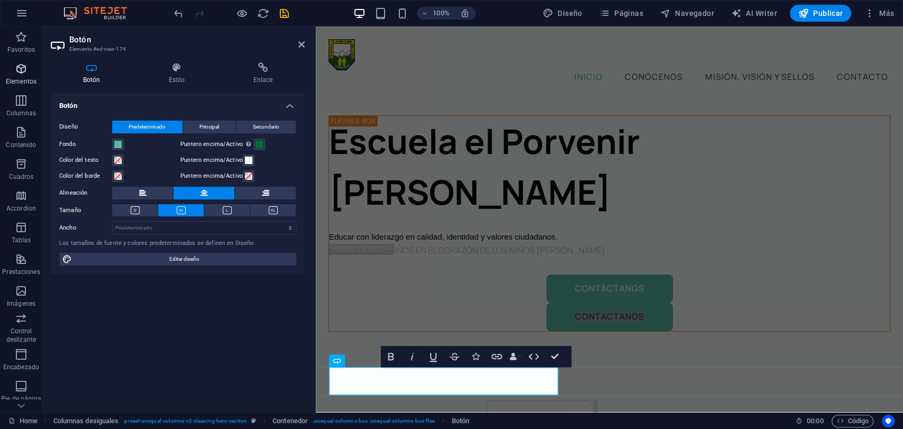
click at [19, 77] on span "Elementos" at bounding box center [21, 74] width 42 height 25
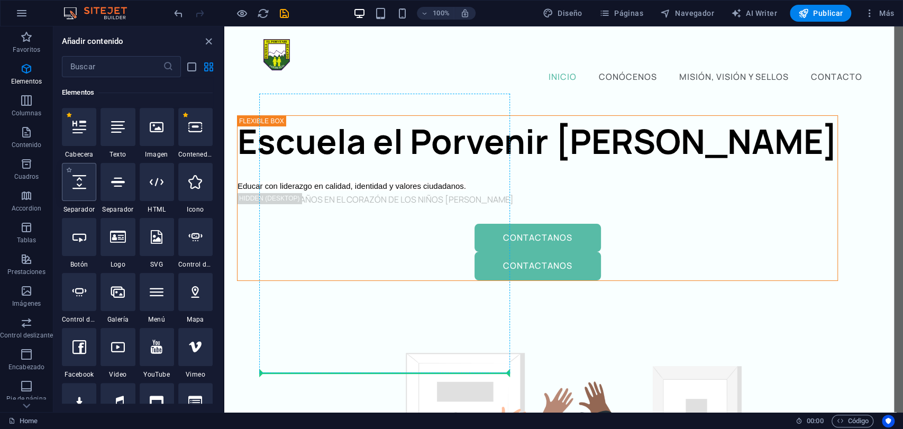
scroll to position [26, 0]
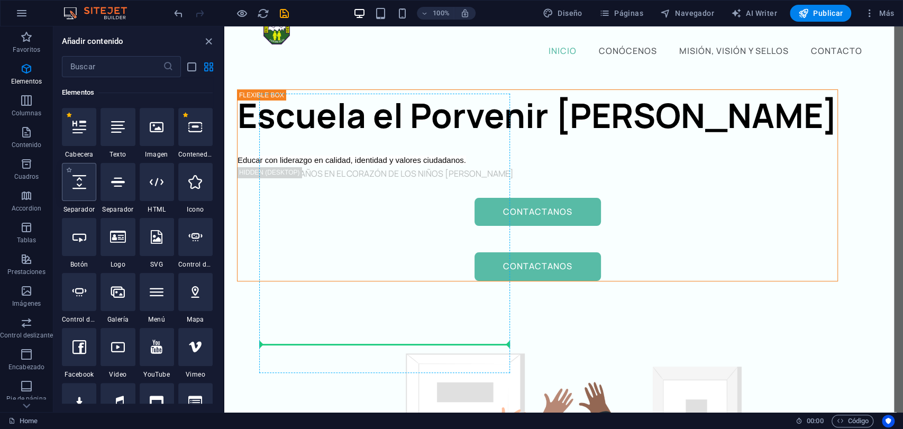
select select "px"
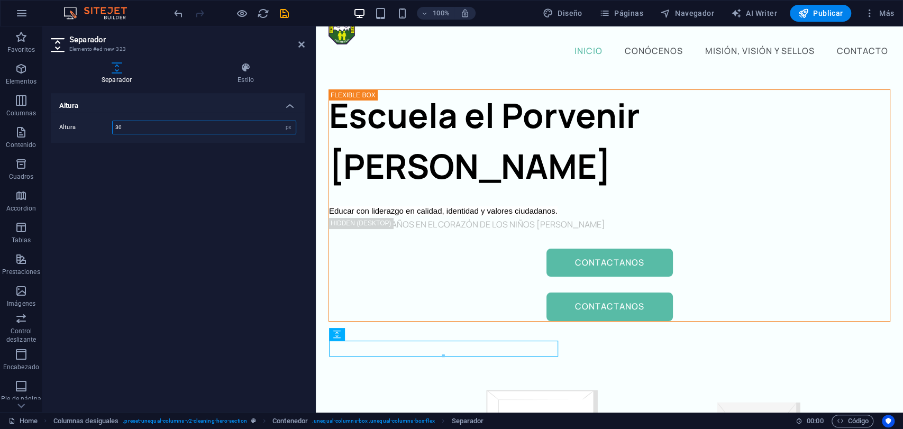
drag, startPoint x: 119, startPoint y: 122, endPoint x: 57, endPoint y: 115, distance: 62.7
click at [57, 115] on div "Altura 30 px rem vh vw" at bounding box center [178, 127] width 254 height 31
type input "20"
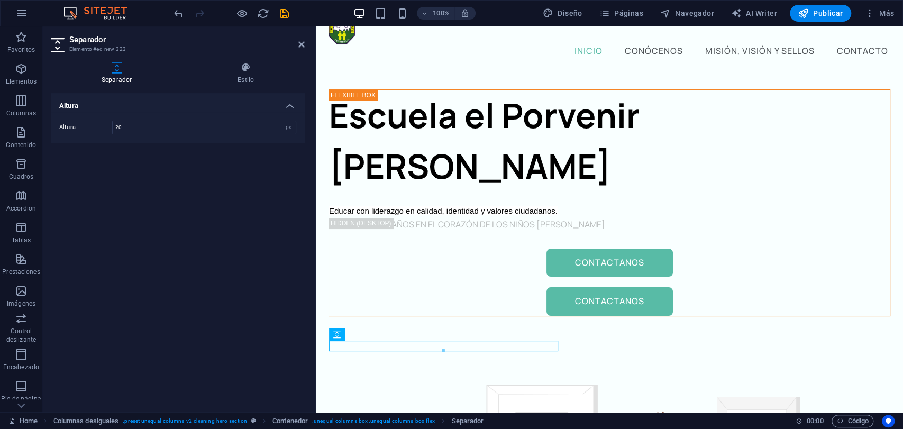
click at [236, 316] on div "Altura Altura 20 px rem vh vw" at bounding box center [178, 248] width 254 height 310
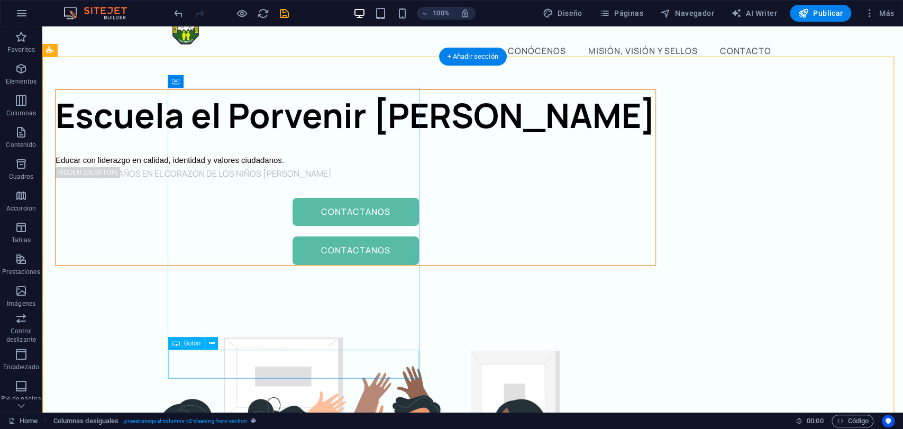
click at [311, 265] on div "CONTACTANOS" at bounding box center [356, 250] width 600 height 29
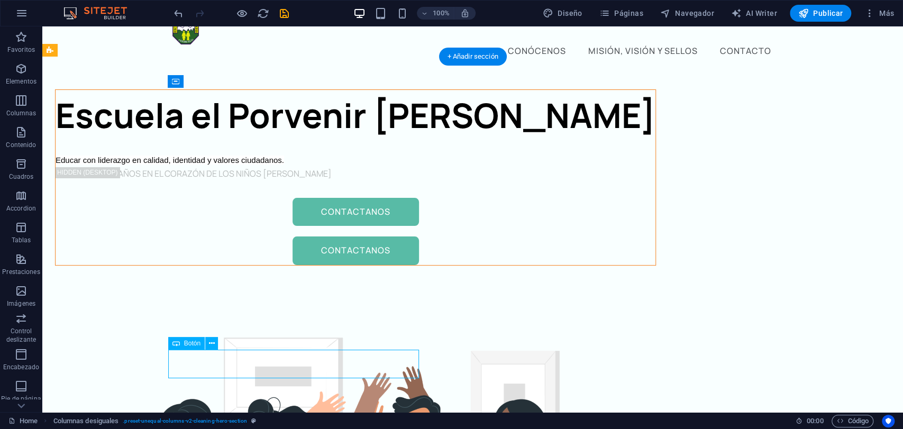
click at [311, 265] on div "CONTACTANOS" at bounding box center [356, 250] width 600 height 29
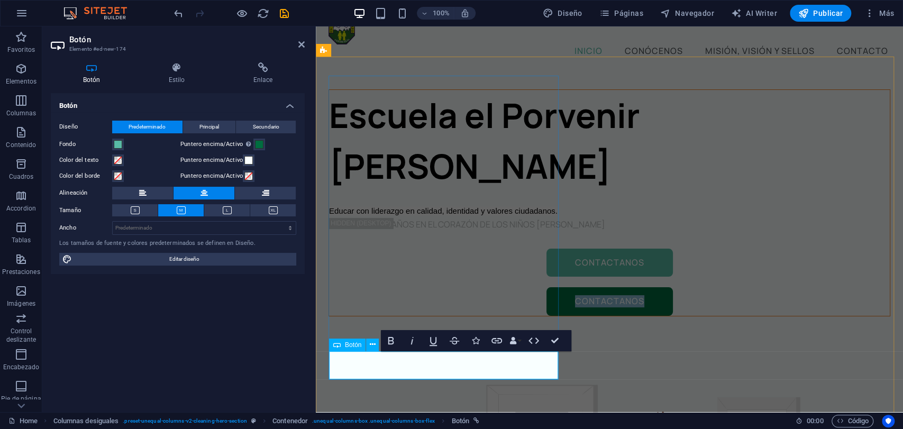
click at [546, 316] on link "CONTACTANOS" at bounding box center [609, 301] width 126 height 29
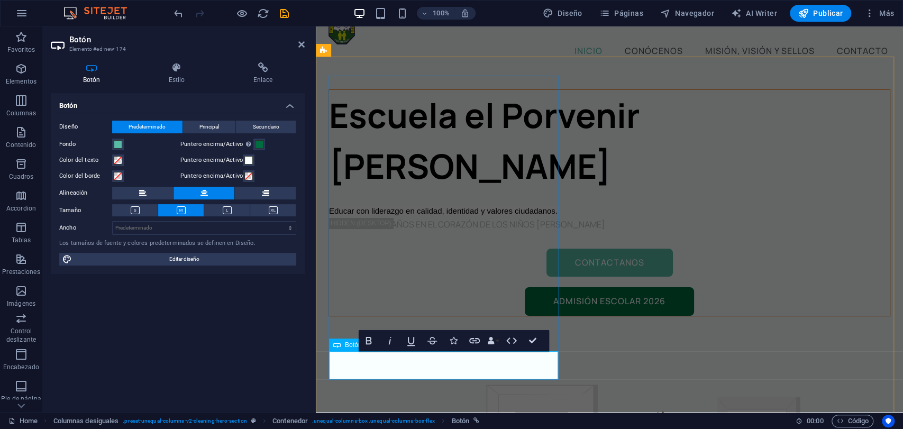
click at [525, 316] on link "Admisión Escolar 2026" at bounding box center [609, 301] width 169 height 29
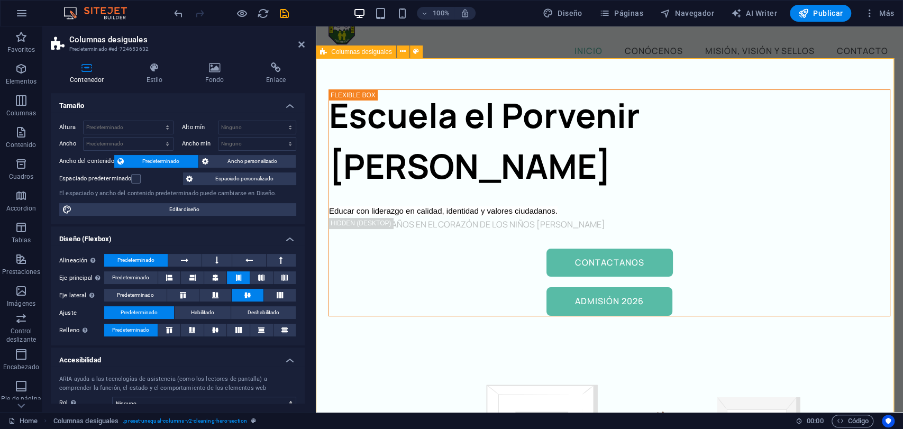
scroll to position [25, 0]
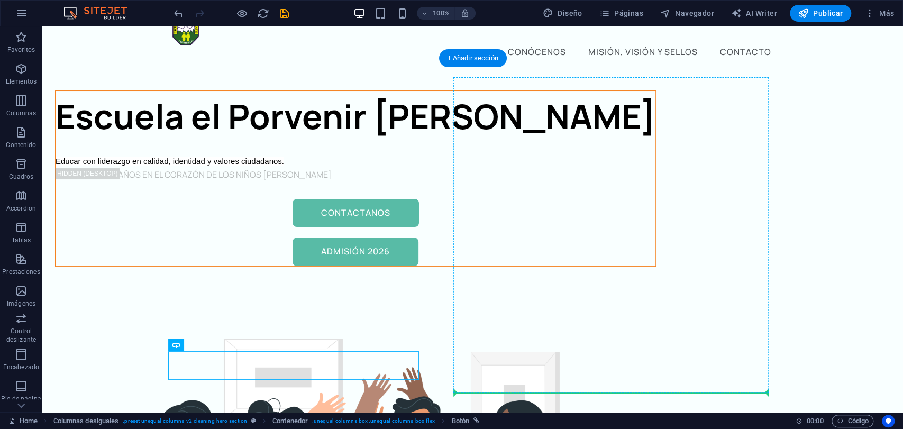
drag, startPoint x: 219, startPoint y: 364, endPoint x: 410, endPoint y: 352, distance: 191.3
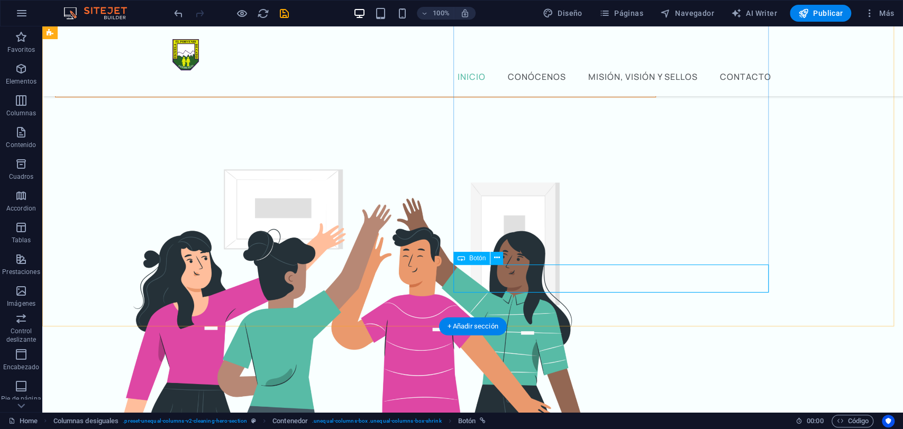
scroll to position [142, 0]
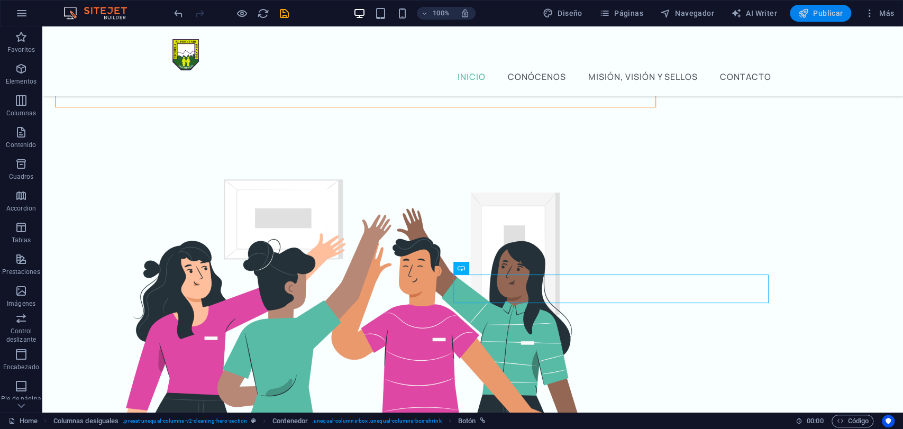
click at [826, 11] on span "Publicar" at bounding box center [820, 13] width 45 height 11
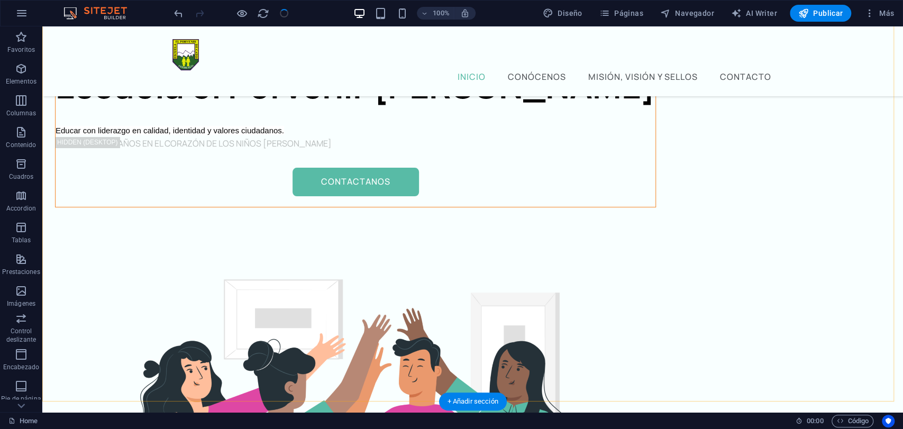
scroll to position [117, 0]
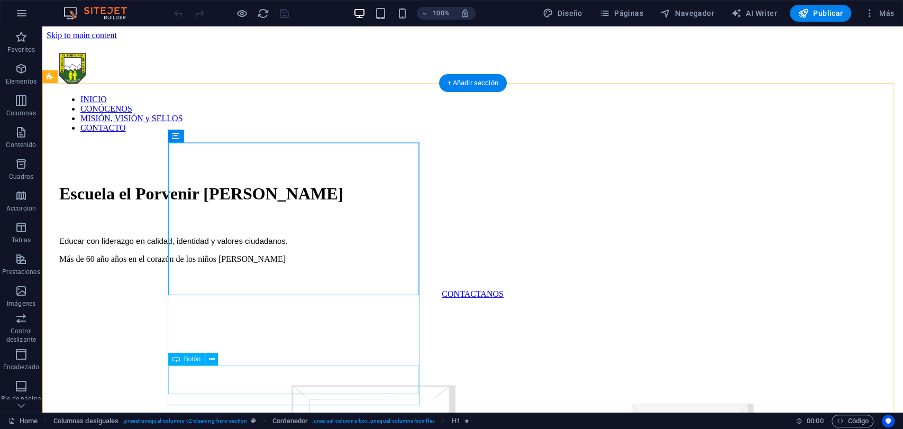
click at [288, 299] on div "CONTACTANOS" at bounding box center [472, 294] width 826 height 10
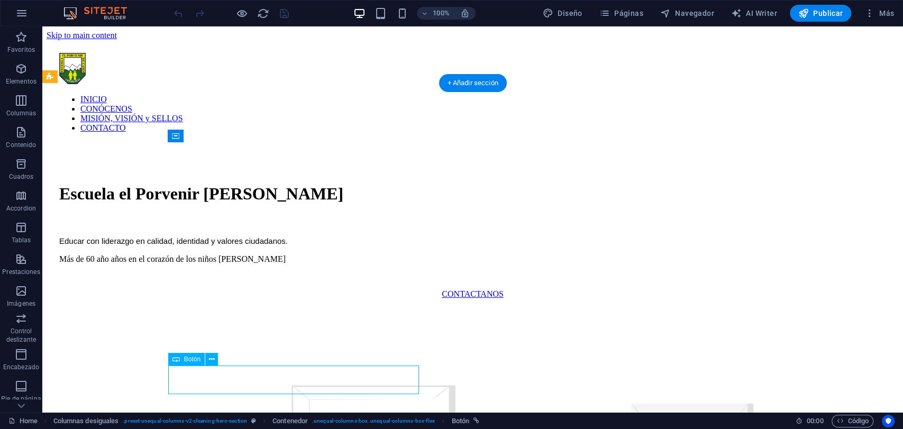
click at [288, 299] on div "CONTACTANOS" at bounding box center [472, 294] width 826 height 10
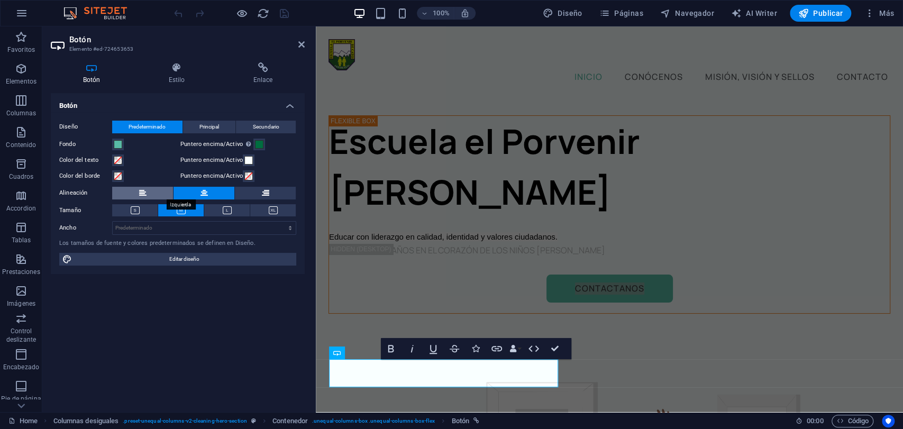
click at [146, 191] on button at bounding box center [142, 193] width 61 height 13
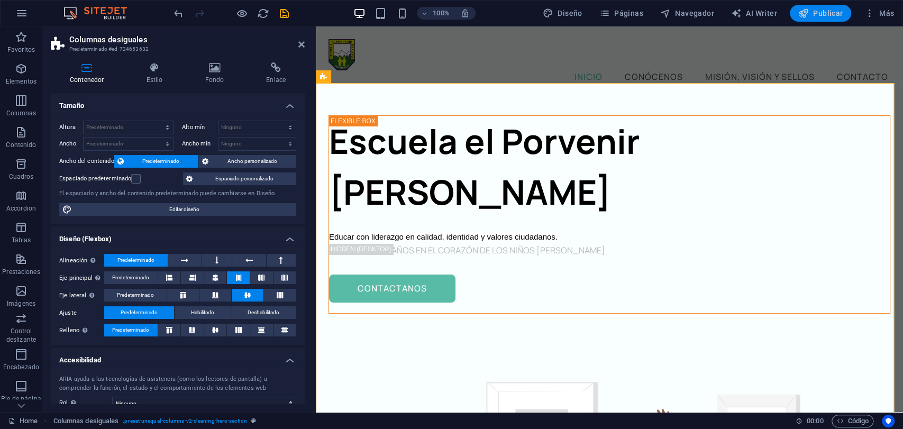
click at [824, 18] on span "Publicar" at bounding box center [820, 13] width 45 height 11
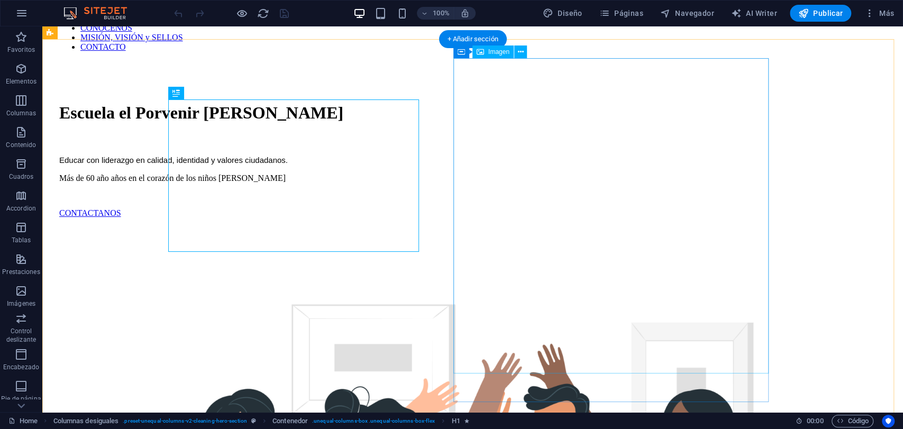
scroll to position [117, 0]
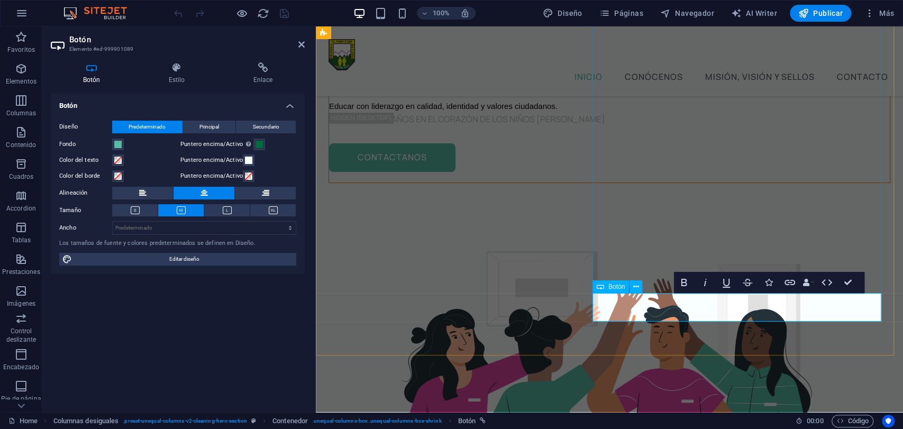
scroll to position [97, 0]
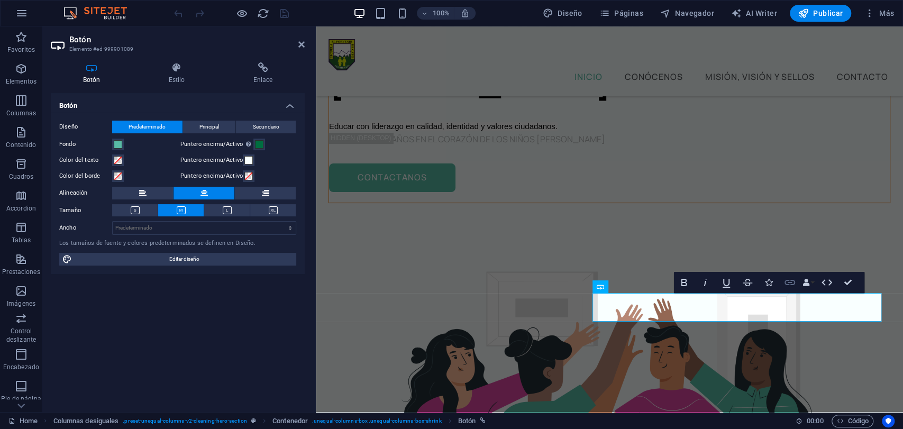
click at [788, 281] on icon "button" at bounding box center [789, 282] width 13 height 13
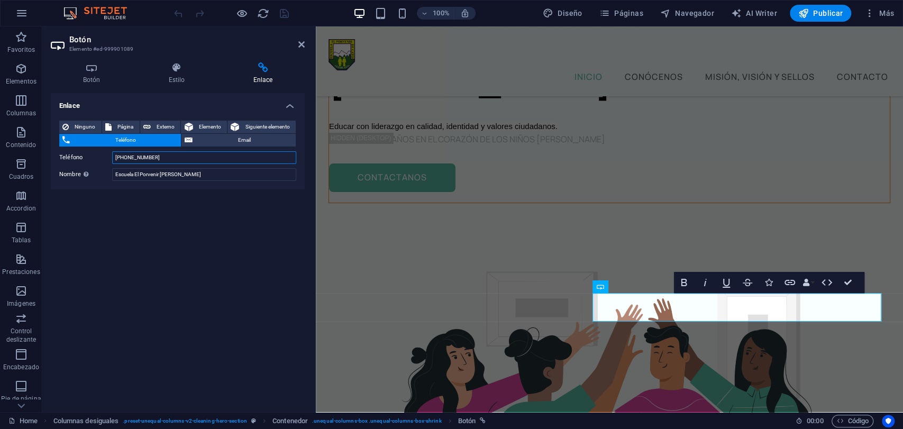
drag, startPoint x: 174, startPoint y: 159, endPoint x: 84, endPoint y: 161, distance: 90.4
click at [51, 151] on div "Ninguno Página Externo Elemento Siguiente elemento Teléfono Email Página Home L…" at bounding box center [178, 150] width 254 height 77
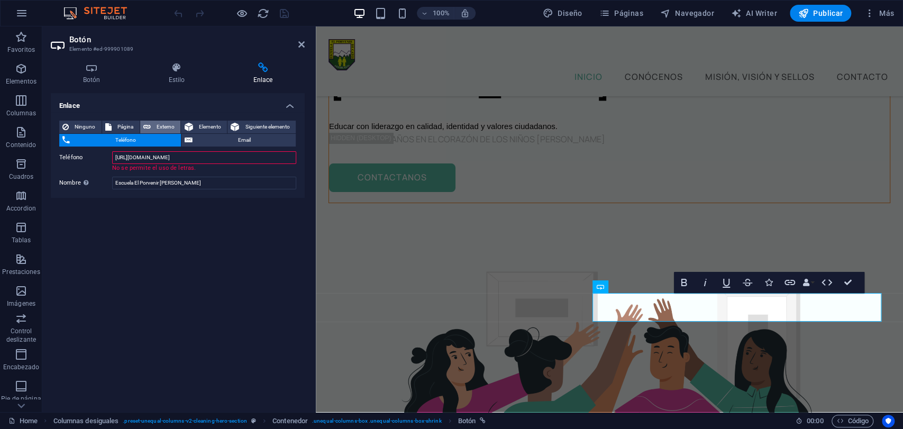
type input "[URL][DOMAIN_NAME]"
click at [151, 126] on button "Externo" at bounding box center [160, 127] width 41 height 13
select select "blank"
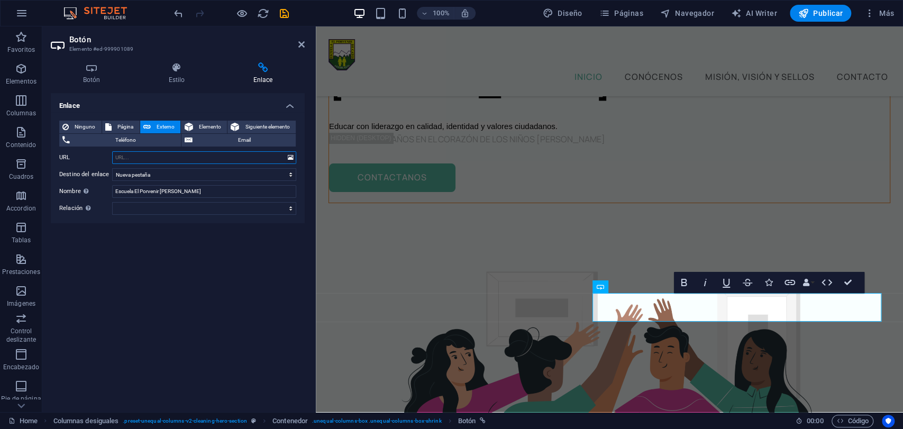
click at [163, 159] on input "URL" at bounding box center [204, 157] width 184 height 13
paste input "[URL][DOMAIN_NAME]"
type input "[URL][DOMAIN_NAME]"
click at [204, 179] on select "Nueva pestaña Misma pestaña Superposición" at bounding box center [204, 174] width 184 height 13
select select
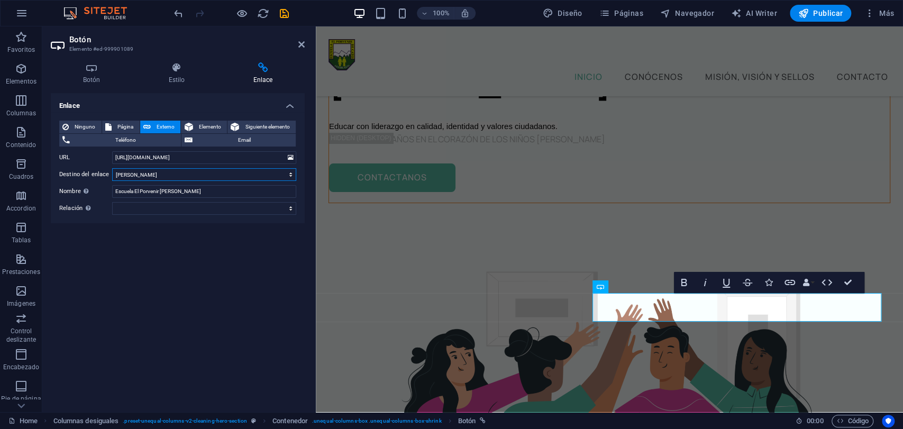
click at [112, 168] on select "Nueva pestaña Misma pestaña Superposición" at bounding box center [204, 174] width 184 height 13
click at [196, 194] on input "Escuela El Porvenir [PERSON_NAME]" at bounding box center [204, 191] width 184 height 13
drag, startPoint x: 197, startPoint y: 191, endPoint x: 97, endPoint y: 183, distance: 100.3
click at [97, 183] on div "Ninguno Página Externo Elemento Siguiente elemento Teléfono Email Página Home L…" at bounding box center [177, 168] width 237 height 94
paste input "[URL][DOMAIN_NAME]"
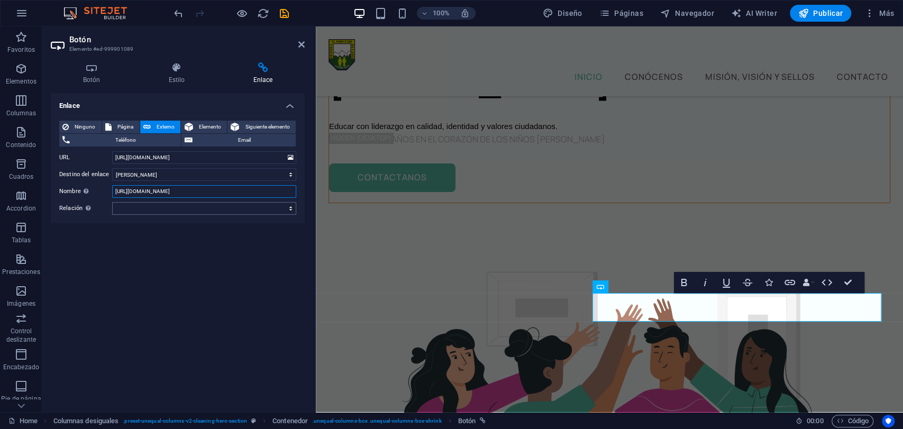
drag, startPoint x: 122, startPoint y: 194, endPoint x: 137, endPoint y: 206, distance: 19.2
click at [137, 206] on div "Ninguno Página Externo Elemento Siguiente elemento Teléfono Email Página Home L…" at bounding box center [177, 168] width 237 height 94
drag, startPoint x: 144, startPoint y: 190, endPoint x: 28, endPoint y: 188, distance: 115.8
click at [27, 191] on section "Favoritos Elementos Columnas Contenido Cuadros Accordion Tablas Prestaciones Im…" at bounding box center [451, 218] width 903 height 385
type input "Sistema de admision escolar"
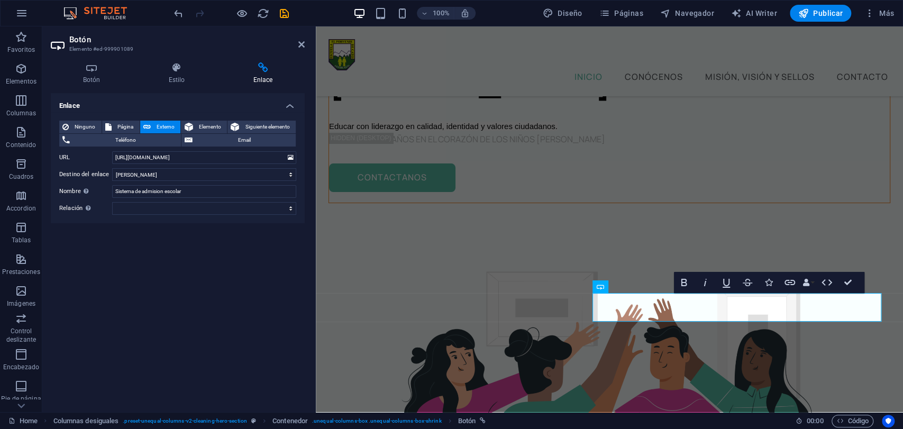
click at [165, 298] on div "Enlace Ninguno Página Externo Elemento Siguiente elemento Teléfono Email Página…" at bounding box center [178, 248] width 254 height 310
click at [237, 211] on select "alternativo autor marcador externo ayuda licencia siguiente nofollow noreferrer…" at bounding box center [204, 208] width 184 height 13
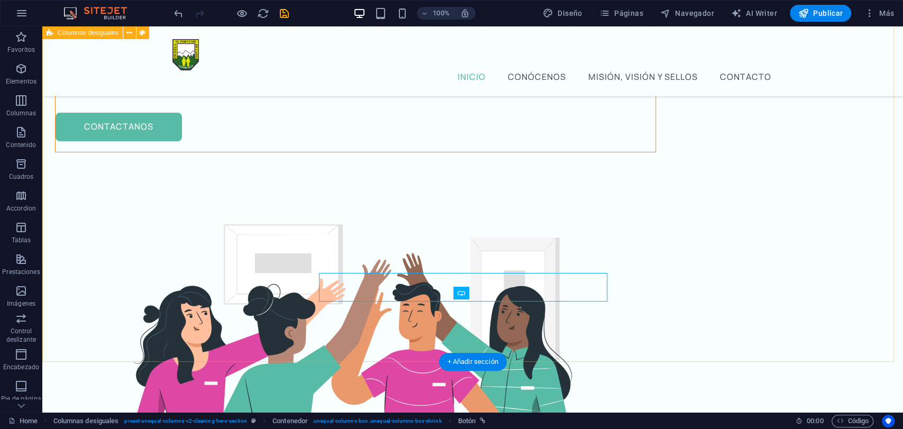
scroll to position [117, 0]
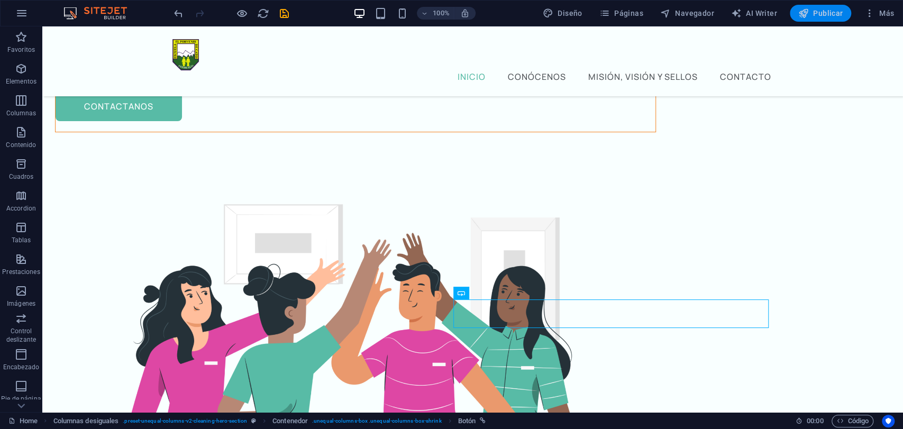
click at [835, 17] on span "Publicar" at bounding box center [820, 13] width 45 height 11
